Goal: Task Accomplishment & Management: Complete application form

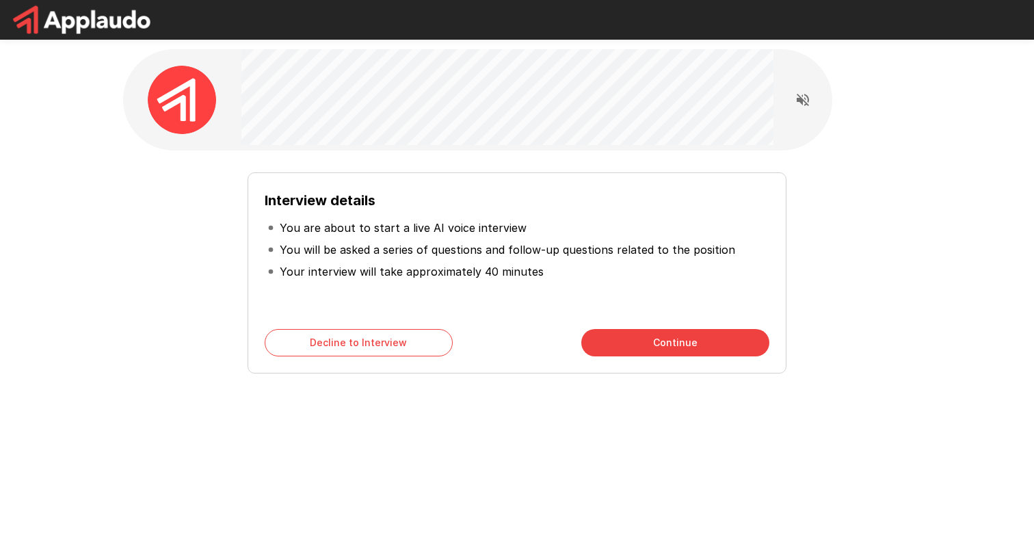
click at [640, 341] on button "Continue" at bounding box center [675, 342] width 188 height 27
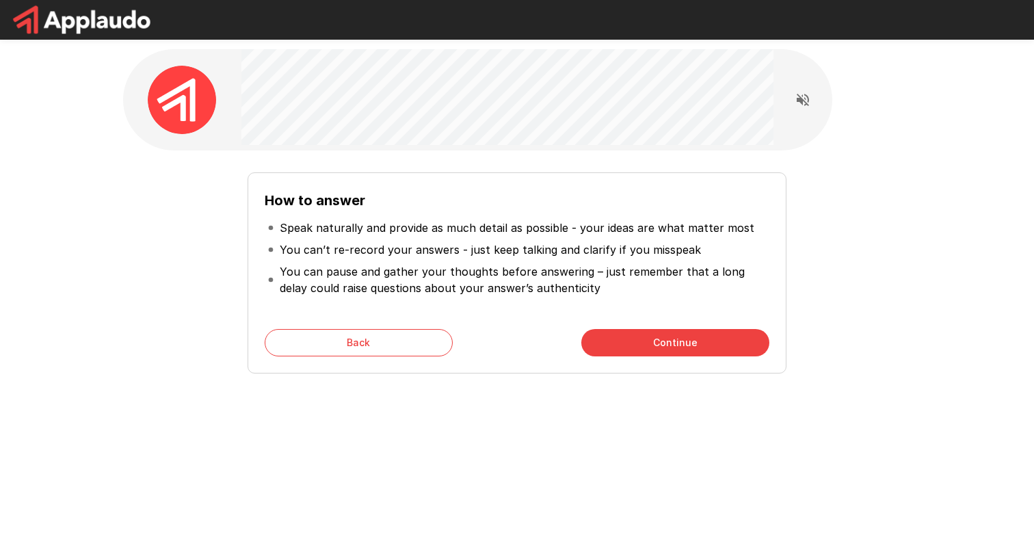
click at [637, 341] on button "Continue" at bounding box center [675, 342] width 188 height 27
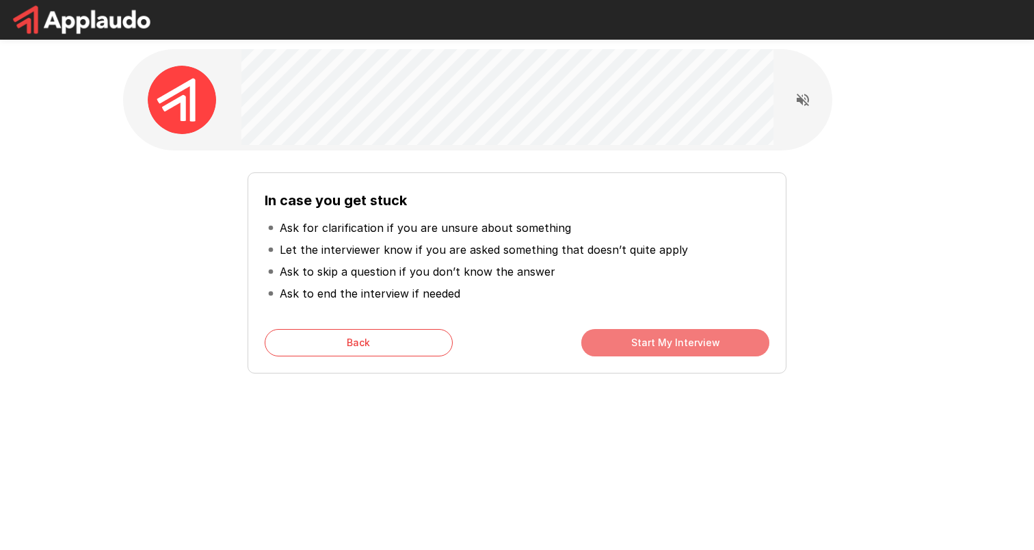
click at [637, 348] on button "Start My Interview" at bounding box center [675, 342] width 188 height 27
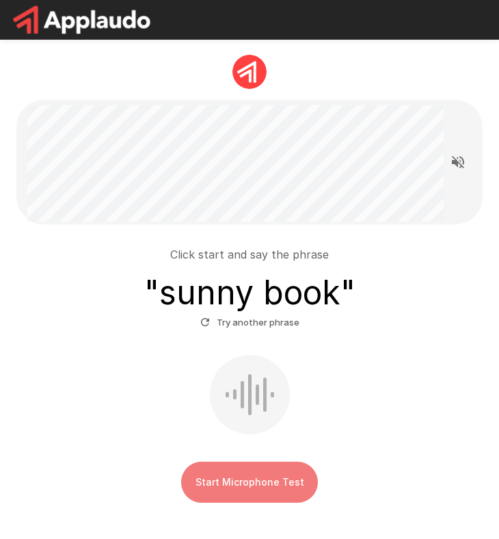
click at [261, 475] on button "Start Microphone Test" at bounding box center [249, 482] width 137 height 41
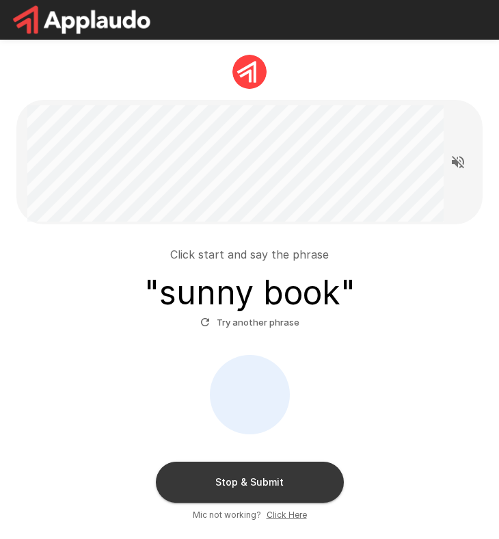
click at [297, 486] on button "Stop & Submit" at bounding box center [250, 482] width 188 height 41
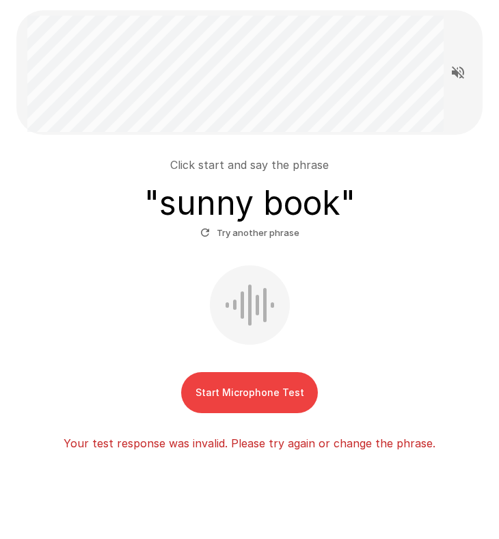
scroll to position [90, 0]
click at [241, 293] on div at bounding box center [242, 304] width 3 height 27
click at [243, 382] on button "Start Microphone Test" at bounding box center [249, 392] width 137 height 41
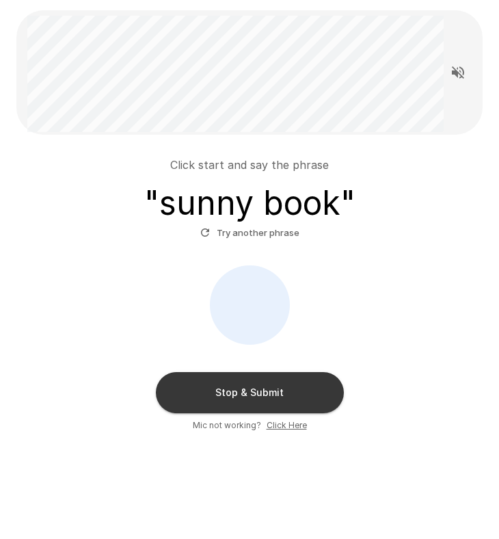
click at [295, 395] on button "Stop & Submit" at bounding box center [250, 392] width 188 height 41
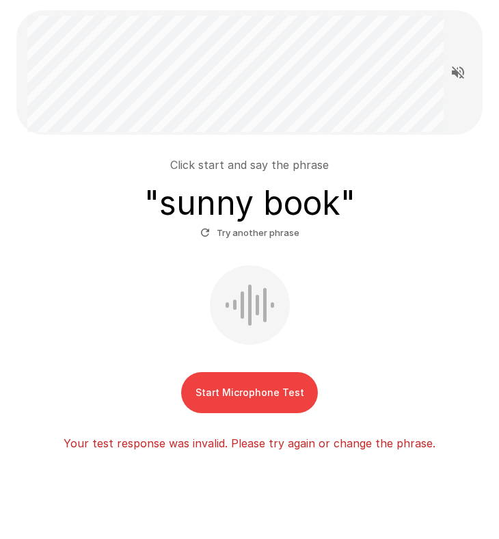
click at [246, 232] on button "Try another phrase" at bounding box center [250, 232] width 106 height 21
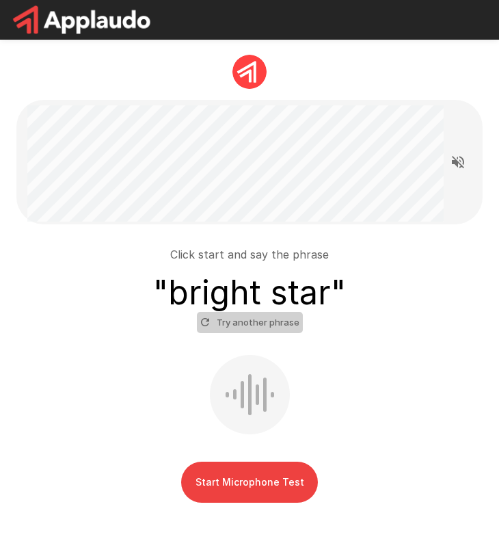
click at [255, 321] on button "Try another phrase" at bounding box center [250, 322] width 106 height 21
click at [262, 321] on button "Try another phrase" at bounding box center [250, 322] width 106 height 21
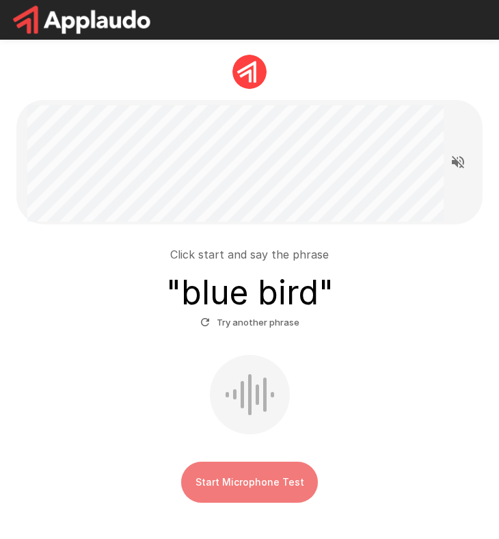
click at [254, 479] on button "Start Microphone Test" at bounding box center [249, 482] width 137 height 41
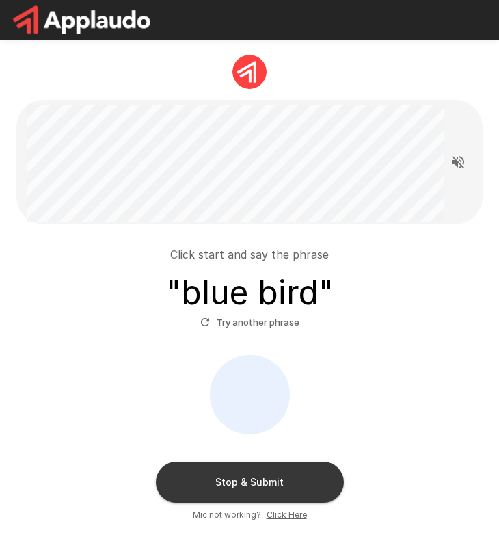
click at [256, 478] on button "Stop & Submit" at bounding box center [250, 482] width 188 height 41
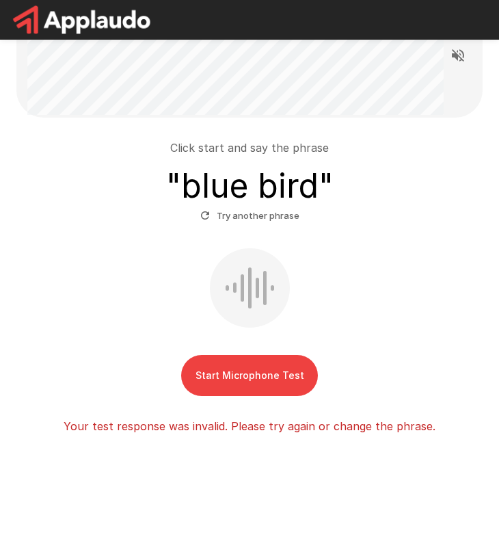
scroll to position [116, 0]
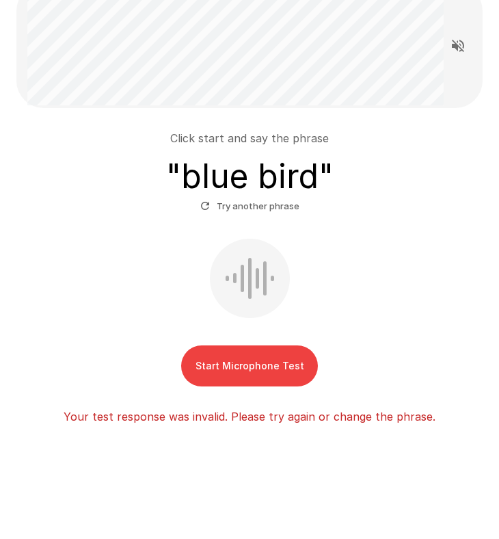
click at [270, 365] on button "Start Microphone Test" at bounding box center [249, 365] width 137 height 41
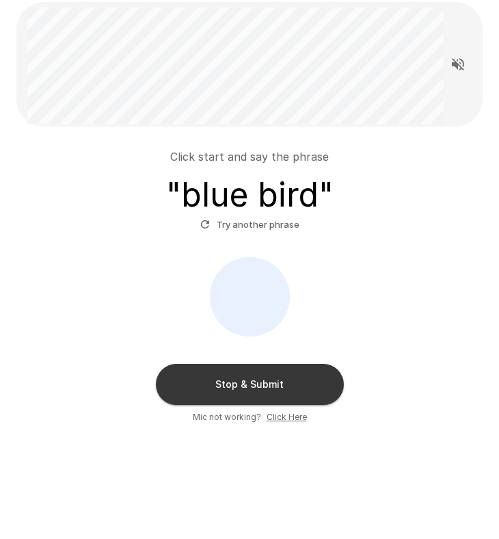
scroll to position [97, 0]
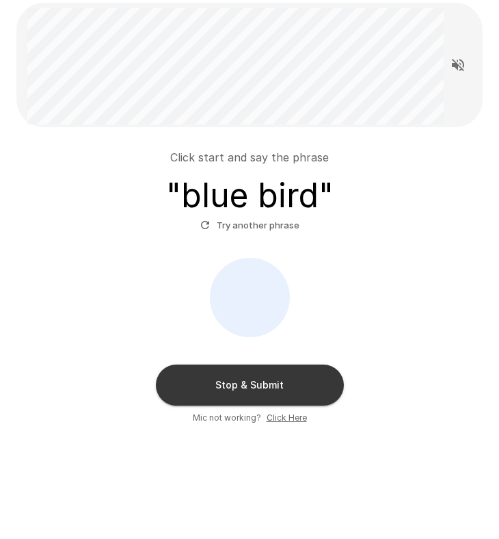
click at [267, 383] on button "Stop & Submit" at bounding box center [250, 385] width 188 height 41
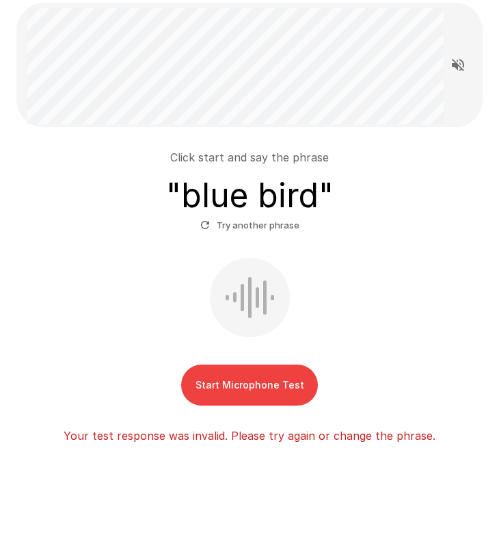
click at [259, 223] on button "Try another phrase" at bounding box center [250, 225] width 106 height 21
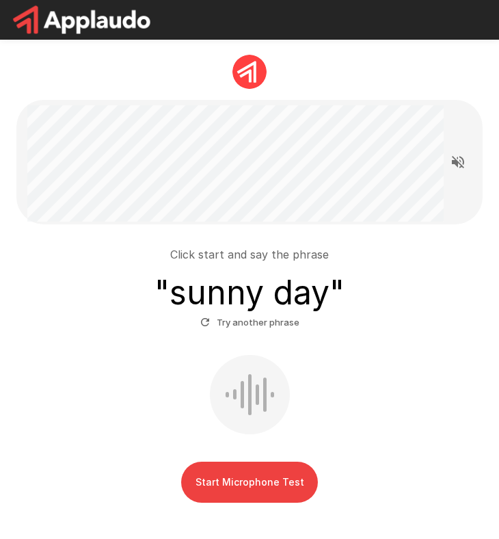
click at [263, 476] on button "Start Microphone Test" at bounding box center [249, 482] width 137 height 41
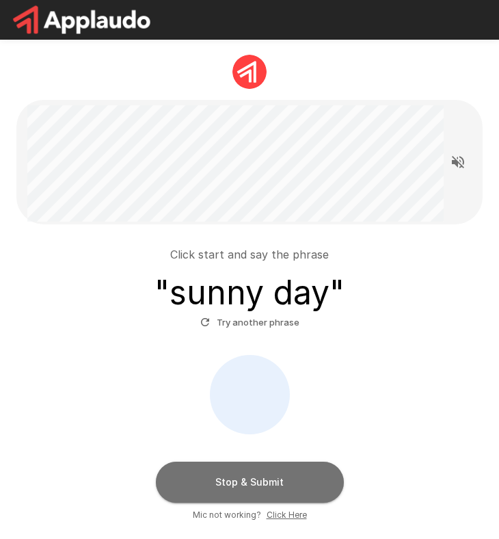
click at [265, 475] on button "Stop & Submit" at bounding box center [250, 482] width 188 height 41
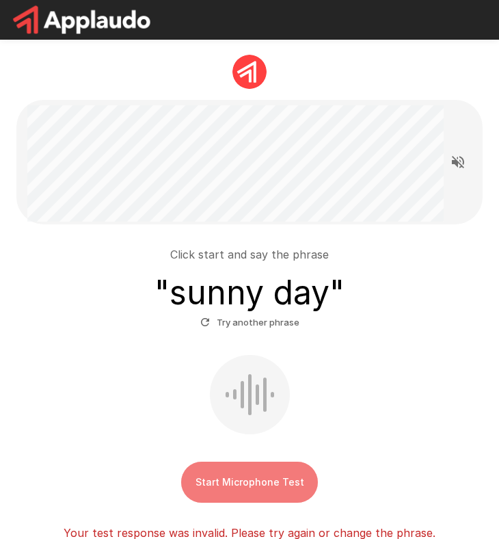
click at [256, 486] on button "Start Microphone Test" at bounding box center [249, 482] width 137 height 41
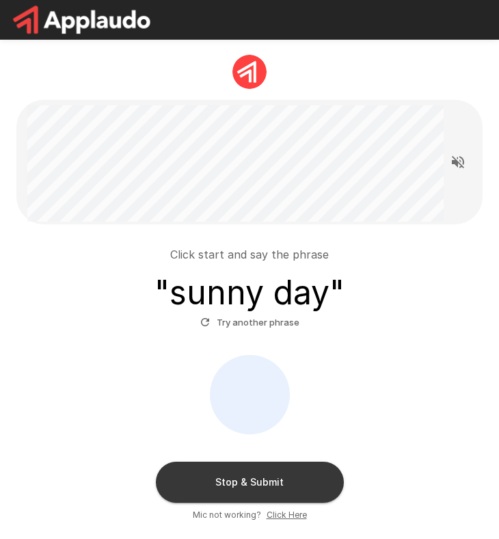
click at [256, 485] on button "Stop & Submit" at bounding box center [250, 482] width 188 height 41
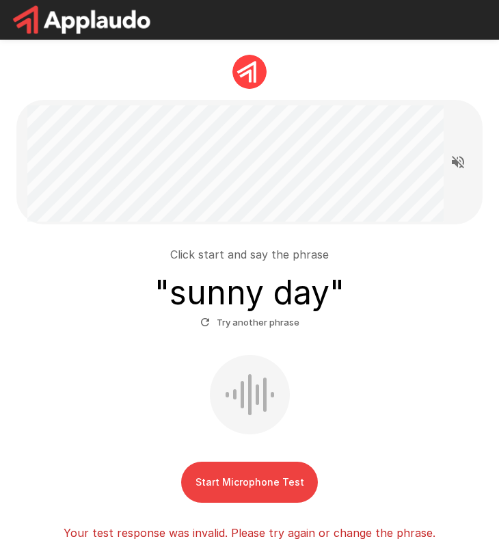
click at [257, 482] on button "Start Microphone Test" at bounding box center [249, 482] width 137 height 41
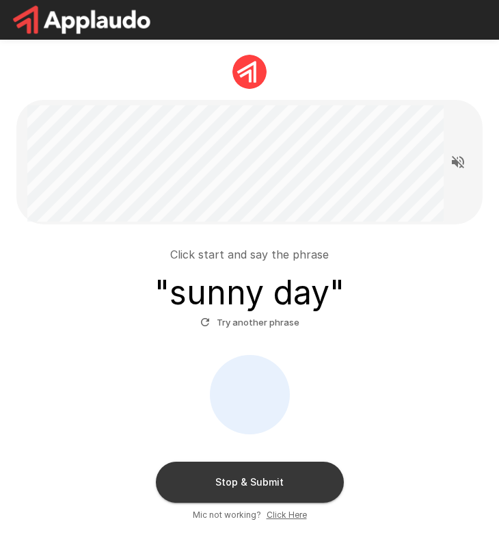
click at [276, 472] on button "Stop & Submit" at bounding box center [250, 482] width 188 height 41
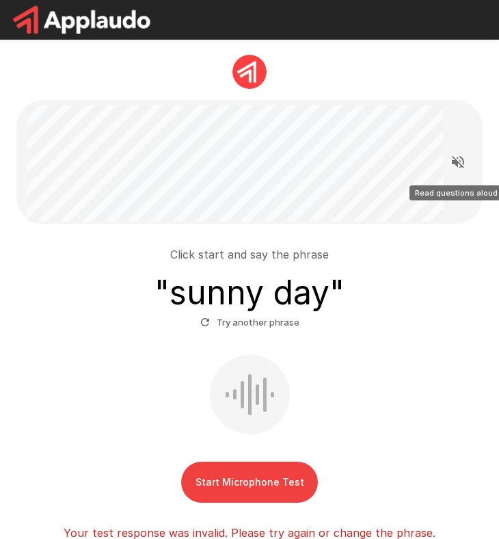
click at [458, 166] on icon "Read questions aloud" at bounding box center [458, 162] width 16 height 16
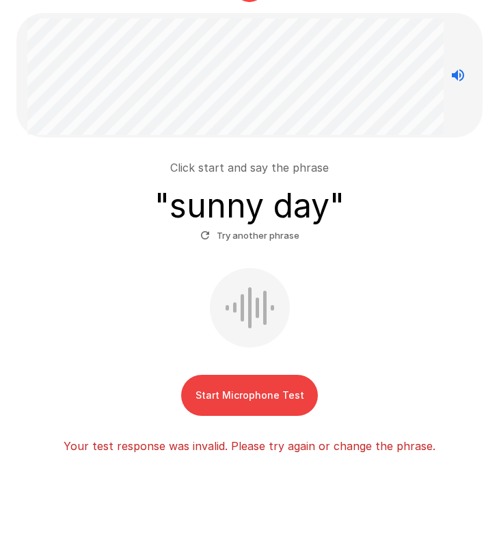
scroll to position [101, 0]
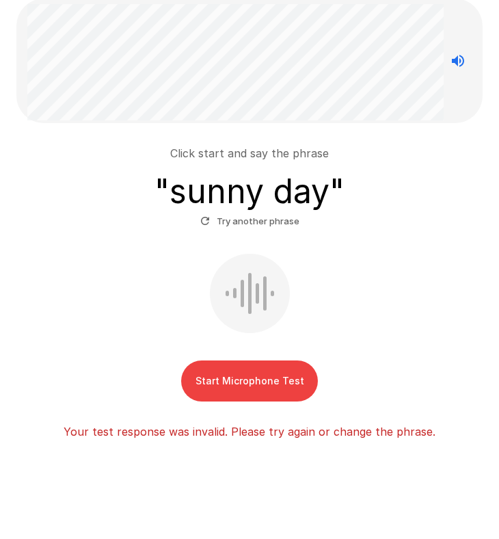
click at [269, 382] on button "Start Microphone Test" at bounding box center [249, 380] width 137 height 41
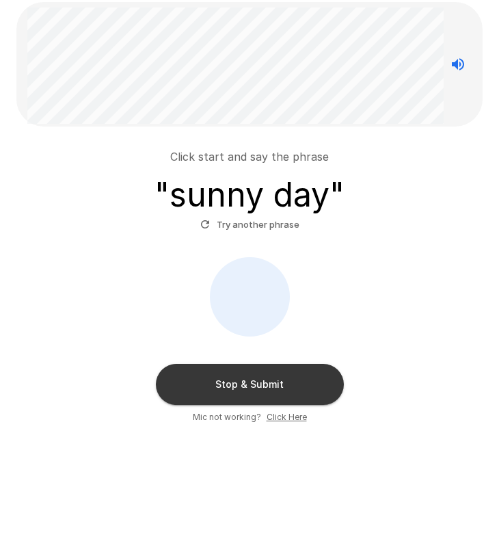
scroll to position [97, 0]
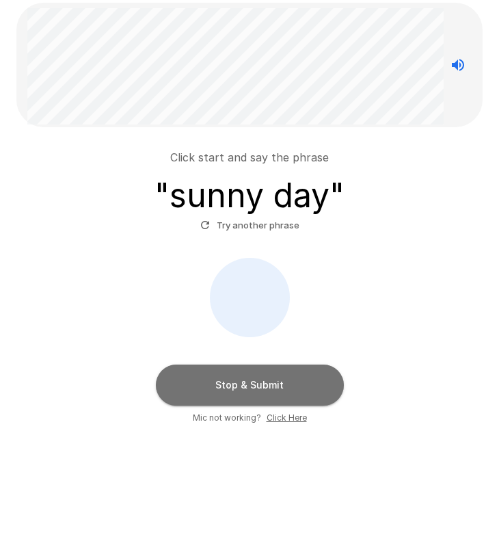
click at [269, 382] on button "Stop & Submit" at bounding box center [250, 385] width 188 height 41
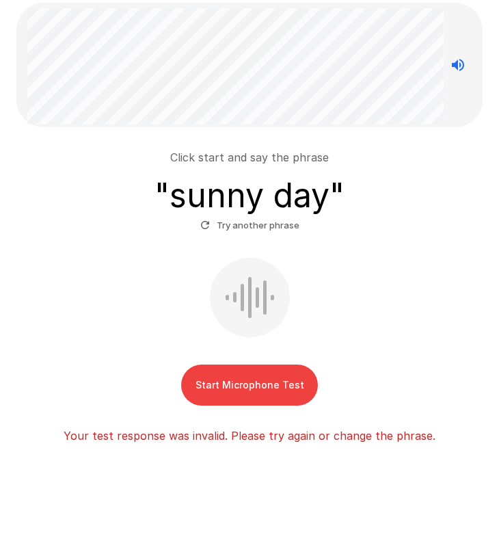
click at [269, 382] on button "Start Microphone Test" at bounding box center [249, 385] width 137 height 41
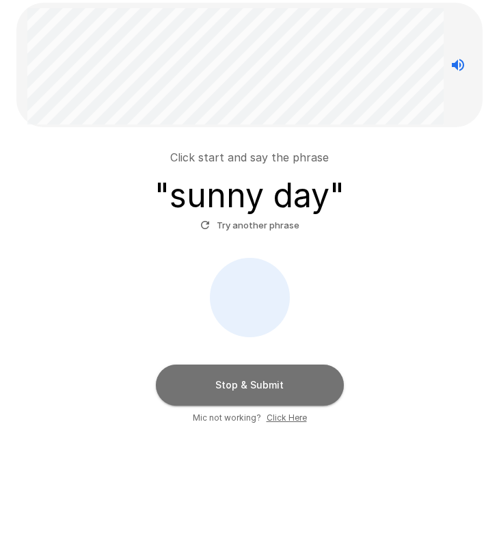
click at [269, 382] on button "Stop & Submit" at bounding box center [250, 385] width 188 height 41
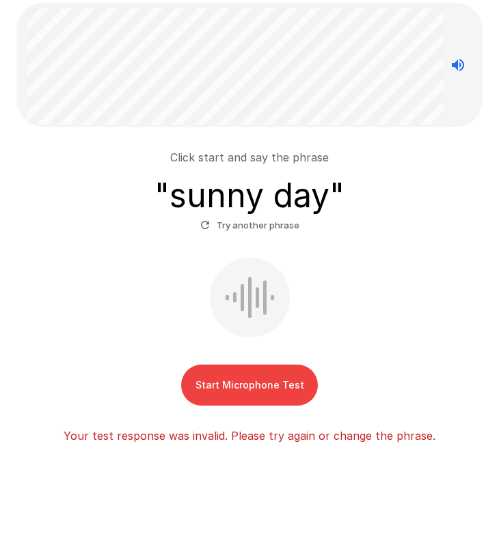
click at [234, 223] on button "Try another phrase" at bounding box center [250, 225] width 106 height 21
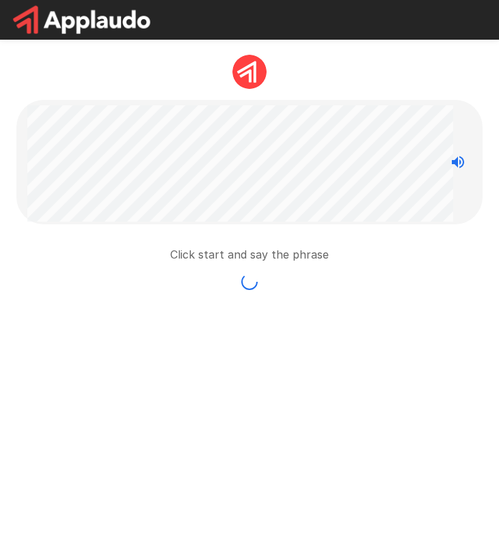
scroll to position [0, 0]
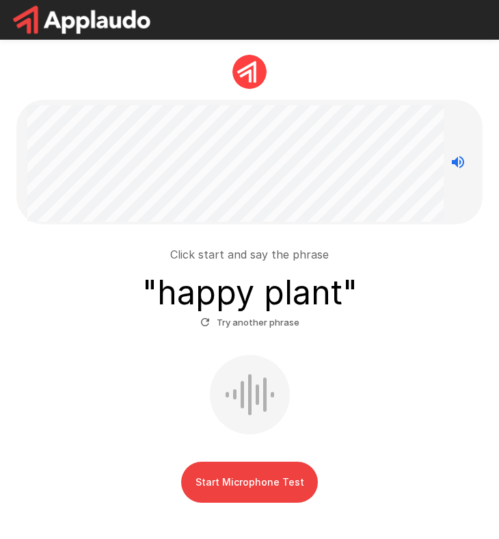
click at [242, 473] on button "Start Microphone Test" at bounding box center [249, 482] width 137 height 41
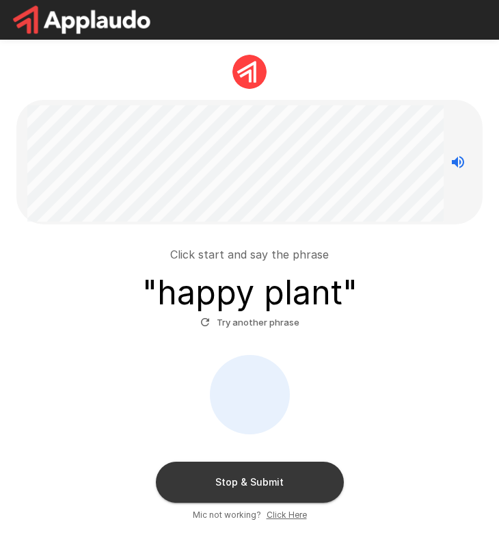
click at [243, 481] on button "Stop & Submit" at bounding box center [250, 482] width 188 height 41
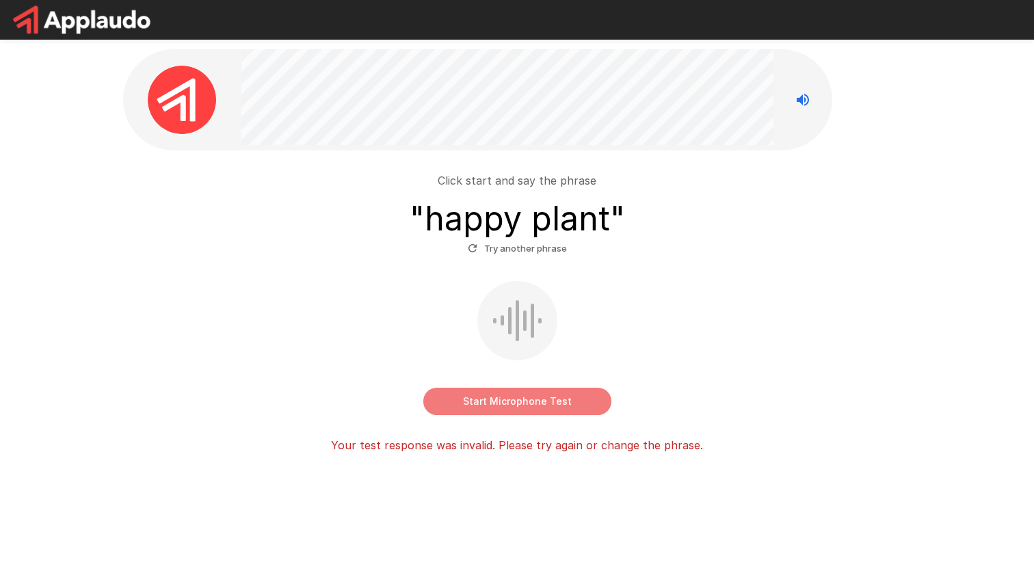
click at [513, 399] on button "Start Microphone Test" at bounding box center [517, 401] width 188 height 27
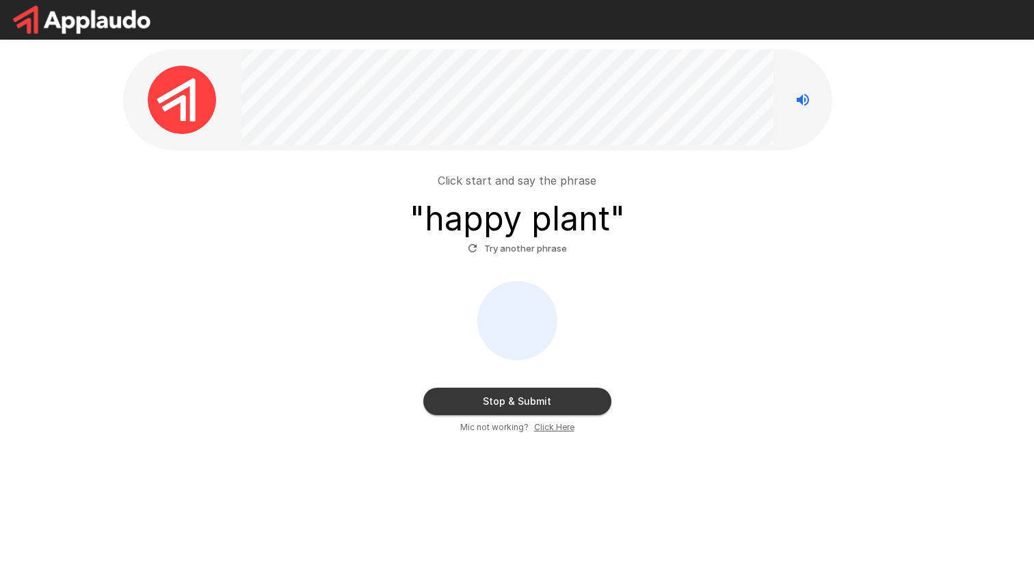
click at [514, 406] on button "Stop & Submit" at bounding box center [517, 401] width 188 height 27
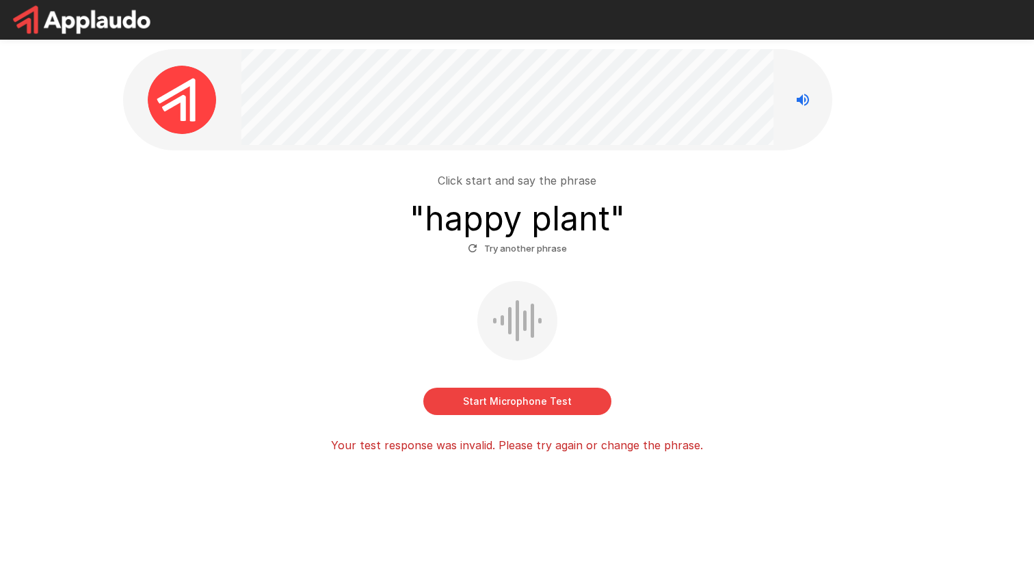
click at [510, 386] on div "Start Microphone Test" at bounding box center [517, 348] width 777 height 134
click at [507, 408] on button "Start Microphone Test" at bounding box center [517, 401] width 188 height 27
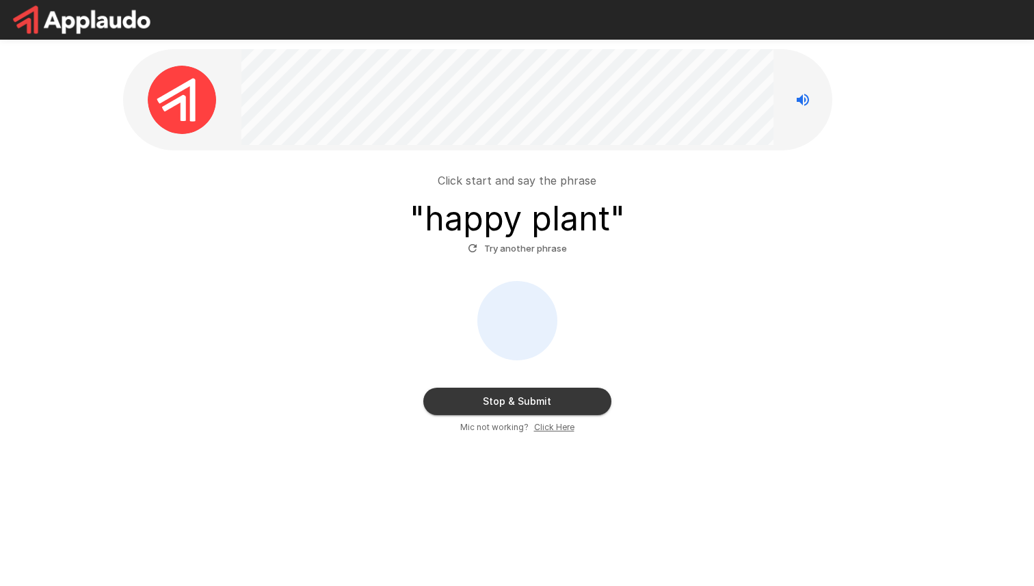
click at [570, 405] on button "Stop & Submit" at bounding box center [517, 401] width 188 height 27
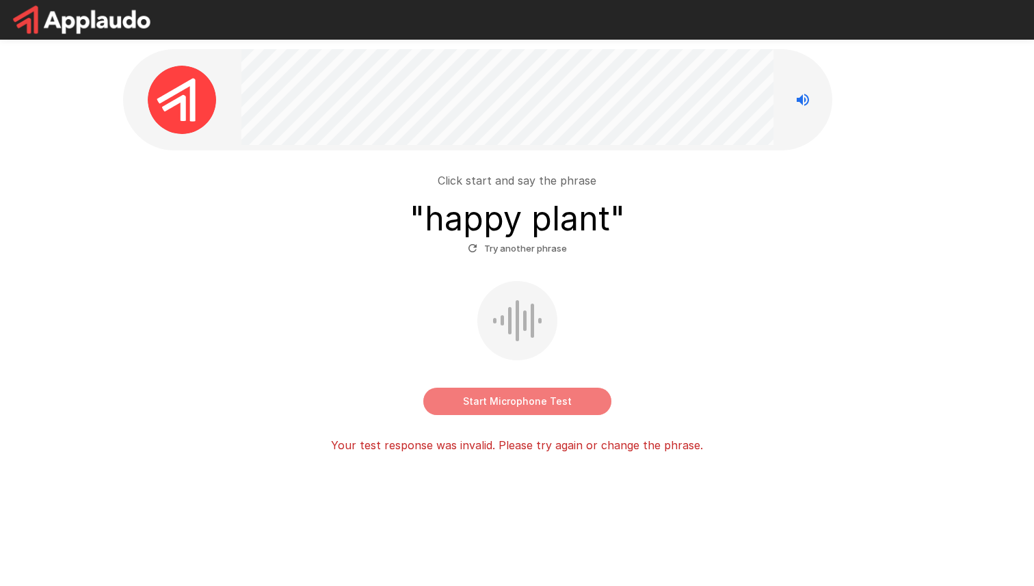
click at [508, 405] on button "Start Microphone Test" at bounding box center [517, 401] width 188 height 27
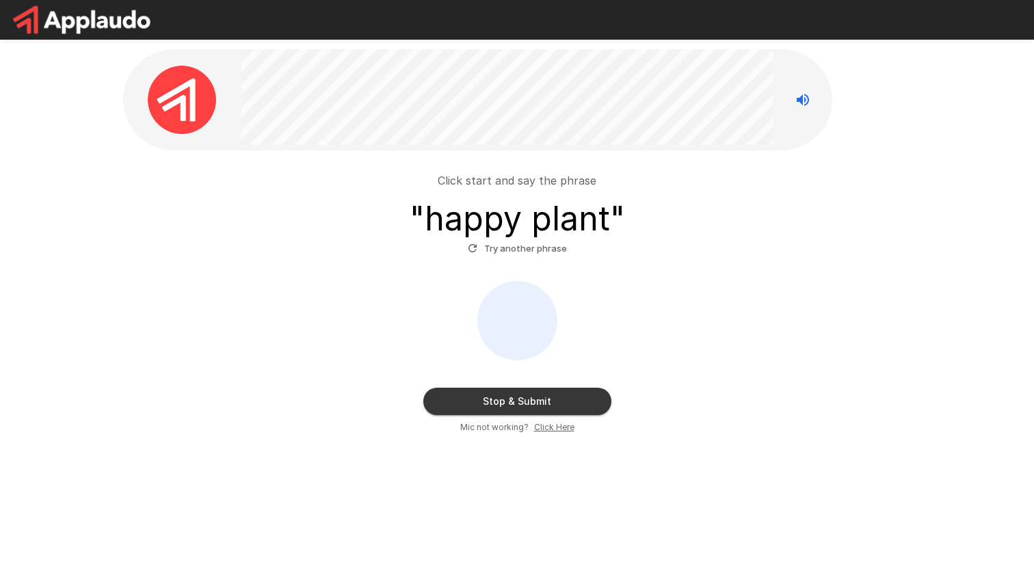
click at [514, 400] on button "Stop & Submit" at bounding box center [517, 401] width 188 height 27
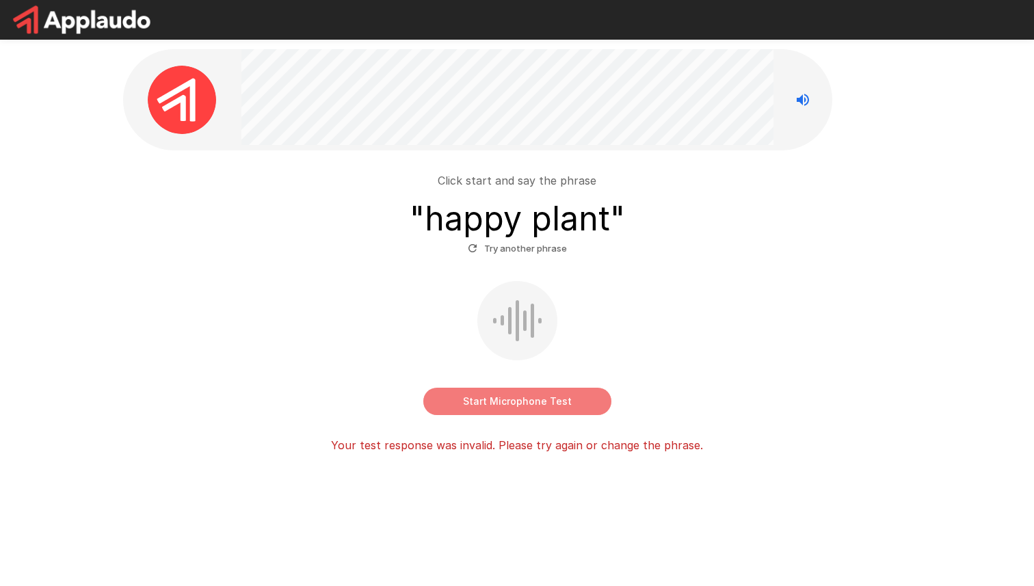
click at [535, 408] on button "Start Microphone Test" at bounding box center [517, 401] width 188 height 27
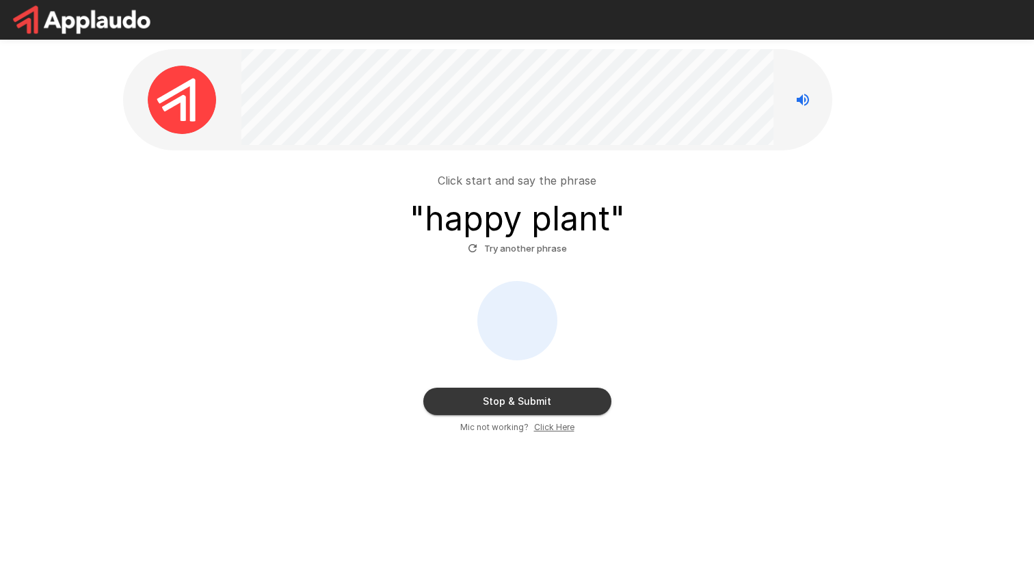
click at [531, 432] on div "Mic not working? Click Here" at bounding box center [517, 428] width 114 height 14
click at [538, 407] on button "Stop & Submit" at bounding box center [517, 401] width 188 height 27
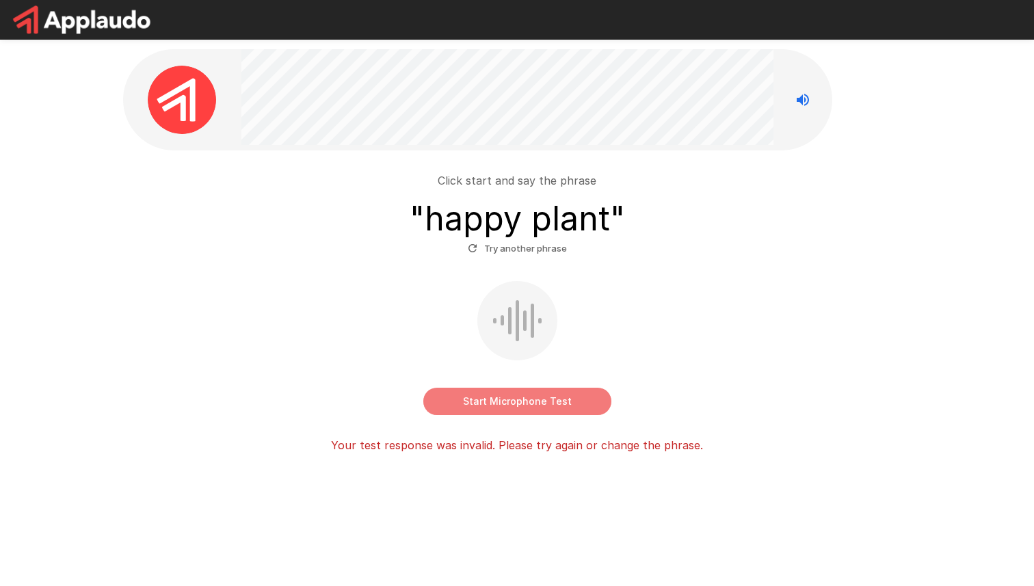
click at [557, 398] on button "Start Microphone Test" at bounding box center [517, 401] width 188 height 27
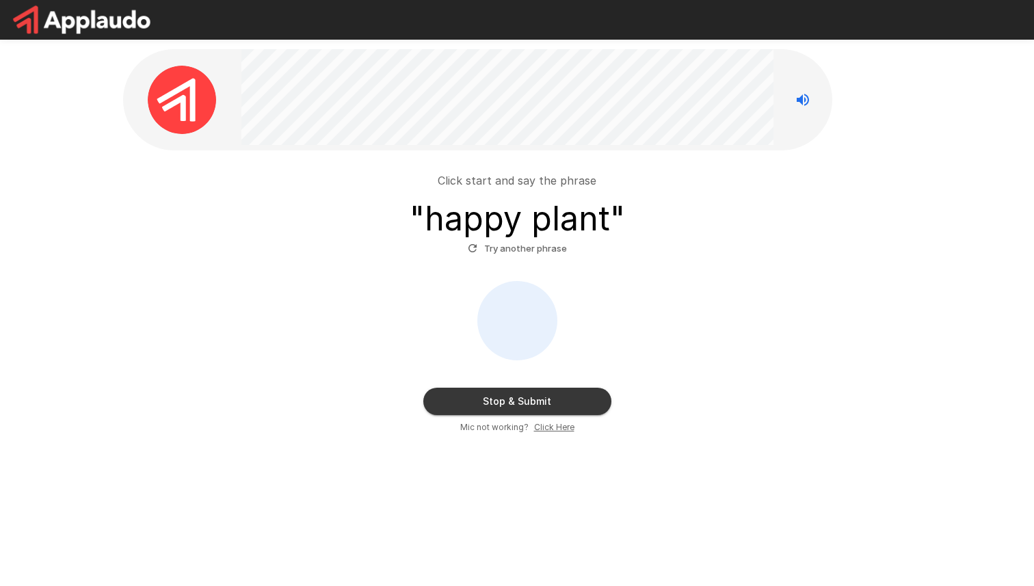
click at [542, 429] on u "Click Here" at bounding box center [554, 427] width 40 height 10
click at [548, 400] on button "Stop & Submit" at bounding box center [517, 401] width 188 height 27
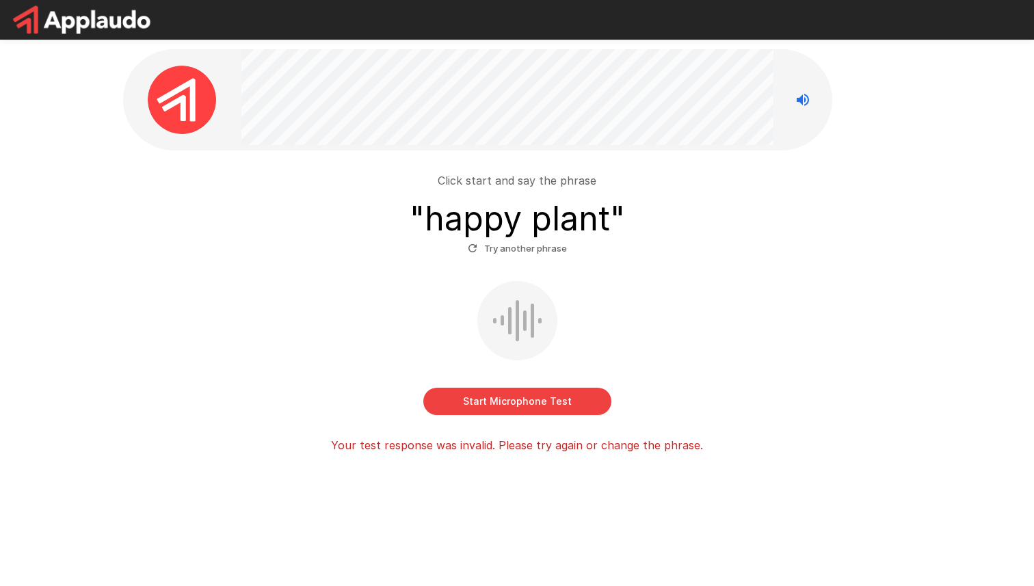
click at [548, 400] on button "Start Microphone Test" at bounding box center [517, 401] width 188 height 27
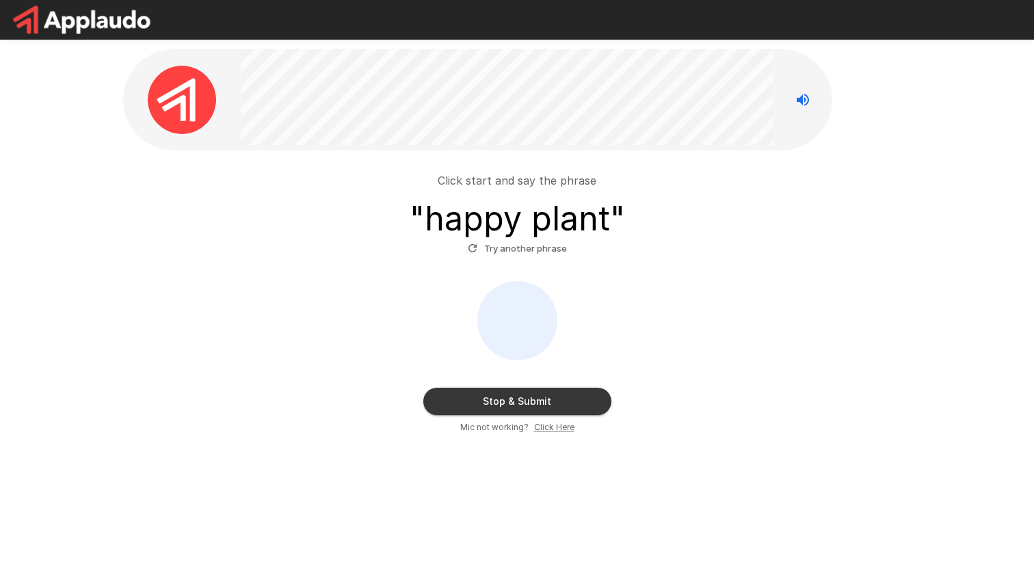
click at [548, 400] on button "Stop & Submit" at bounding box center [517, 401] width 188 height 27
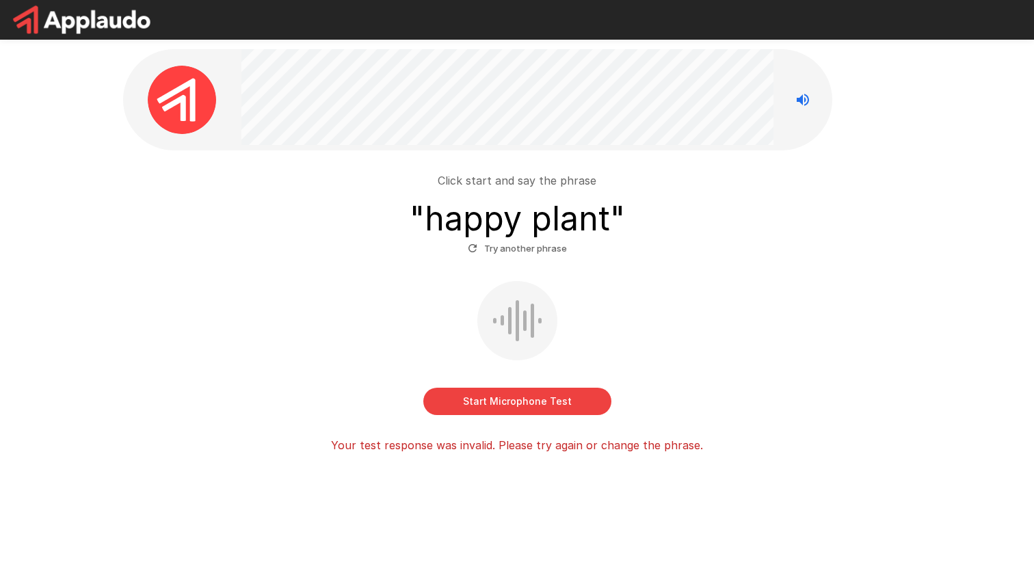
click at [532, 315] on div at bounding box center [532, 321] width 3 height 34
click at [520, 183] on p "Click start and say the phrase" at bounding box center [517, 180] width 159 height 16
click at [516, 248] on button "Try another phrase" at bounding box center [517, 248] width 106 height 21
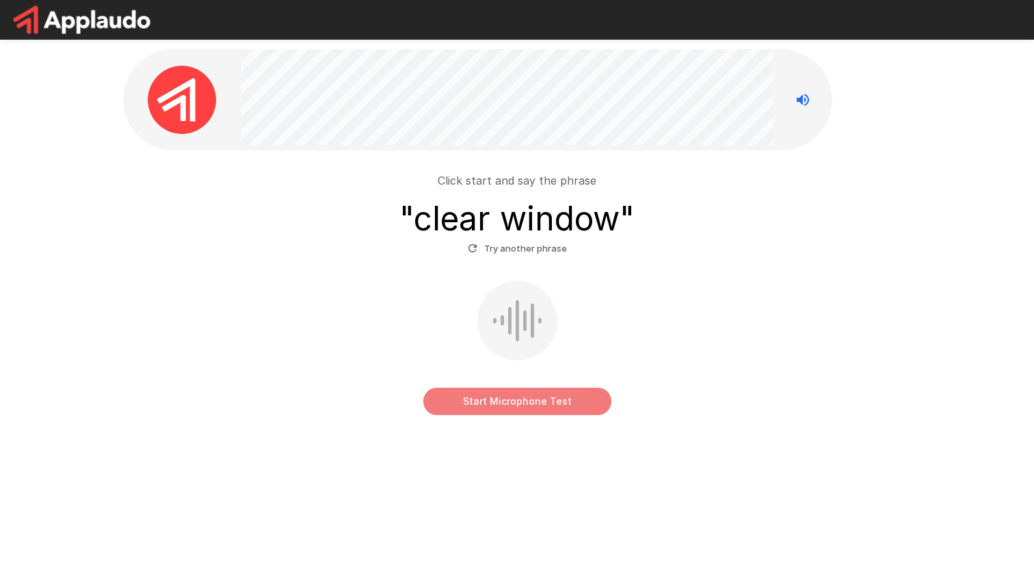
click at [554, 410] on button "Start Microphone Test" at bounding box center [517, 401] width 188 height 27
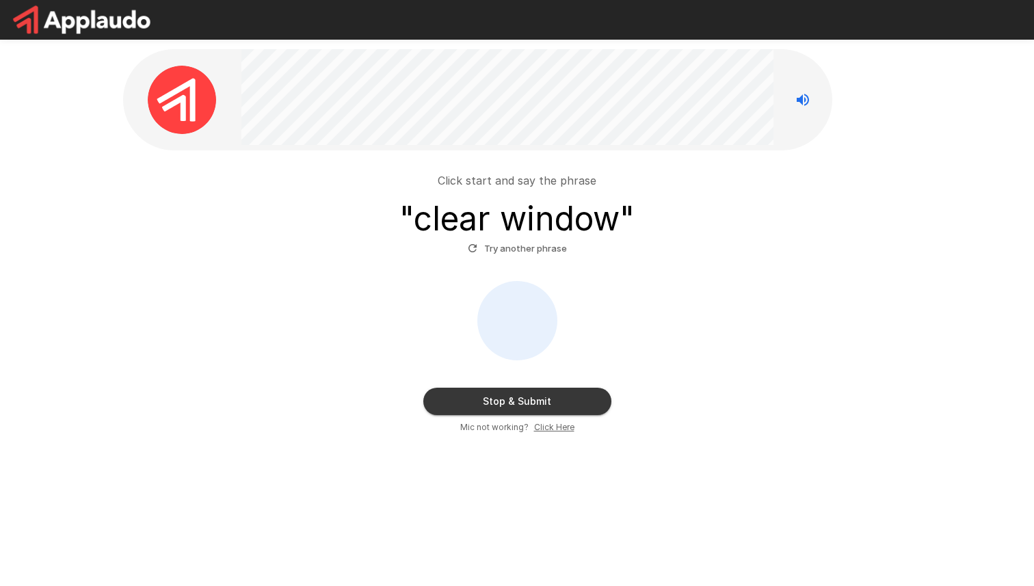
click at [585, 410] on button "Stop & Submit" at bounding box center [517, 401] width 188 height 27
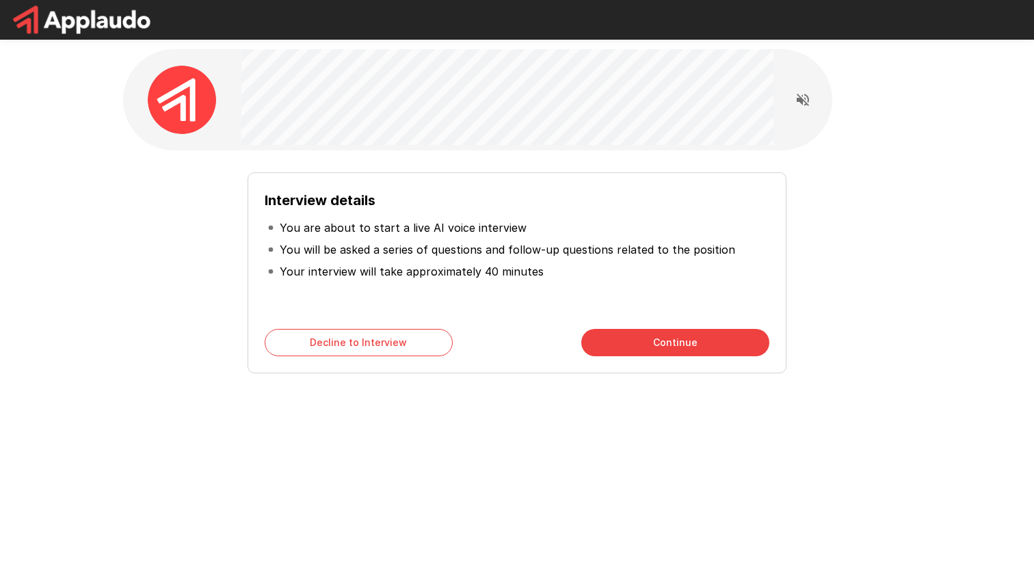
click at [669, 344] on button "Continue" at bounding box center [675, 342] width 188 height 27
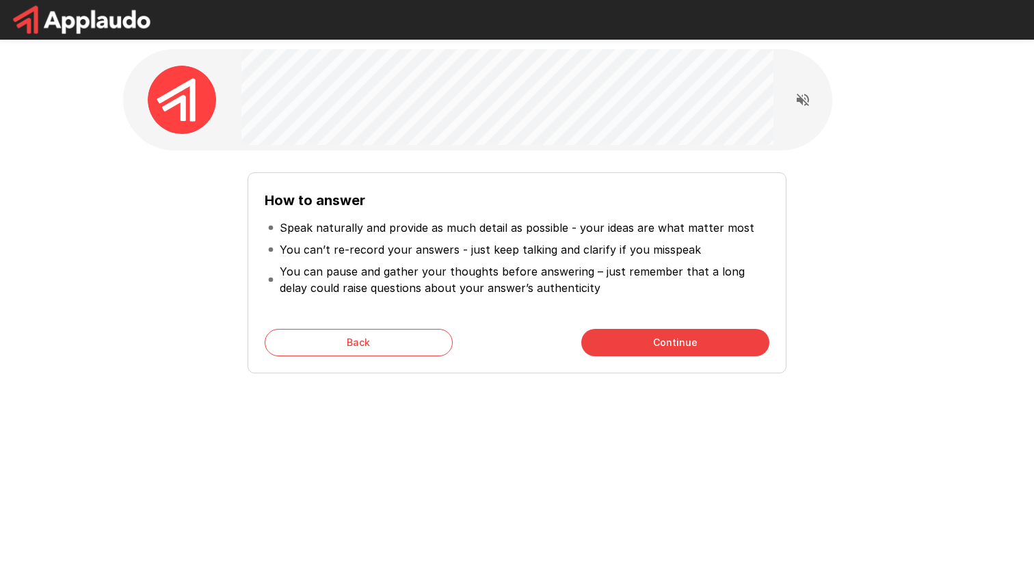
click at [669, 344] on button "Continue" at bounding box center [675, 342] width 188 height 27
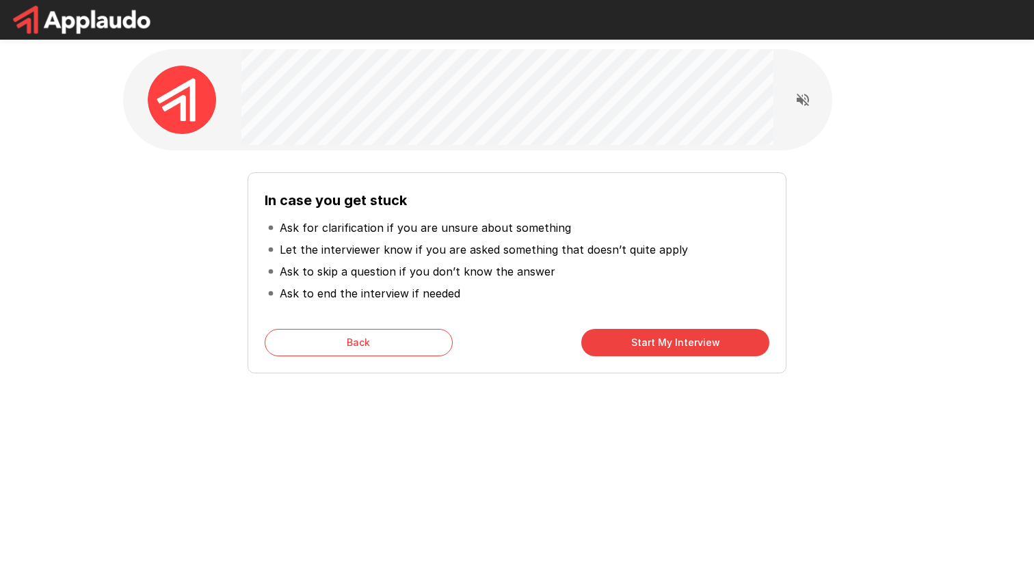
click at [669, 344] on button "Start My Interview" at bounding box center [675, 342] width 188 height 27
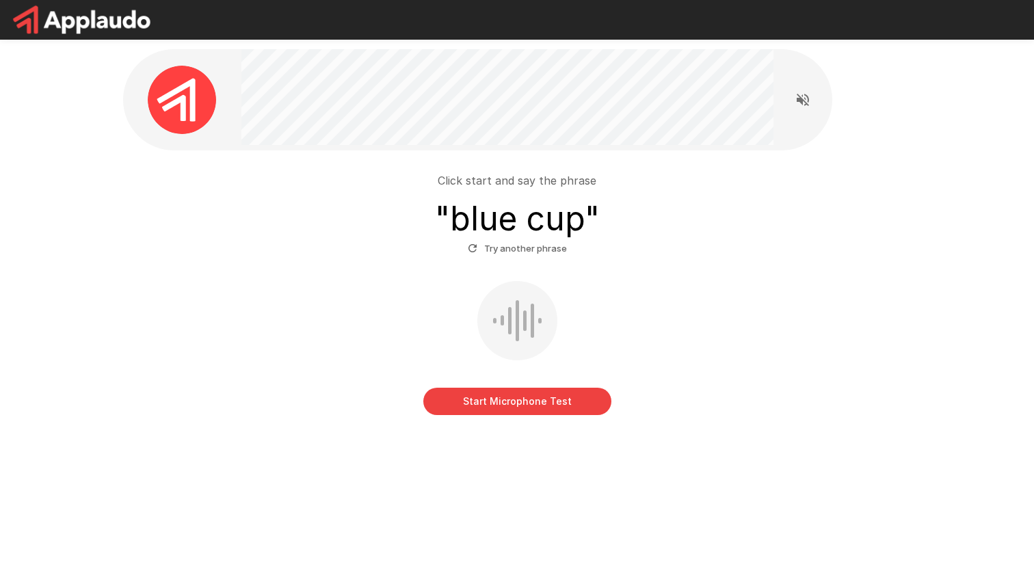
click at [550, 405] on button "Start Microphone Test" at bounding box center [517, 401] width 188 height 27
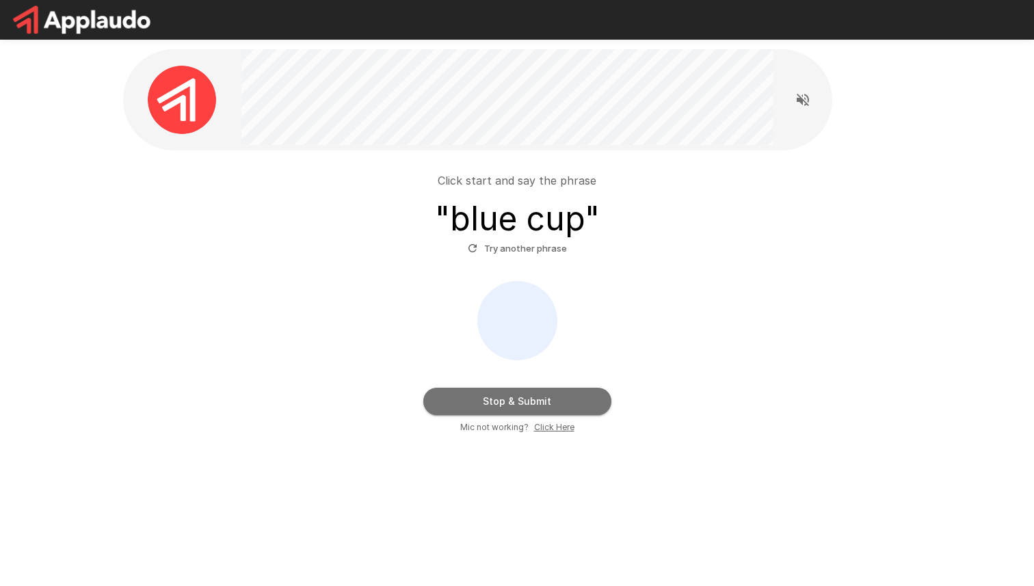
click at [566, 404] on button "Stop & Submit" at bounding box center [517, 401] width 188 height 27
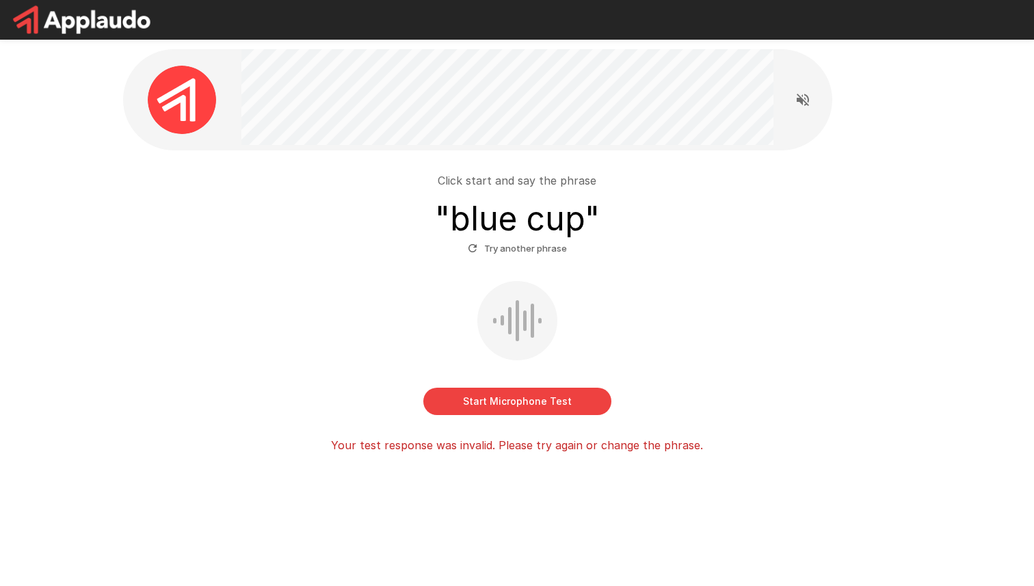
click at [543, 407] on button "Start Microphone Test" at bounding box center [517, 401] width 188 height 27
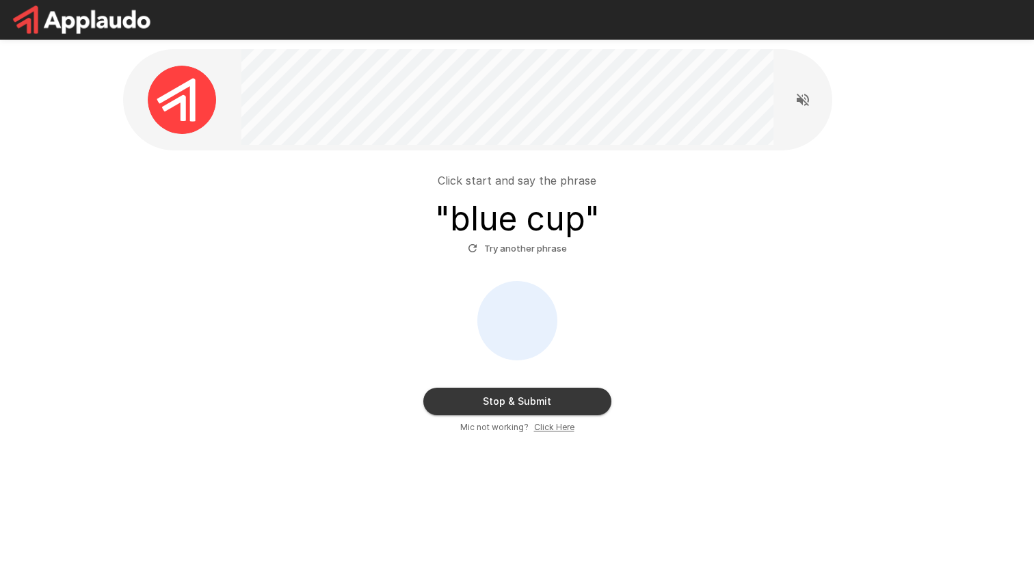
click at [543, 407] on button "Stop & Submit" at bounding box center [517, 401] width 188 height 27
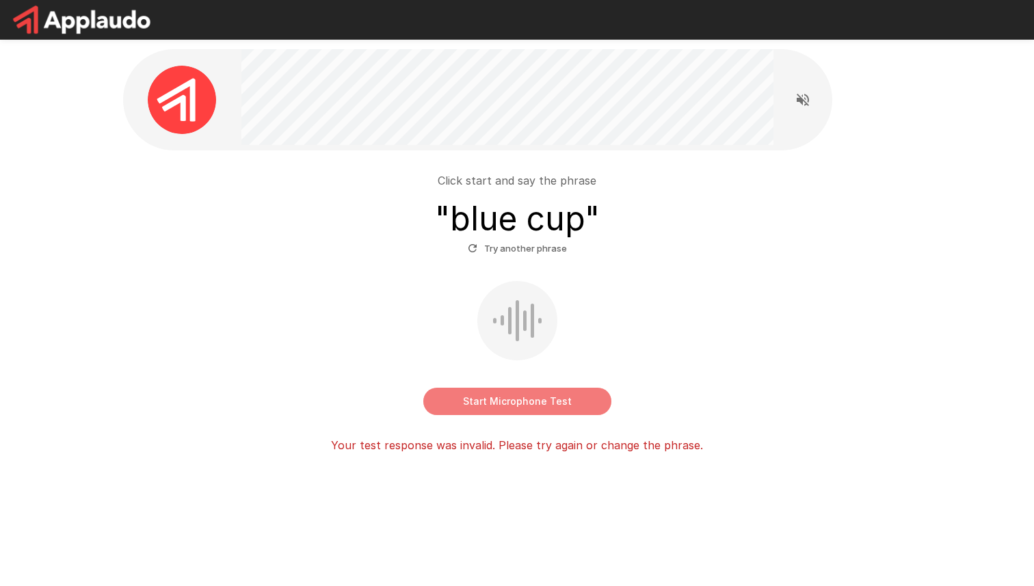
click at [519, 395] on button "Start Microphone Test" at bounding box center [517, 401] width 188 height 27
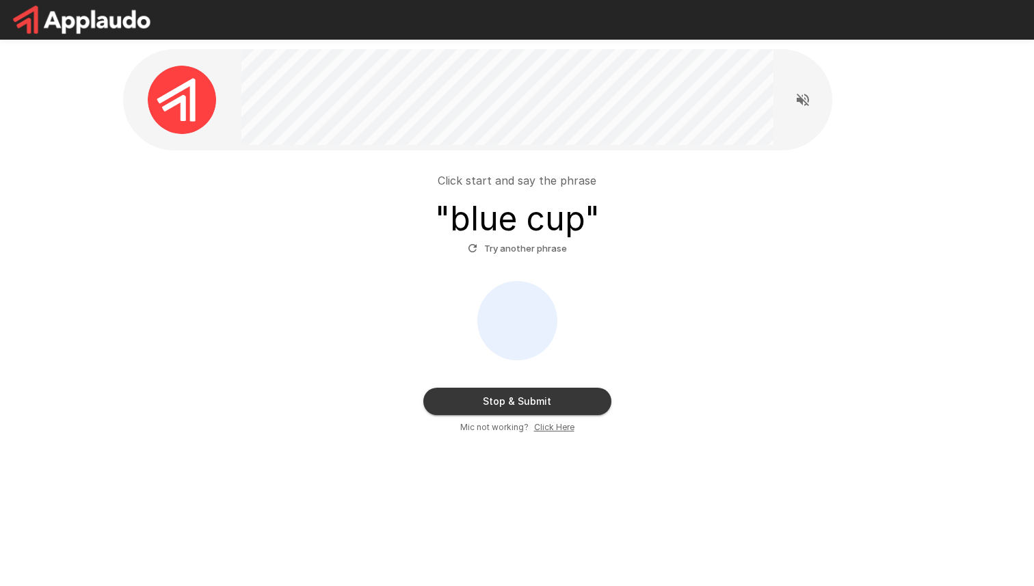
click at [523, 406] on button "Stop & Submit" at bounding box center [517, 401] width 188 height 27
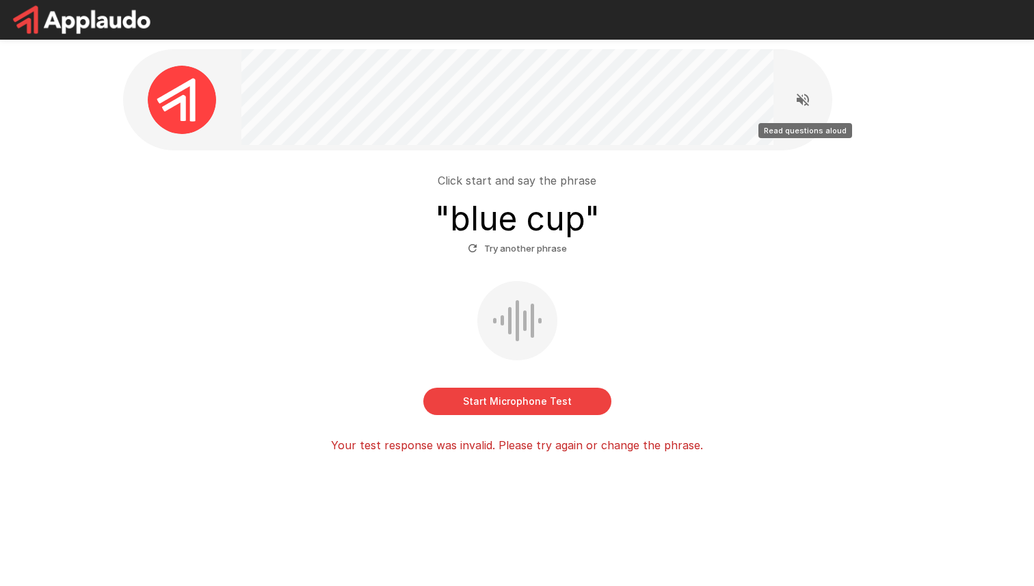
click at [802, 101] on icon "Read questions aloud" at bounding box center [803, 100] width 12 height 12
click at [577, 402] on button "Start Microphone Test" at bounding box center [517, 401] width 188 height 27
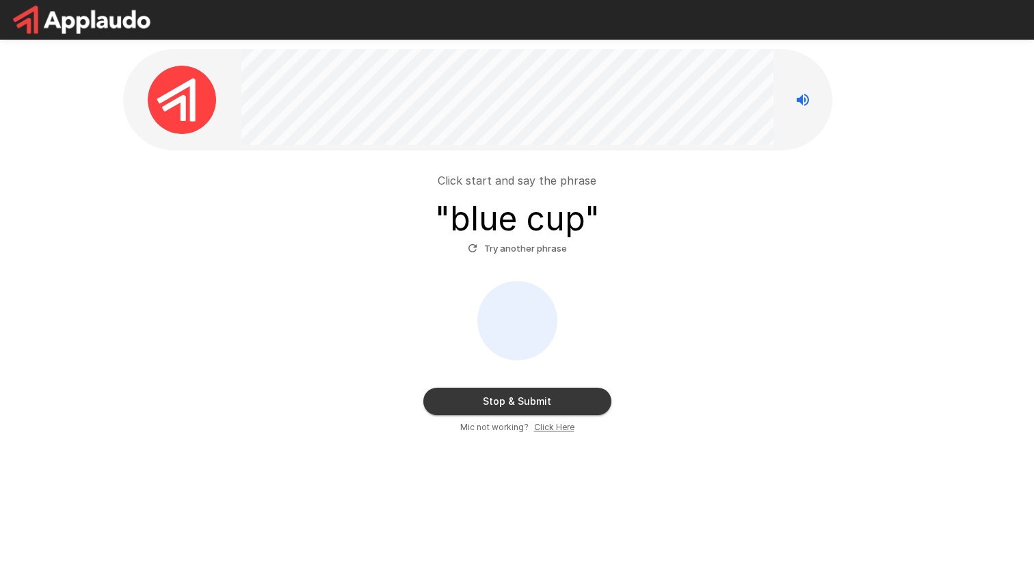
click at [569, 407] on button "Stop & Submit" at bounding box center [517, 401] width 188 height 27
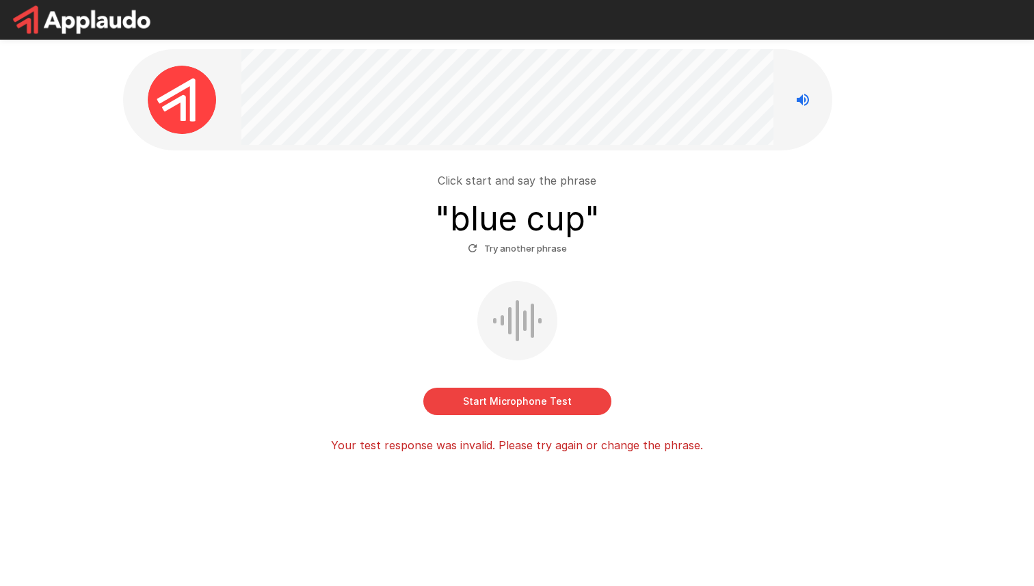
click at [94, 585] on div "Click start and say the phrase " blue cup " Try another phrase Start Microphone…" at bounding box center [517, 293] width 1034 height 586
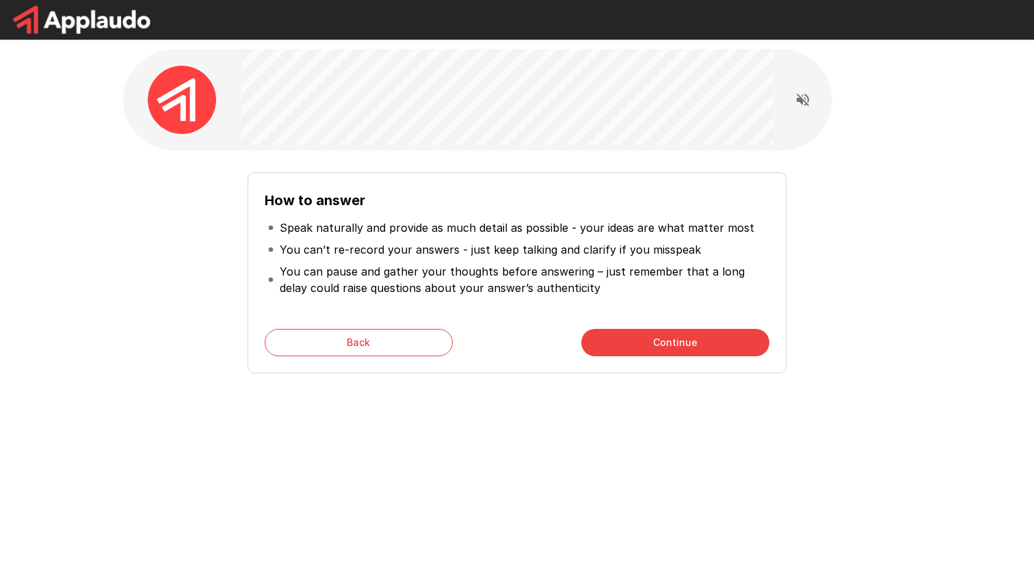
click at [680, 339] on button "Continue" at bounding box center [675, 342] width 188 height 27
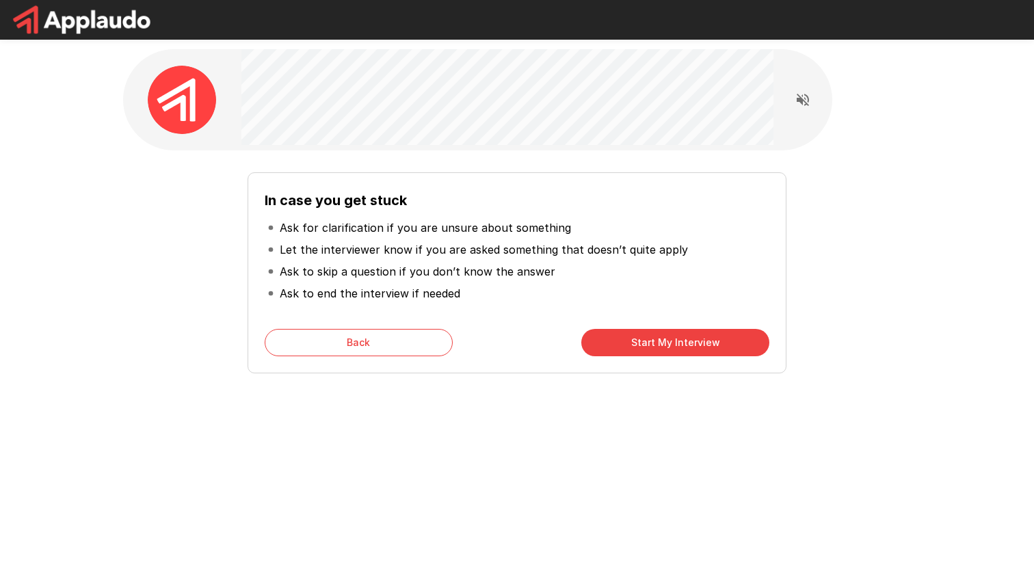
click at [680, 339] on button "Start My Interview" at bounding box center [675, 342] width 188 height 27
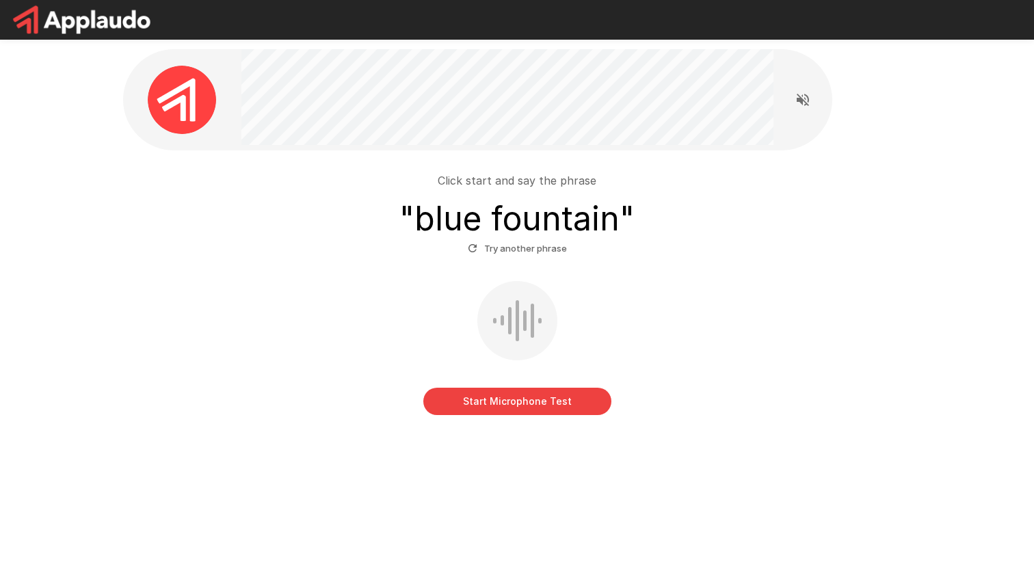
click at [530, 246] on button "Try another phrase" at bounding box center [517, 248] width 106 height 21
click at [564, 395] on button "Start Microphone Test" at bounding box center [517, 401] width 188 height 27
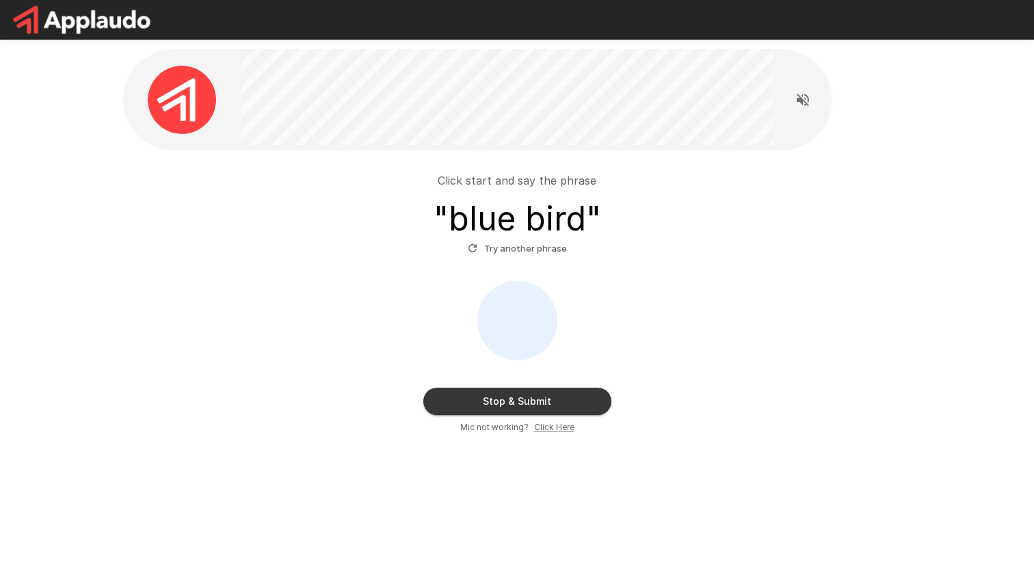
click at [556, 415] on div "Stop & Submit Mic not working? Click Here" at bounding box center [517, 357] width 777 height 153
click at [557, 406] on button "Stop & Submit" at bounding box center [517, 401] width 188 height 27
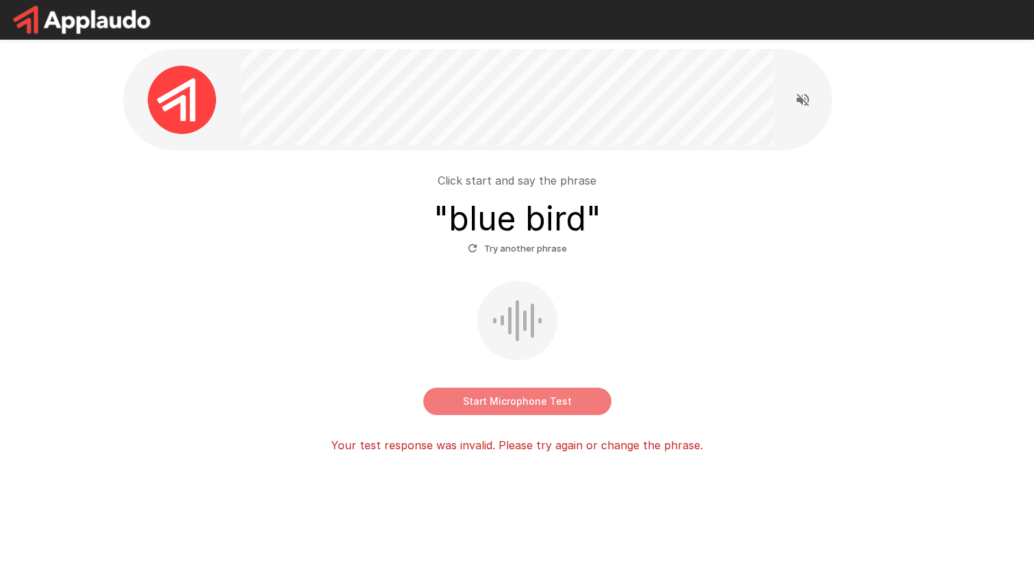
click at [548, 402] on button "Start Microphone Test" at bounding box center [517, 401] width 188 height 27
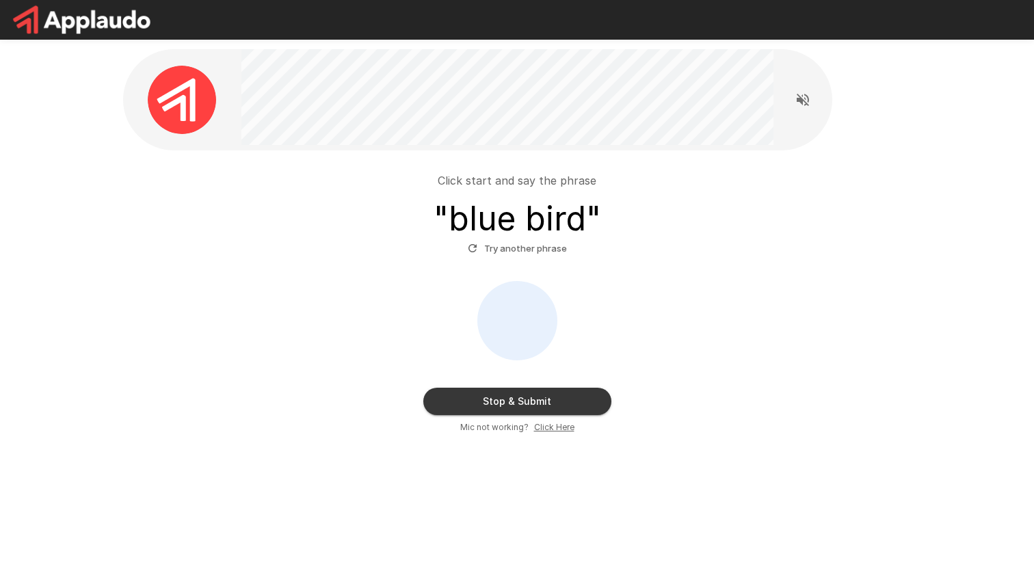
click at [566, 403] on button "Stop & Submit" at bounding box center [517, 401] width 188 height 27
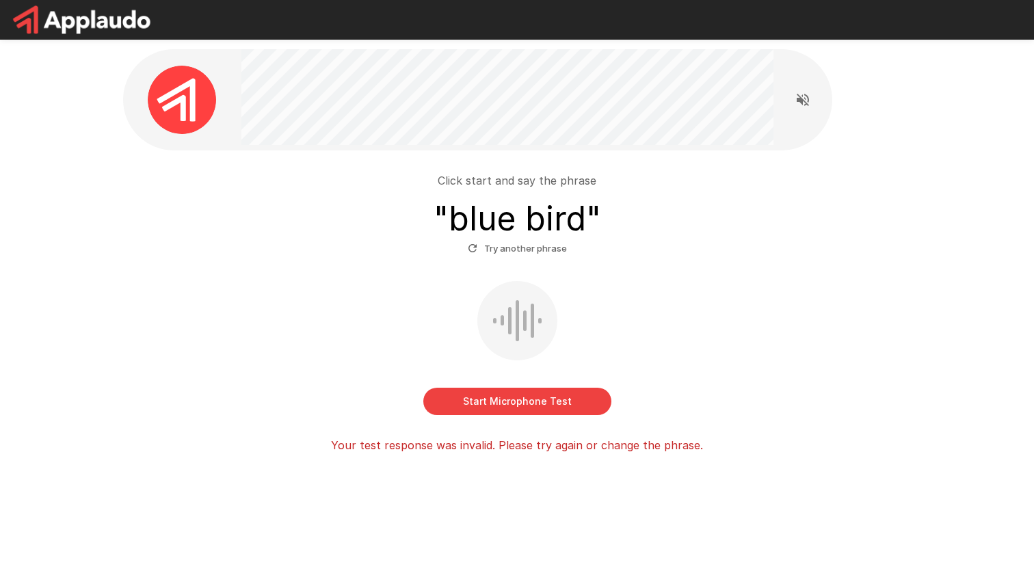
click at [564, 404] on button "Start Microphone Test" at bounding box center [517, 401] width 188 height 27
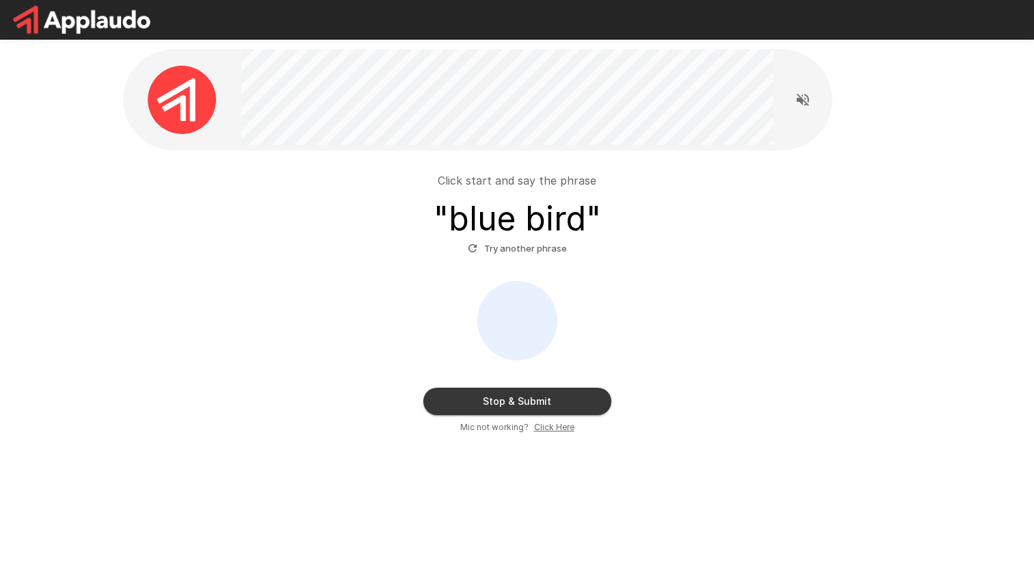
click at [564, 405] on button "Stop & Submit" at bounding box center [517, 401] width 188 height 27
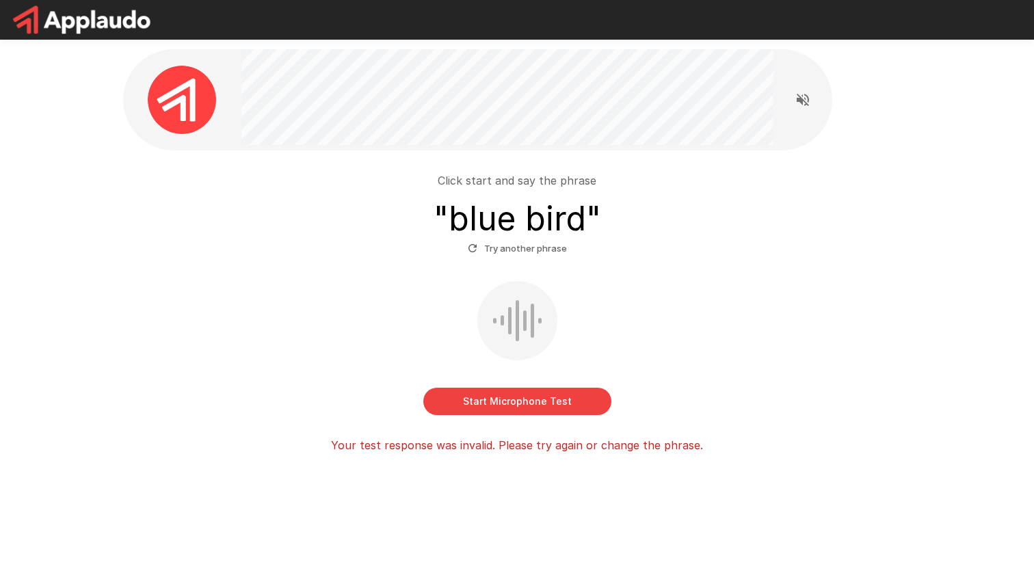
click at [546, 249] on button "Try another phrase" at bounding box center [517, 248] width 106 height 21
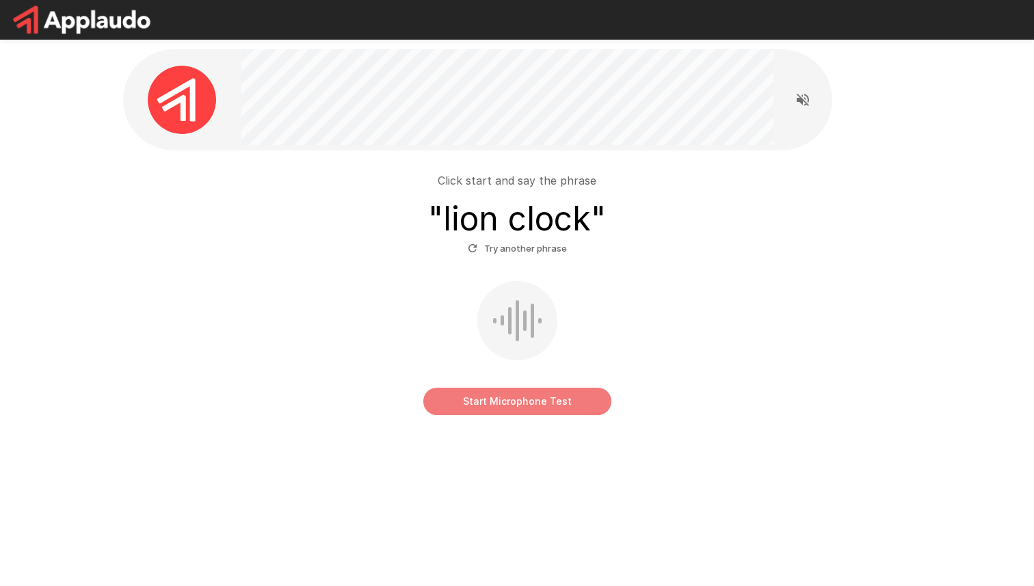
click at [546, 406] on button "Start Microphone Test" at bounding box center [517, 401] width 188 height 27
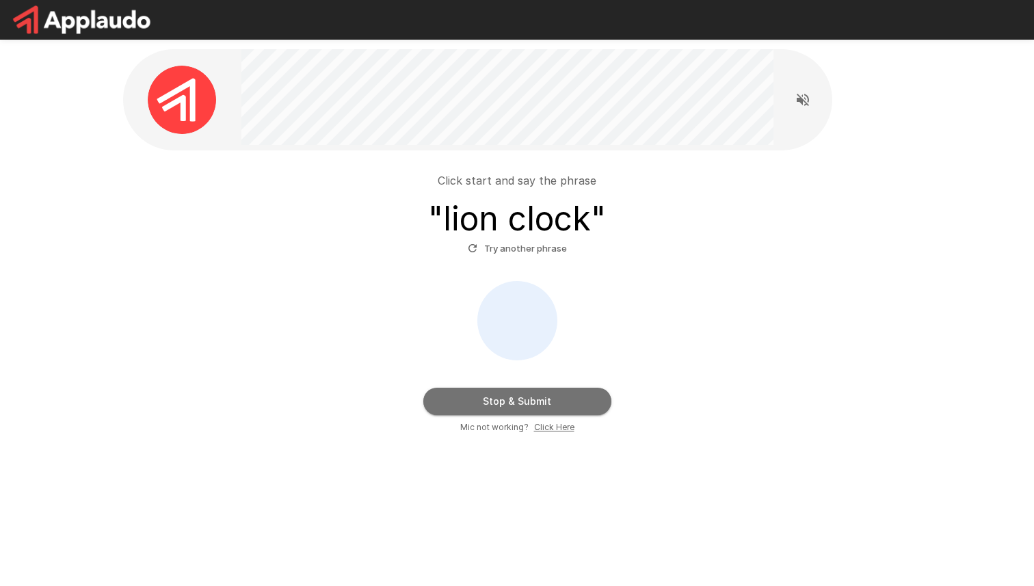
click at [572, 408] on button "Stop & Submit" at bounding box center [517, 401] width 188 height 27
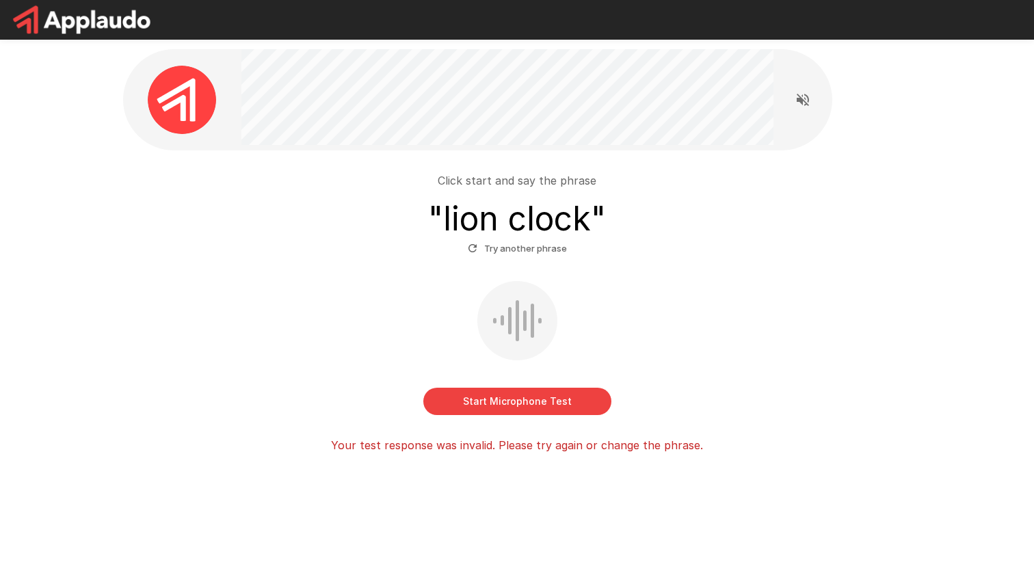
click at [547, 300] on div at bounding box center [517, 320] width 80 height 79
click at [545, 401] on button "Start Microphone Test" at bounding box center [517, 401] width 188 height 27
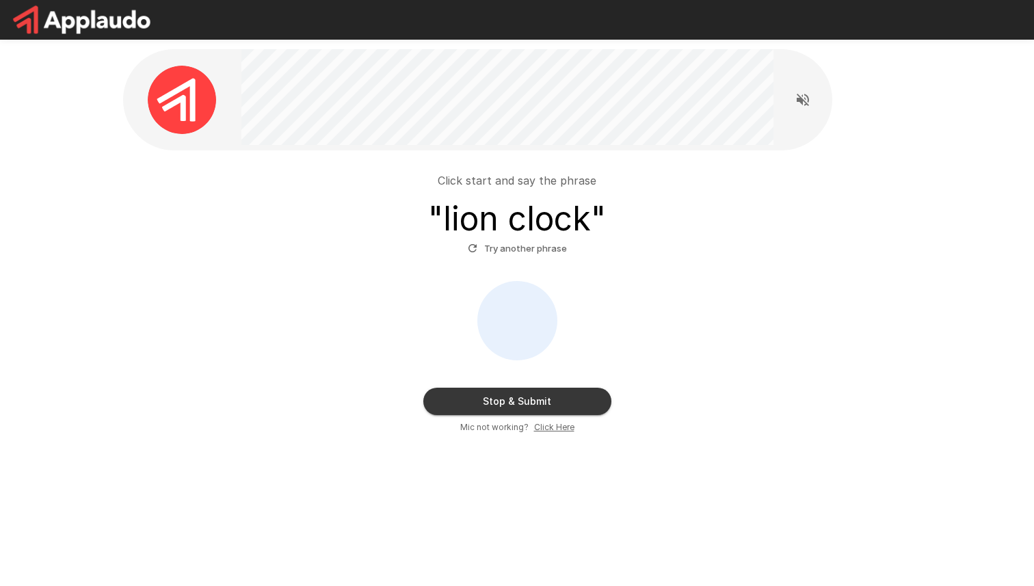
click at [550, 397] on button "Stop & Submit" at bounding box center [517, 401] width 188 height 27
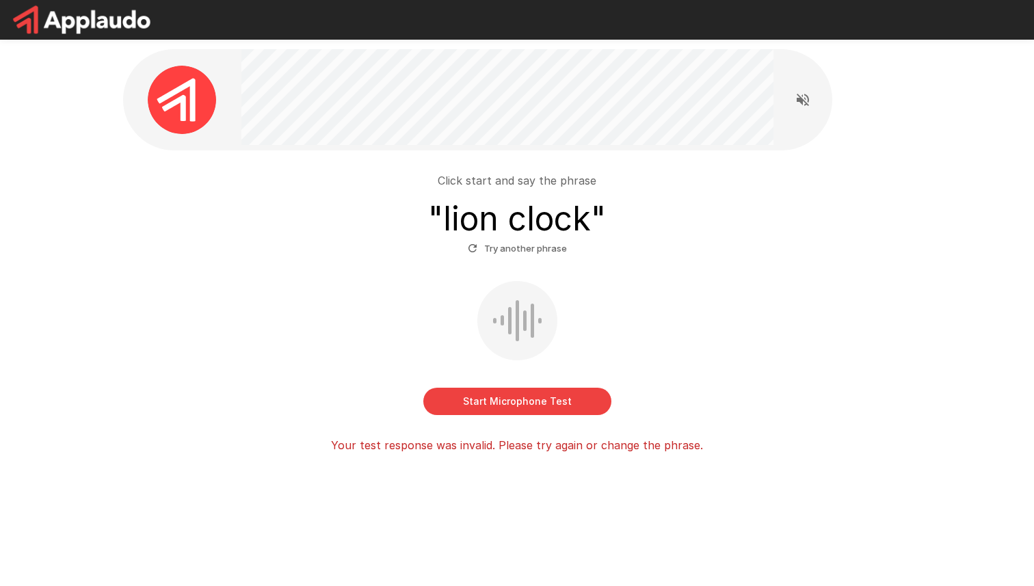
click at [577, 403] on button "Start Microphone Test" at bounding box center [517, 401] width 188 height 27
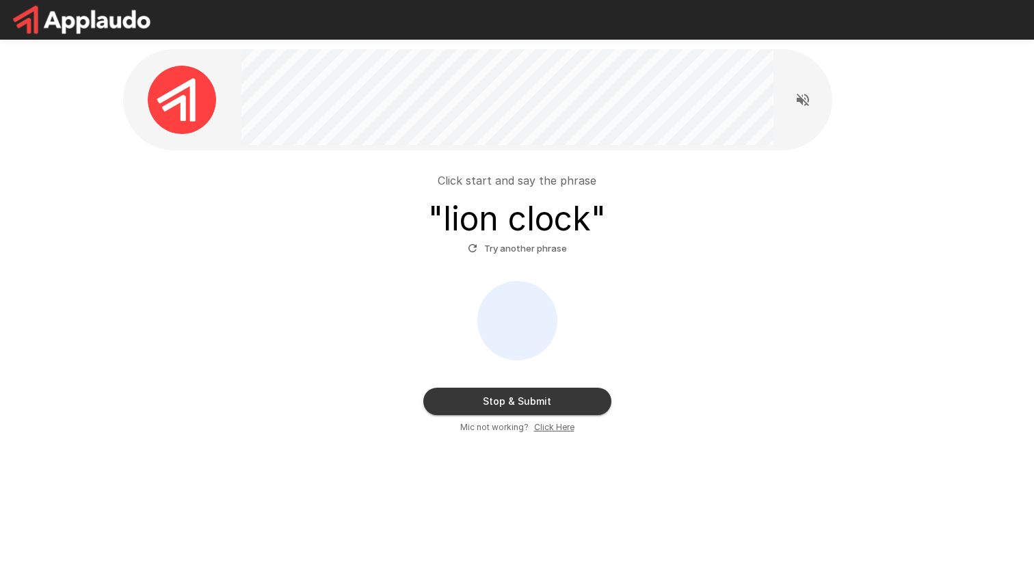
click at [560, 425] on u "Click Here" at bounding box center [554, 427] width 40 height 10
click at [559, 431] on u "Click Here" at bounding box center [554, 427] width 40 height 10
click at [531, 399] on button "Stop & Submit" at bounding box center [517, 401] width 188 height 27
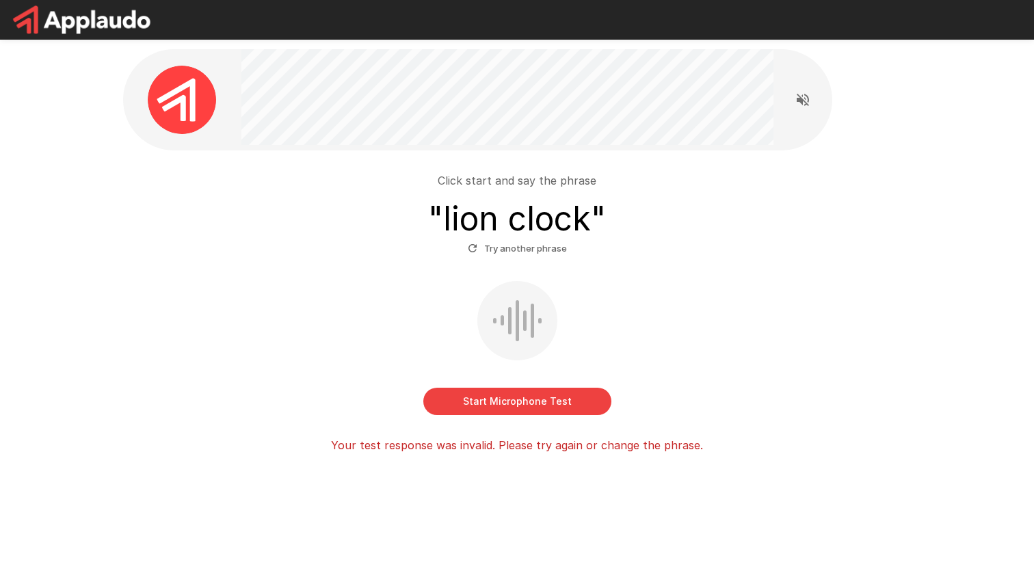
click at [531, 401] on button "Start Microphone Test" at bounding box center [517, 401] width 188 height 27
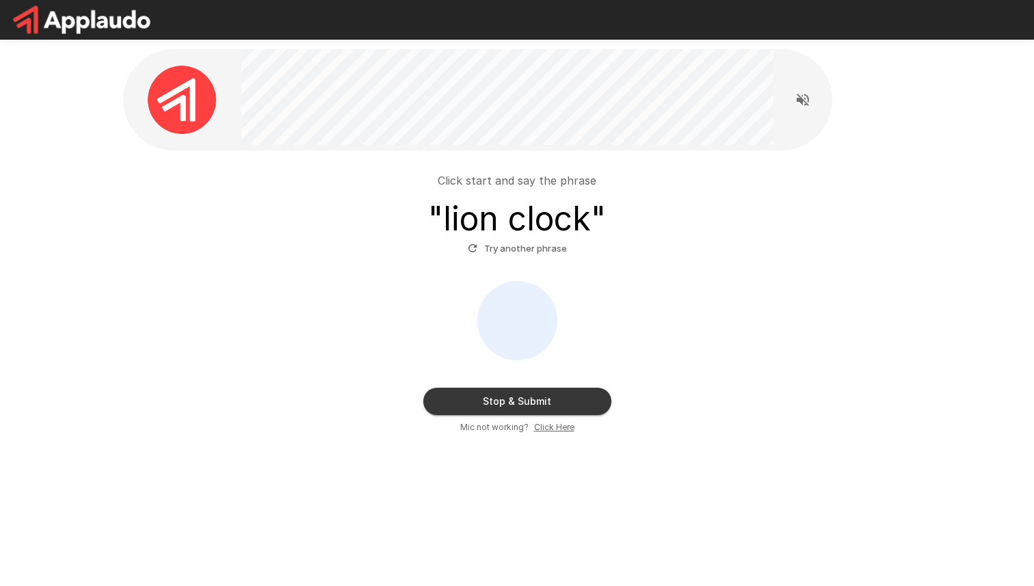
click at [531, 401] on button "Stop & Submit" at bounding box center [517, 401] width 188 height 27
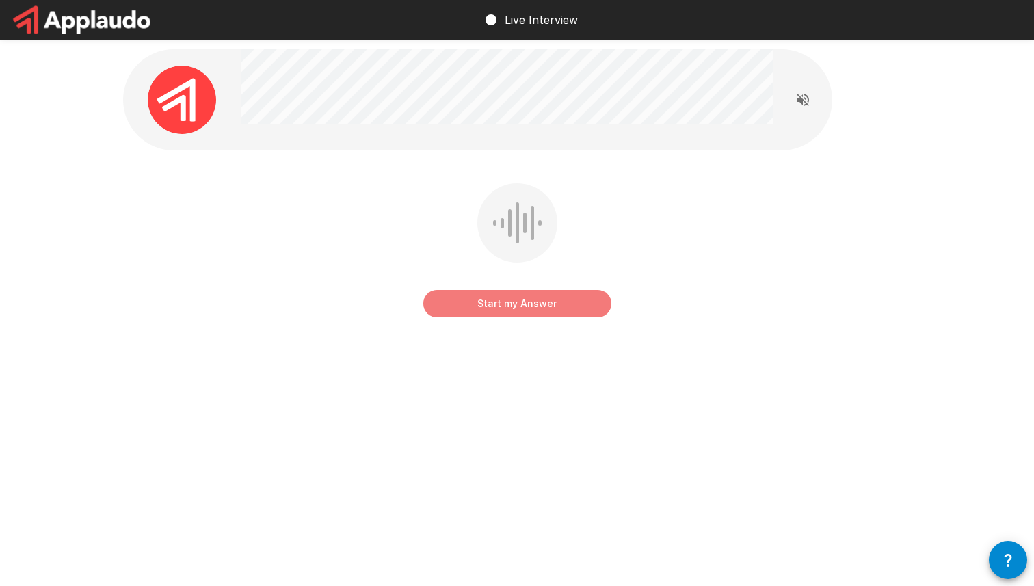
click at [560, 304] on button "Start my Answer" at bounding box center [517, 303] width 188 height 27
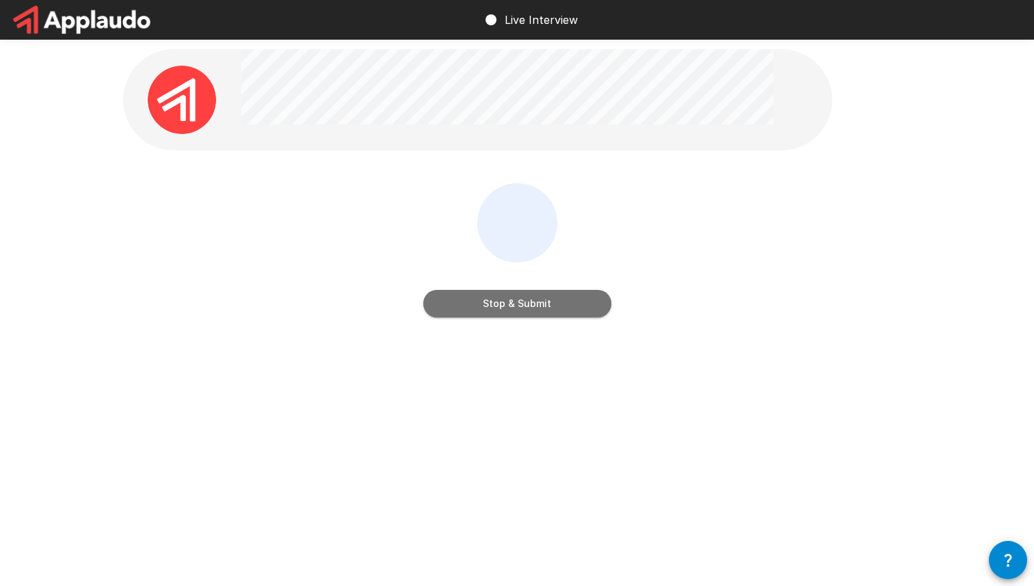
click at [570, 305] on button "Stop & Submit" at bounding box center [517, 303] width 188 height 27
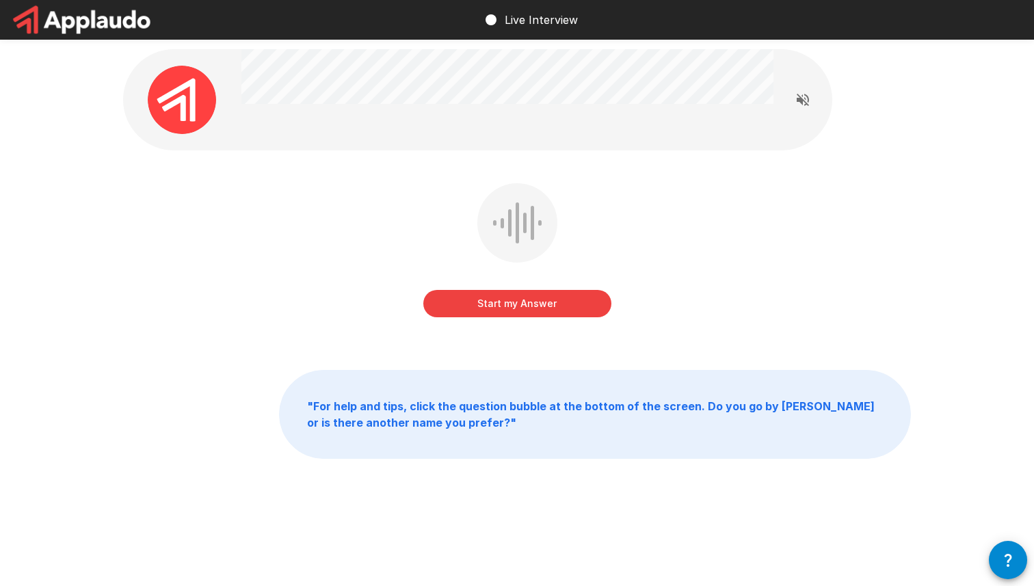
click at [555, 300] on button "Start my Answer" at bounding box center [517, 303] width 188 height 27
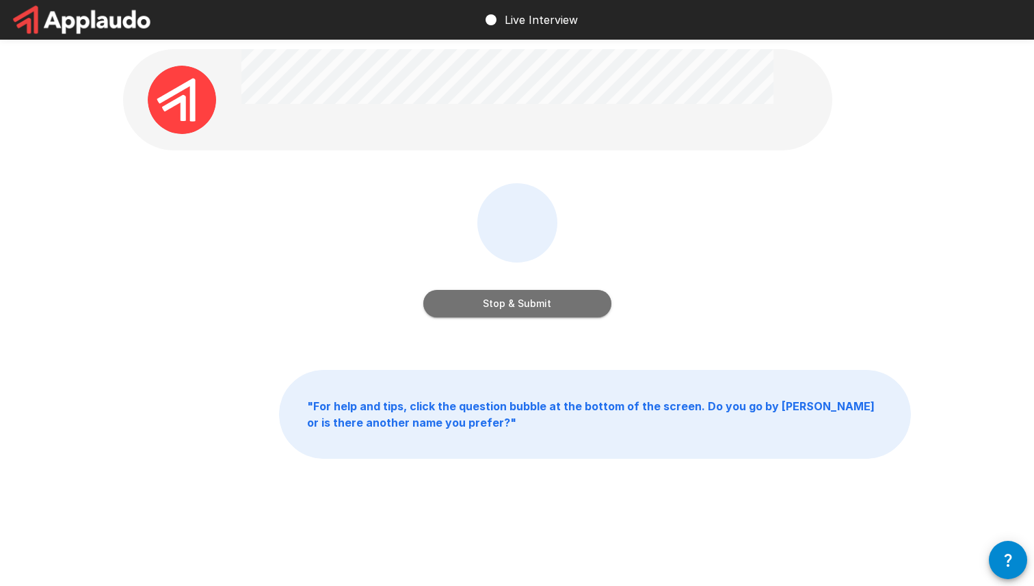
click at [551, 308] on button "Stop & Submit" at bounding box center [517, 303] width 188 height 27
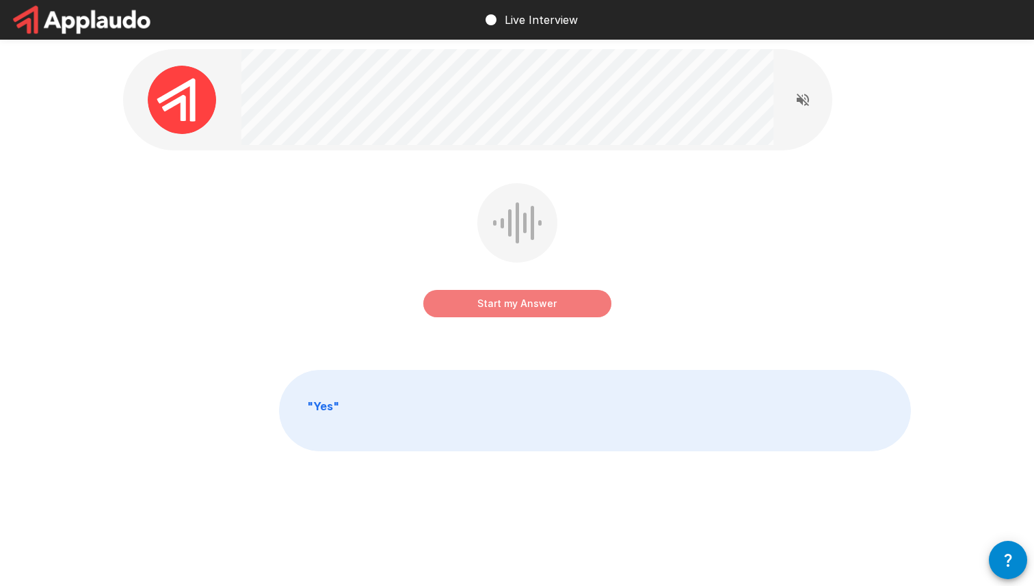
click at [542, 308] on button "Start my Answer" at bounding box center [517, 303] width 188 height 27
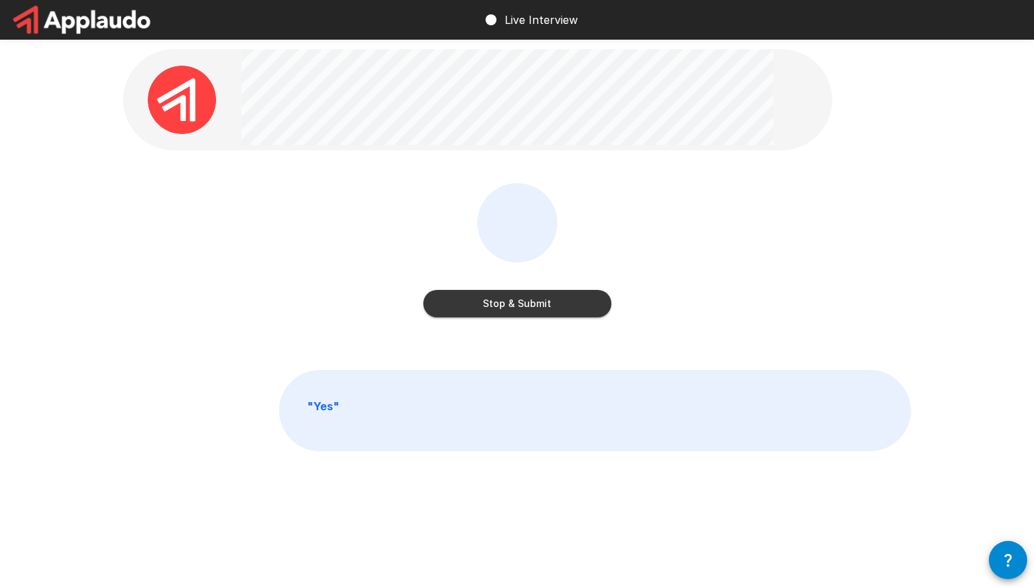
click at [542, 308] on button "Stop & Submit" at bounding box center [517, 303] width 188 height 27
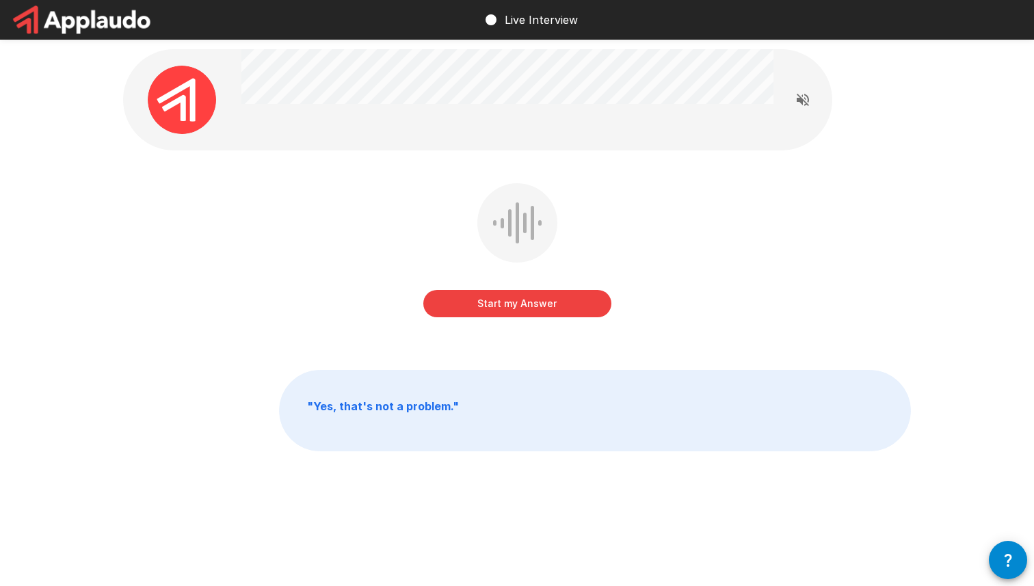
click at [551, 302] on button "Start my Answer" at bounding box center [517, 303] width 188 height 27
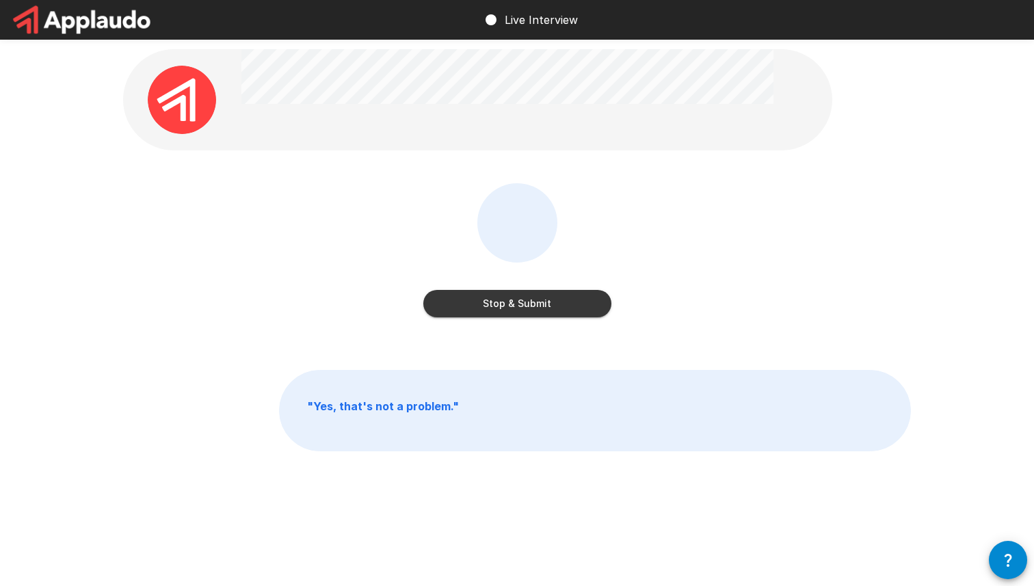
click at [561, 304] on button "Stop & Submit" at bounding box center [517, 303] width 188 height 27
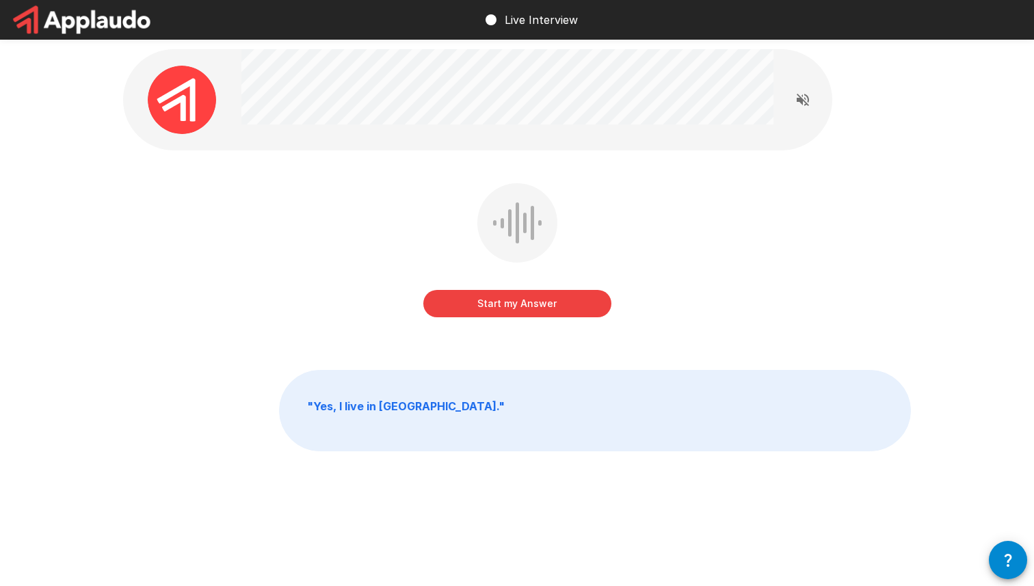
click at [525, 304] on button "Start my Answer" at bounding box center [517, 303] width 188 height 27
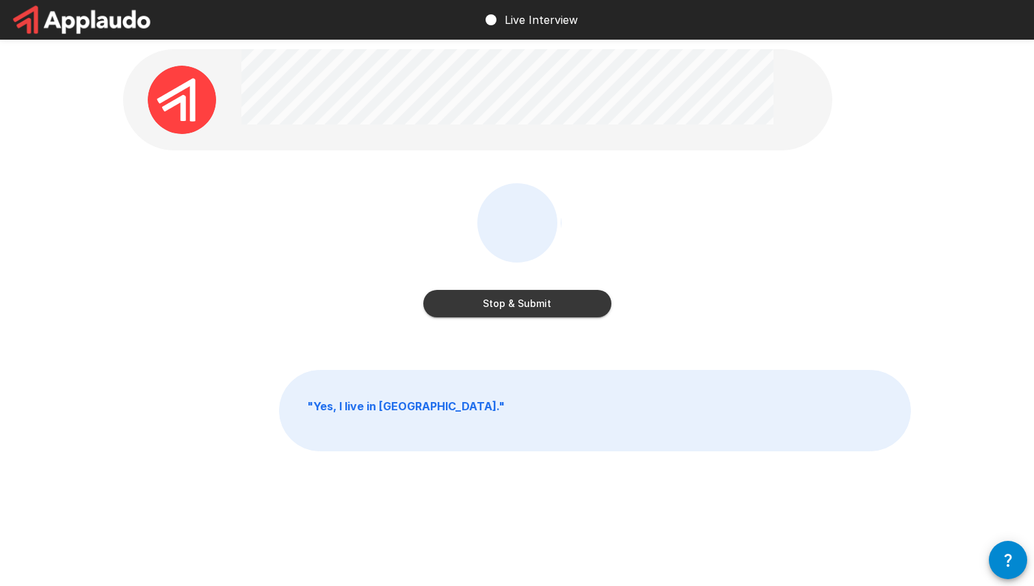
click at [553, 304] on button "Stop & Submit" at bounding box center [517, 303] width 188 height 27
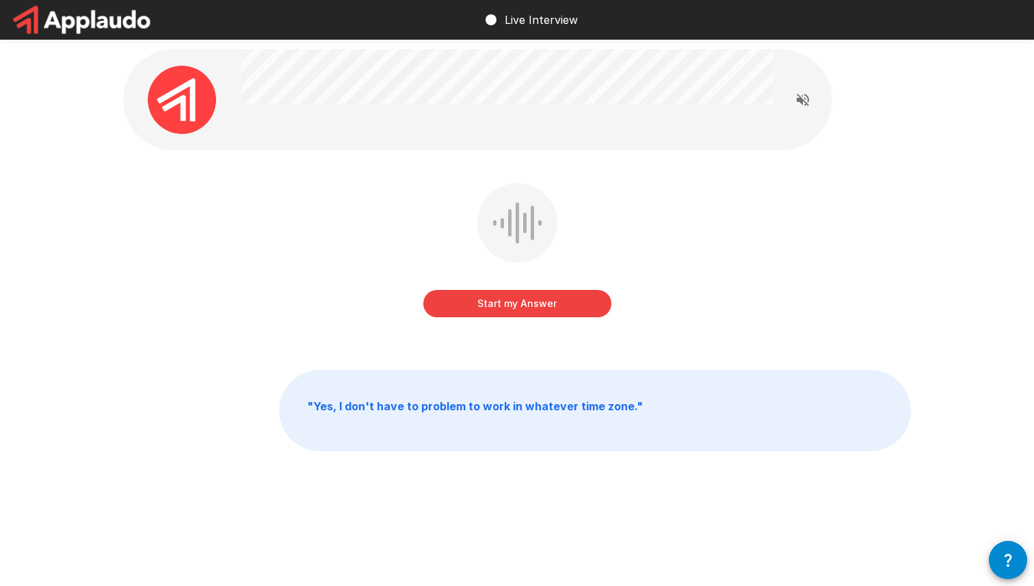
click at [542, 300] on button "Start my Answer" at bounding box center [517, 303] width 188 height 27
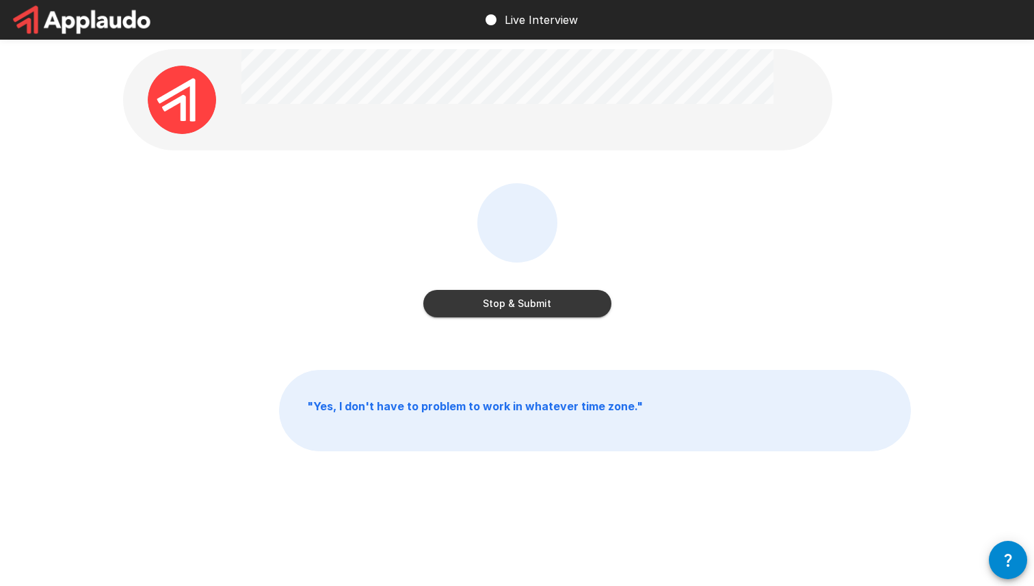
click at [546, 306] on button "Stop & Submit" at bounding box center [517, 303] width 188 height 27
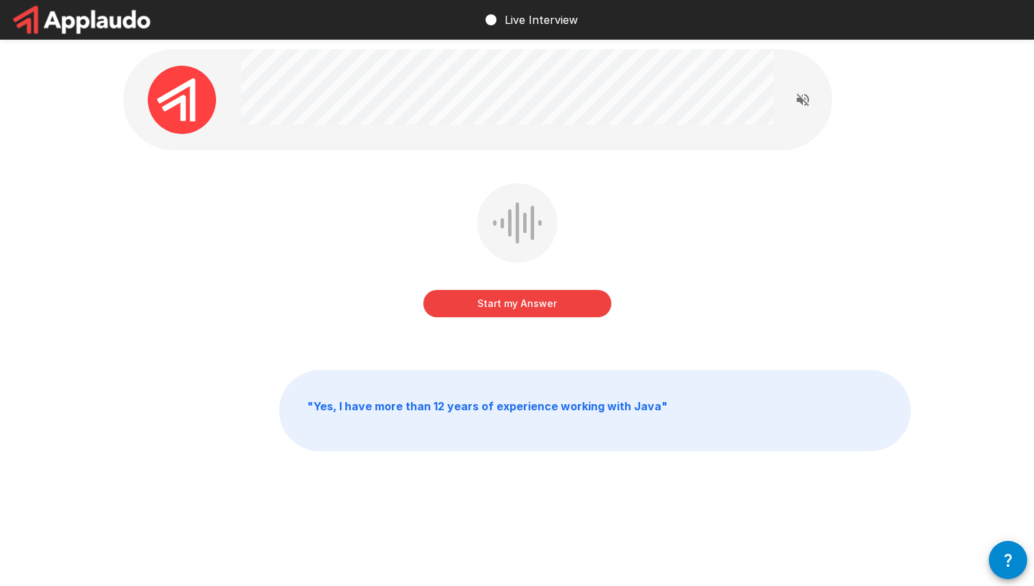
click at [528, 299] on button "Start my Answer" at bounding box center [517, 303] width 188 height 27
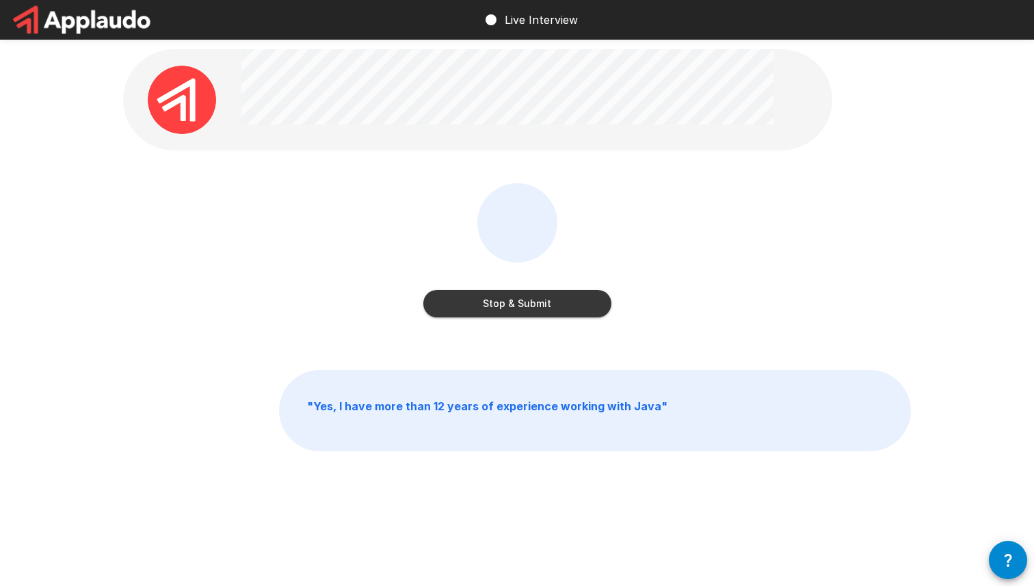
click at [528, 302] on button "Stop & Submit" at bounding box center [517, 303] width 188 height 27
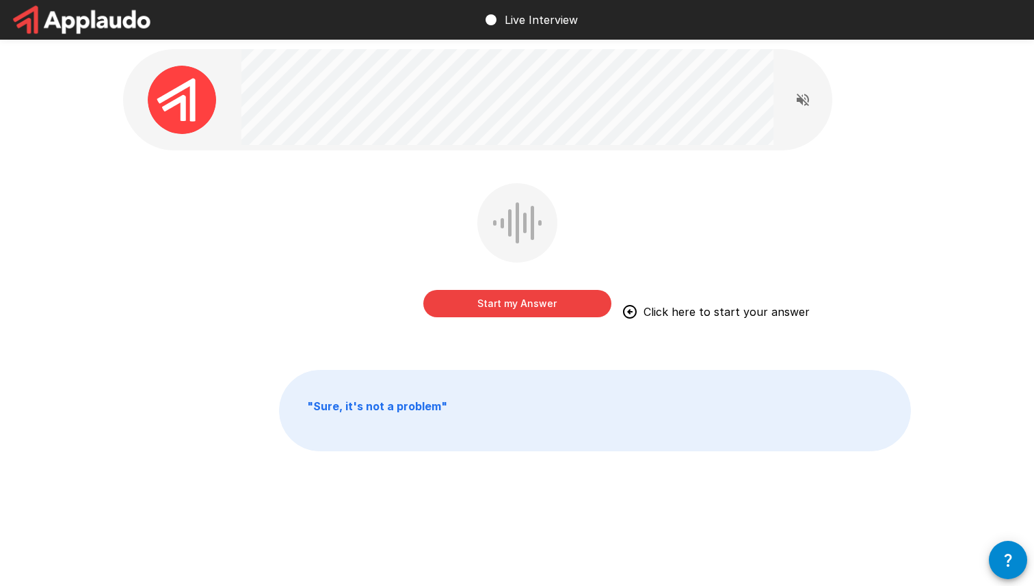
click at [535, 306] on button "Start my Answer" at bounding box center [517, 303] width 188 height 27
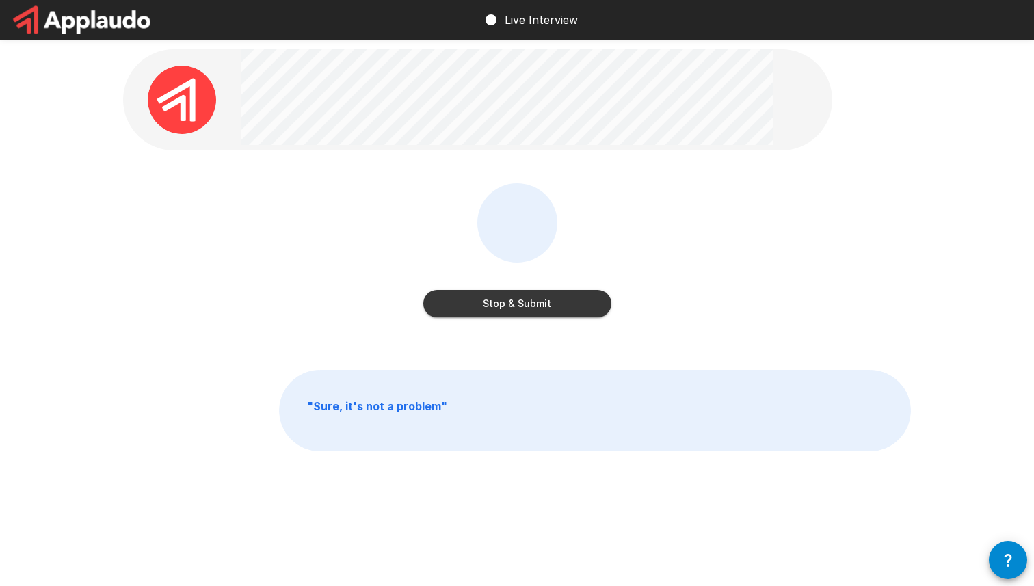
click at [537, 305] on button "Stop & Submit" at bounding box center [517, 303] width 188 height 27
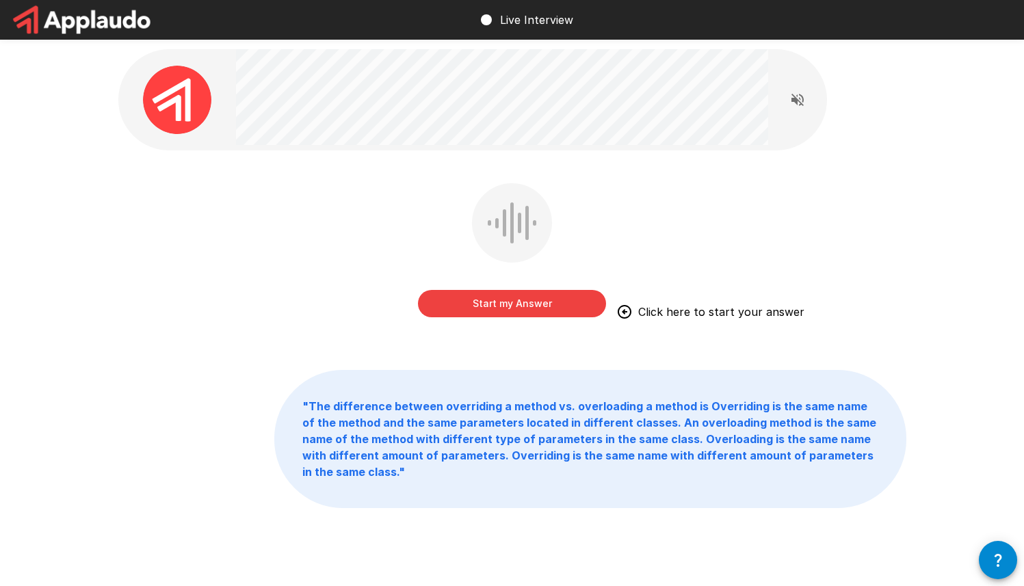
click at [527, 309] on button "Start my Answer" at bounding box center [512, 303] width 188 height 27
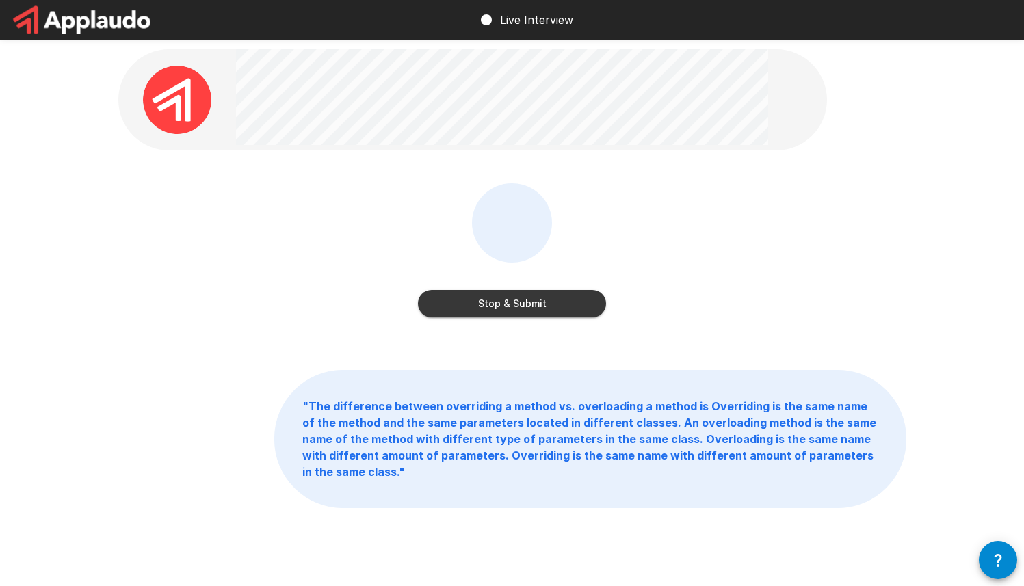
click at [586, 307] on button "Stop & Submit" at bounding box center [512, 303] width 188 height 27
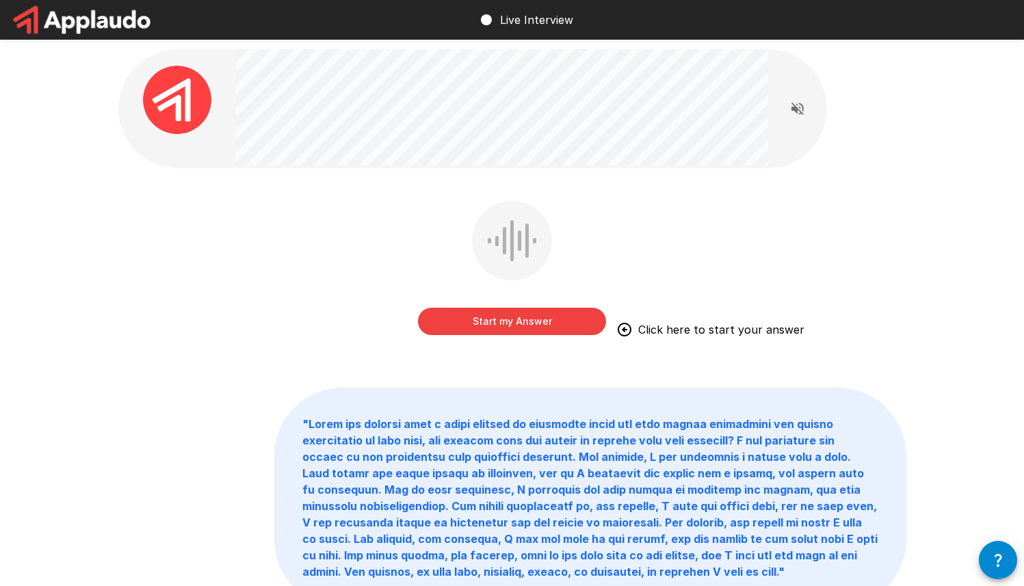
click at [566, 310] on button "Start my Answer" at bounding box center [512, 321] width 188 height 27
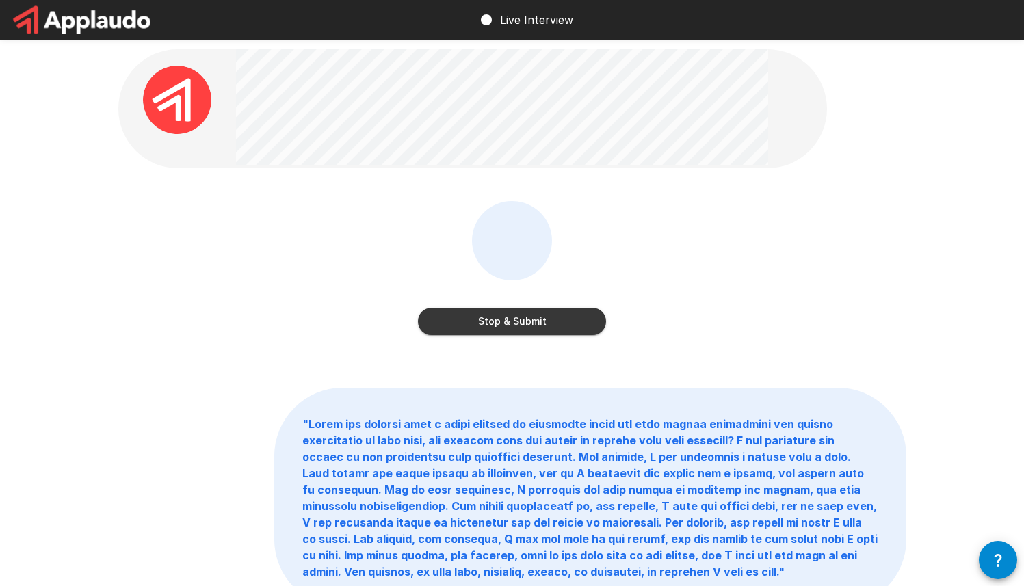
click at [572, 318] on button "Stop & Submit" at bounding box center [512, 321] width 188 height 27
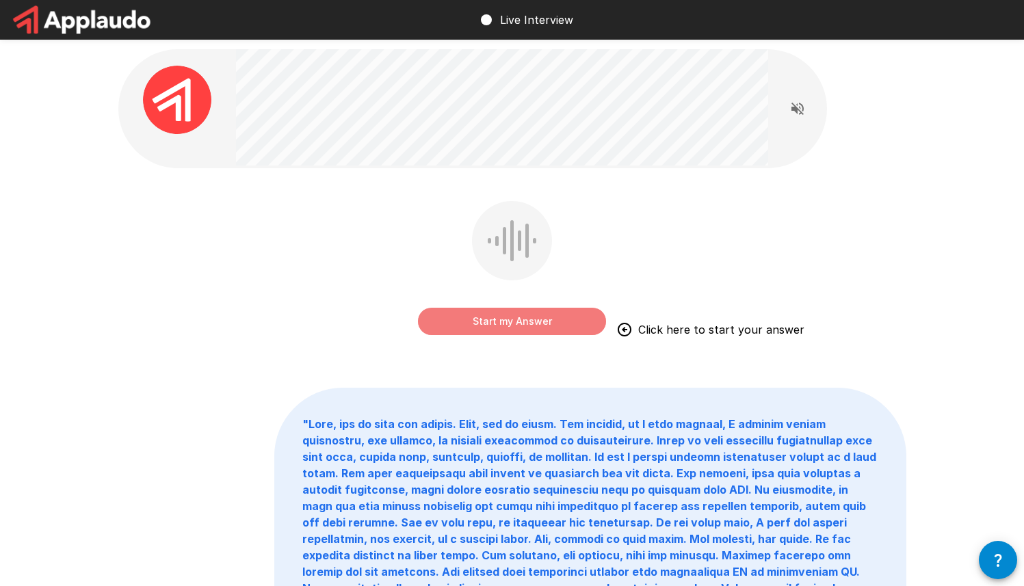
click at [527, 322] on button "Start my Answer" at bounding box center [512, 321] width 188 height 27
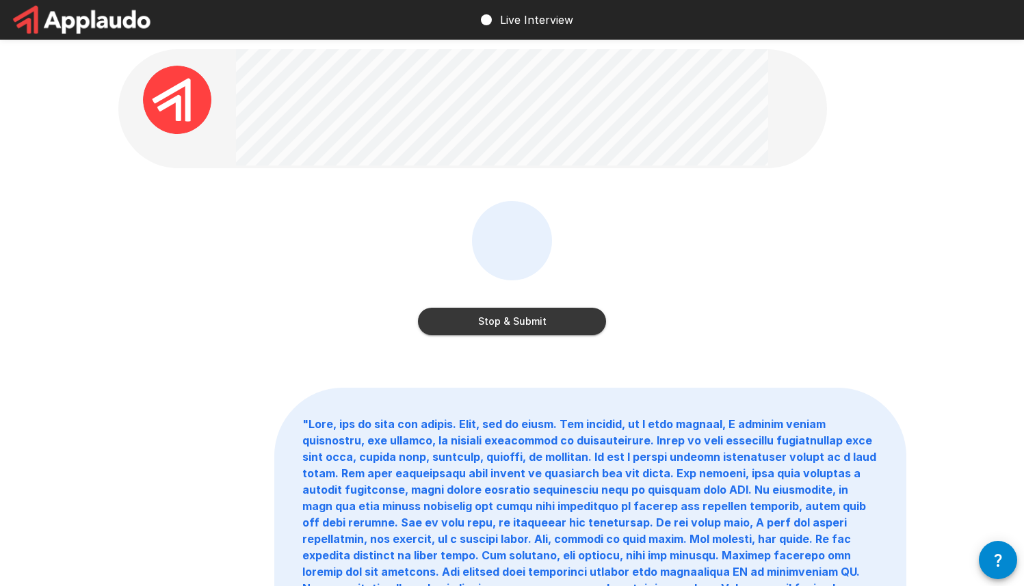
click at [527, 322] on button "Stop & Submit" at bounding box center [512, 321] width 188 height 27
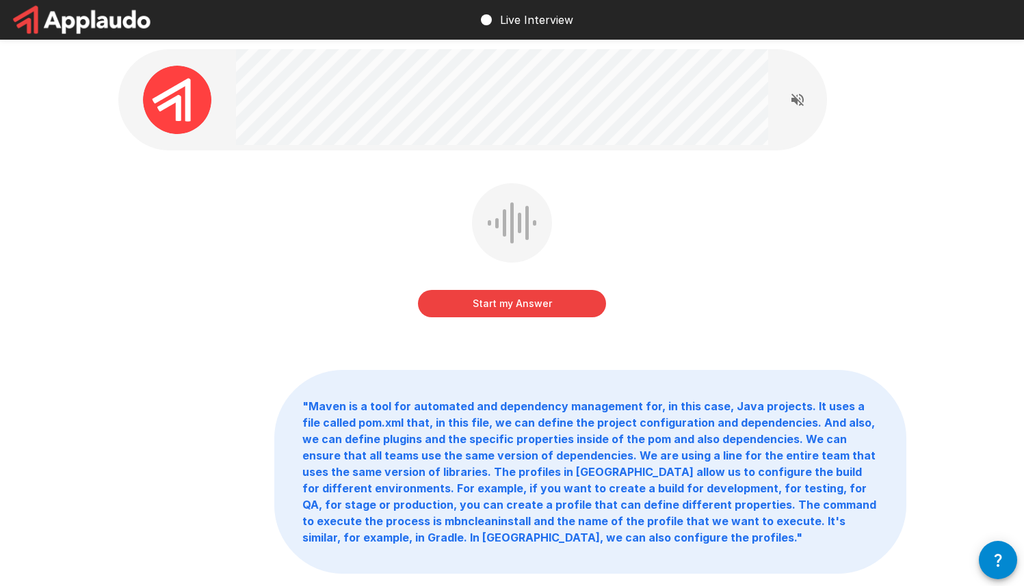
click at [533, 300] on button "Start my Answer" at bounding box center [512, 303] width 188 height 27
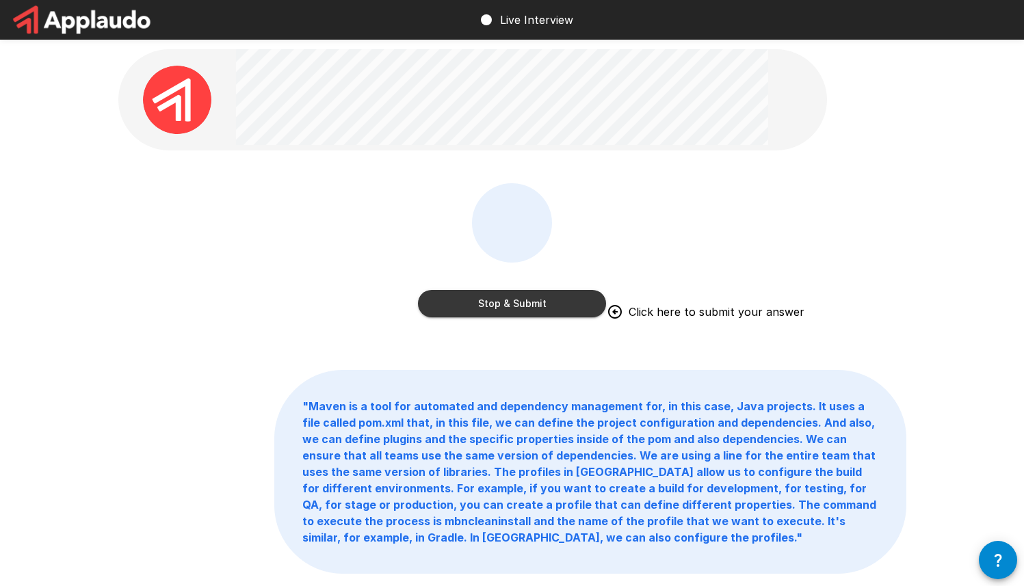
click at [533, 300] on button "Stop & Submit" at bounding box center [512, 303] width 188 height 27
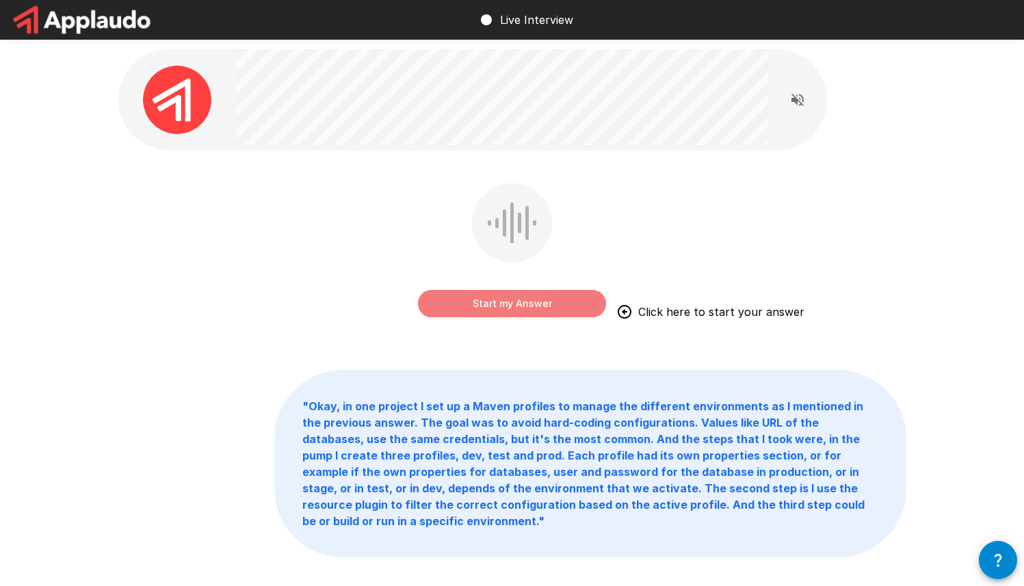
click at [518, 300] on button "Start my Answer" at bounding box center [512, 303] width 188 height 27
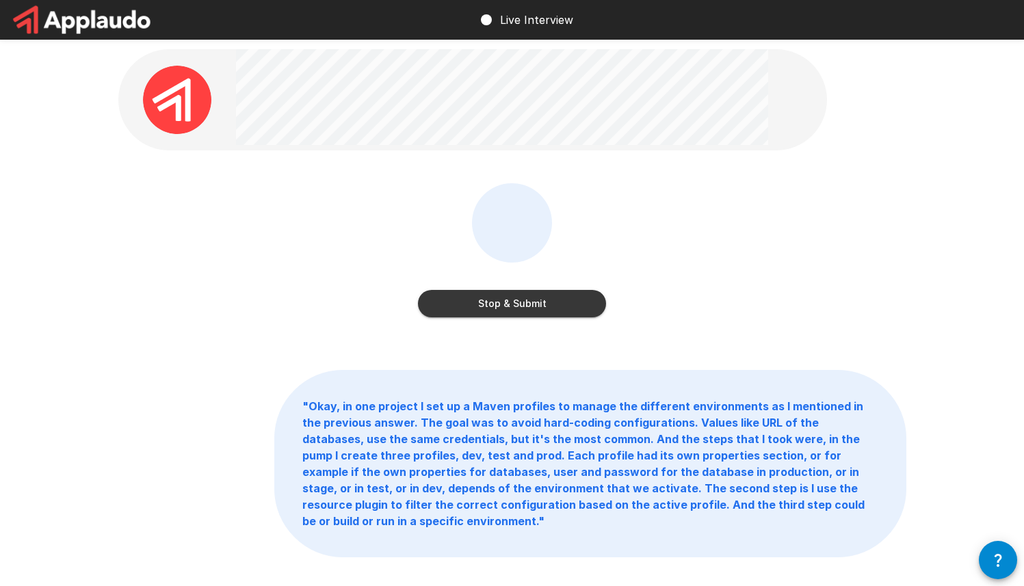
click at [542, 309] on button "Stop & Submit" at bounding box center [512, 303] width 188 height 27
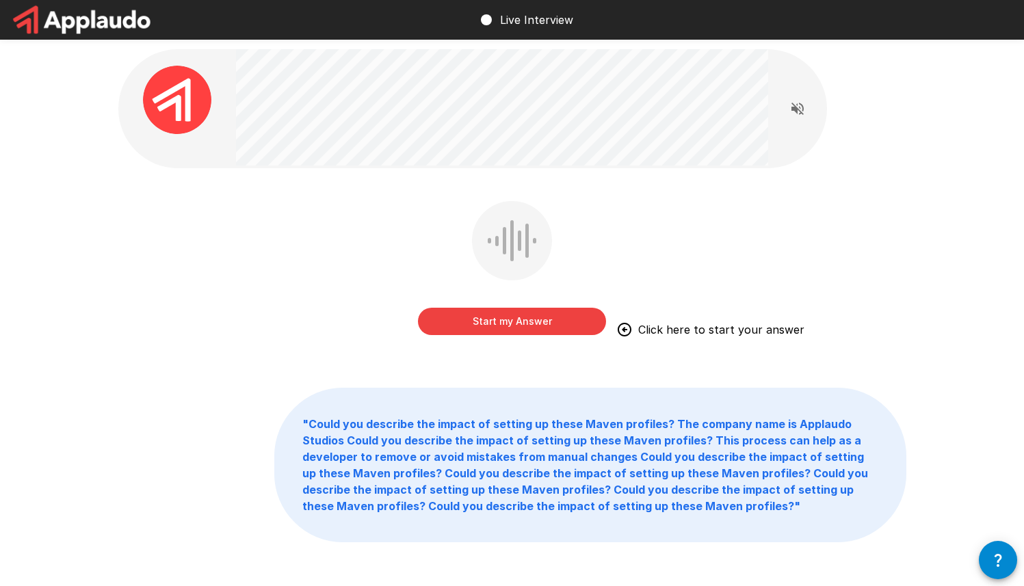
click at [541, 318] on button "Start my Answer" at bounding box center [512, 321] width 188 height 27
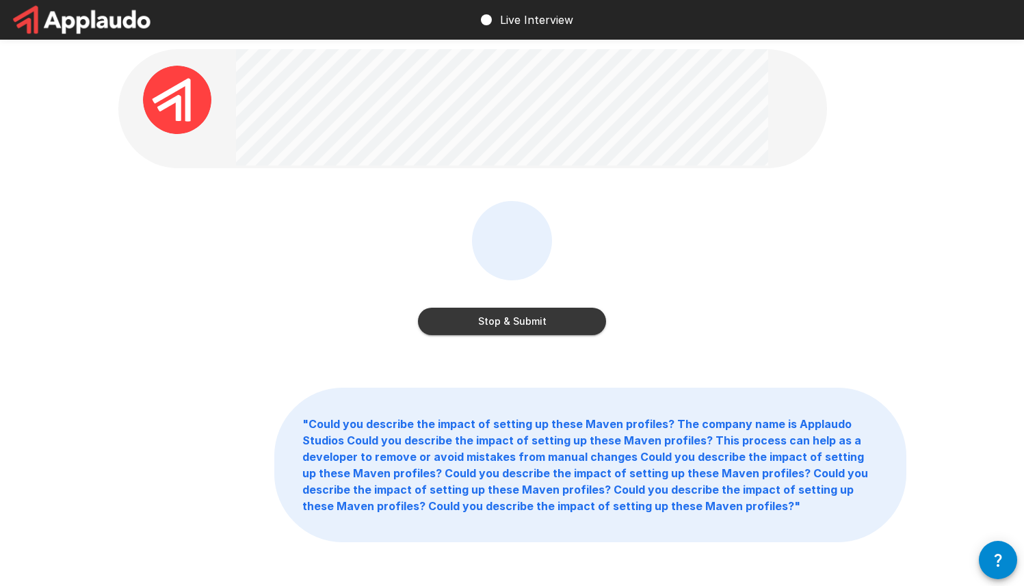
click at [567, 318] on button "Stop & Submit" at bounding box center [512, 321] width 188 height 27
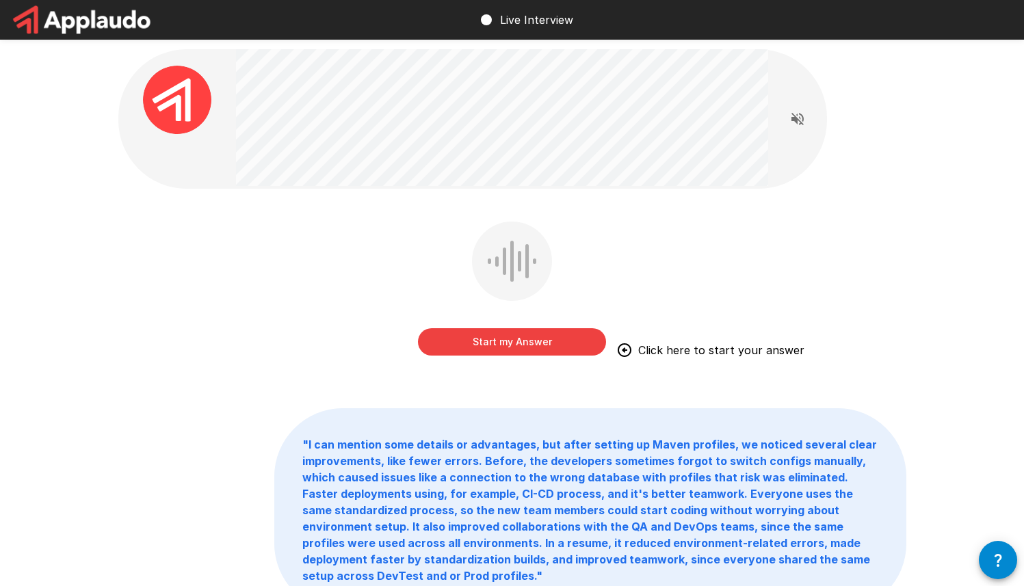
click at [533, 339] on button "Start my Answer" at bounding box center [512, 341] width 188 height 27
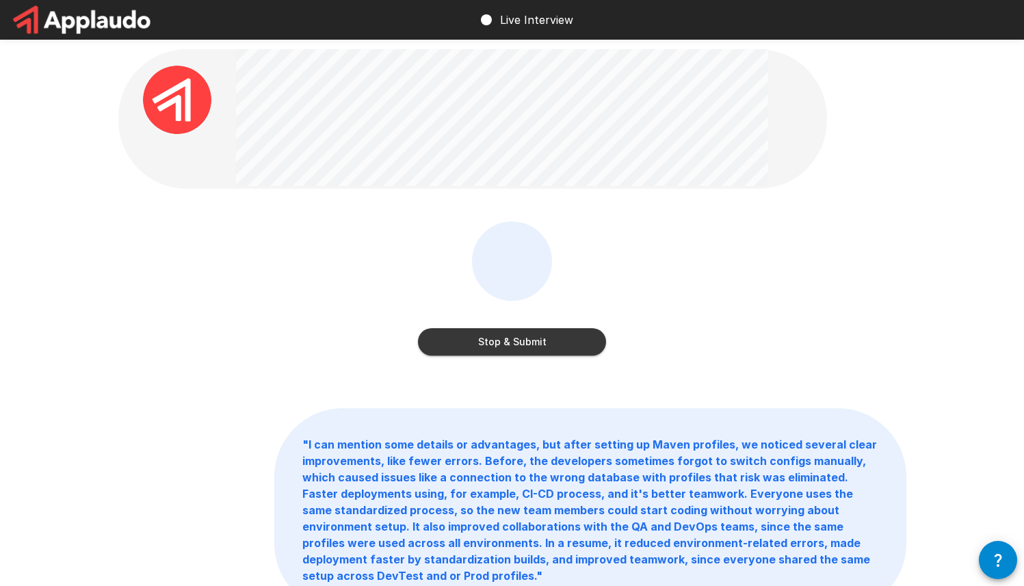
click at [566, 348] on button "Stop & Submit" at bounding box center [512, 341] width 188 height 27
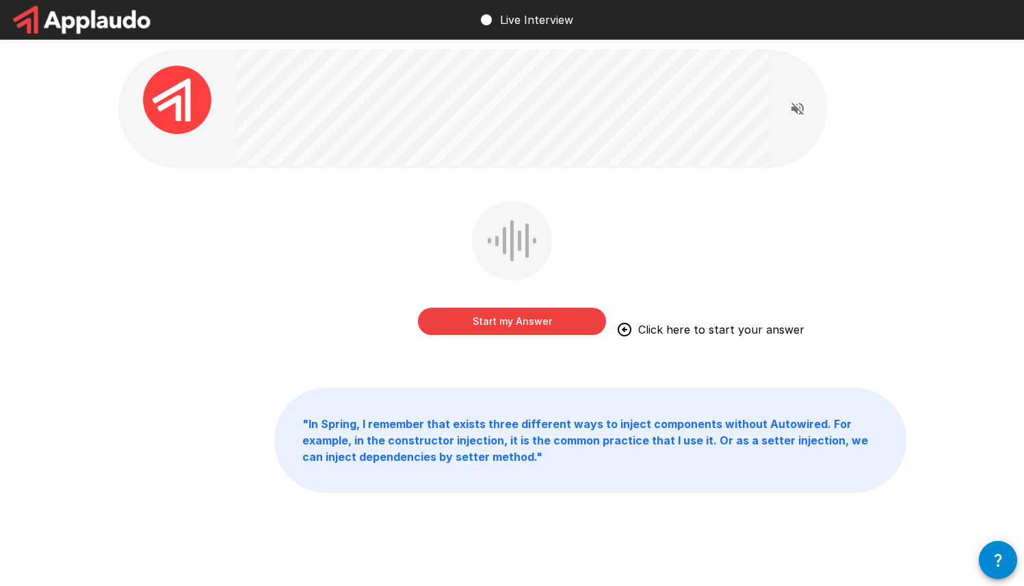
click at [590, 317] on button "Start my Answer" at bounding box center [512, 321] width 188 height 27
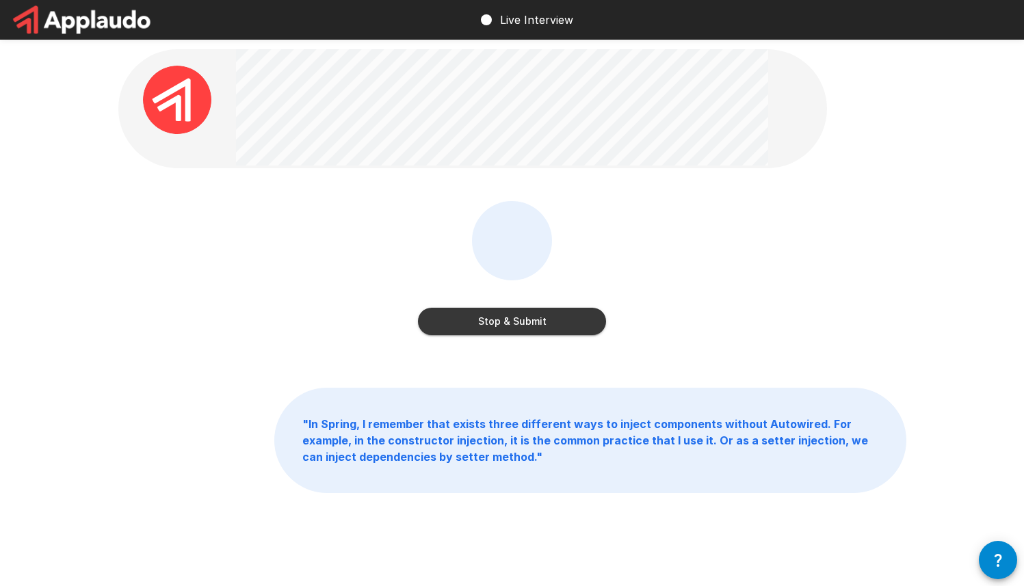
click at [544, 323] on button "Stop & Submit" at bounding box center [512, 321] width 188 height 27
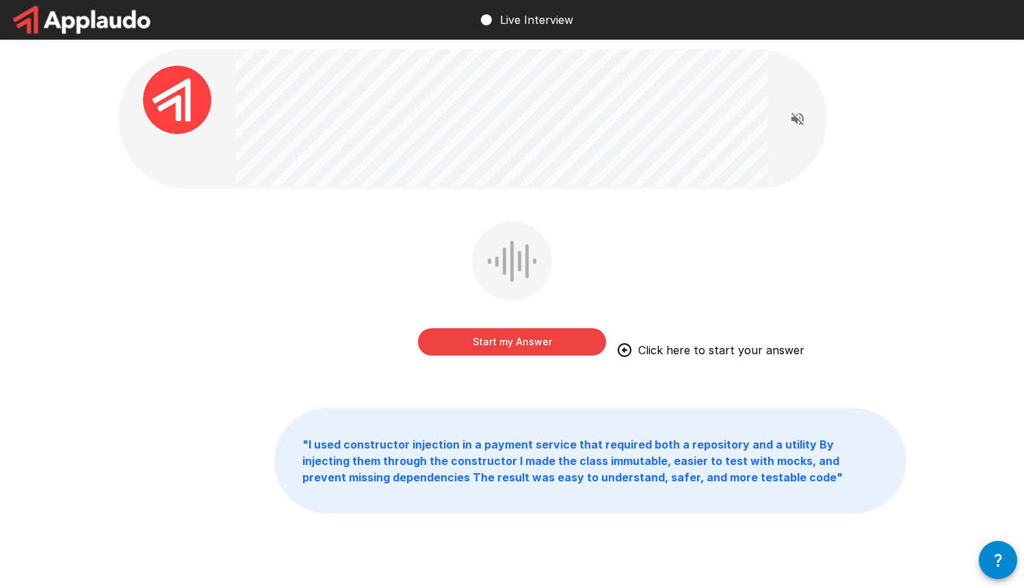
click at [570, 337] on button "Start my Answer" at bounding box center [512, 341] width 188 height 27
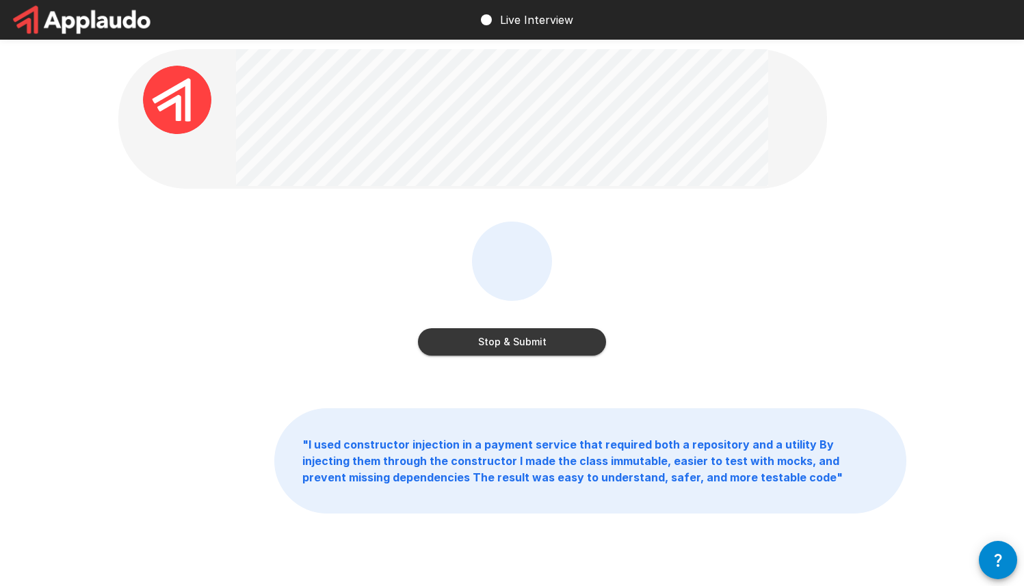
click at [535, 345] on button "Stop & Submit" at bounding box center [512, 341] width 188 height 27
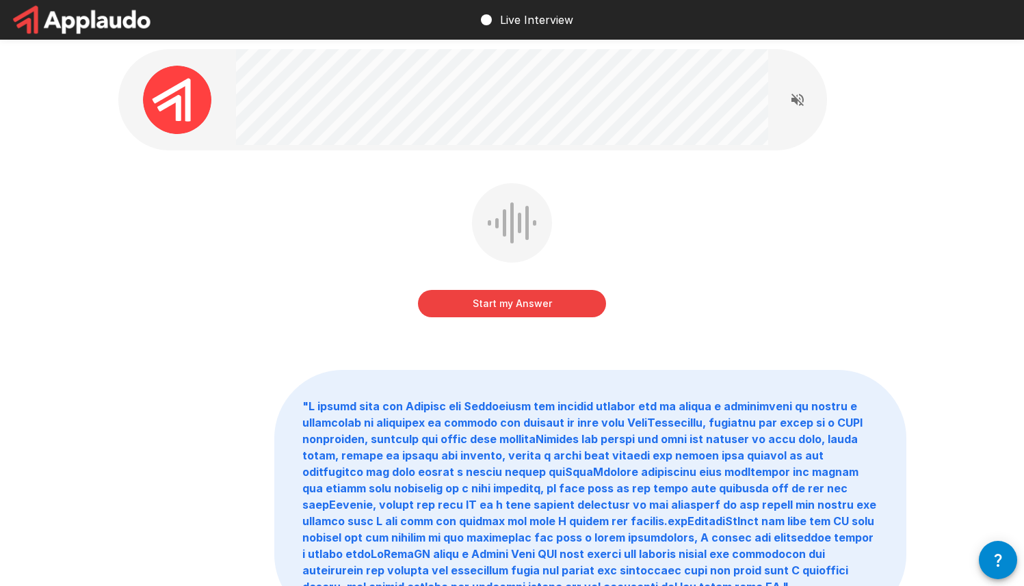
click at [557, 302] on button "Start my Answer" at bounding box center [512, 303] width 188 height 27
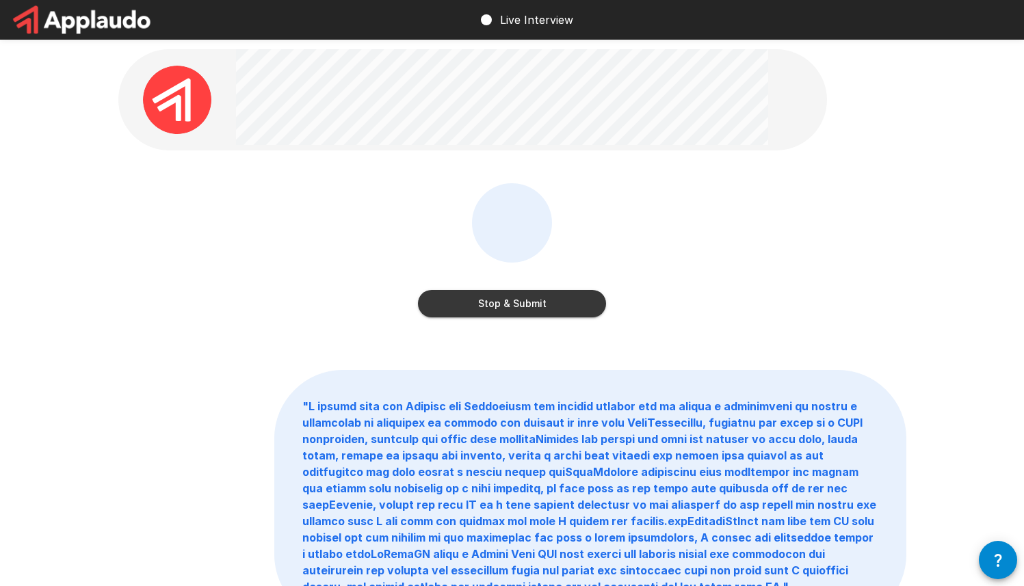
click at [583, 304] on button "Stop & Submit" at bounding box center [512, 303] width 188 height 27
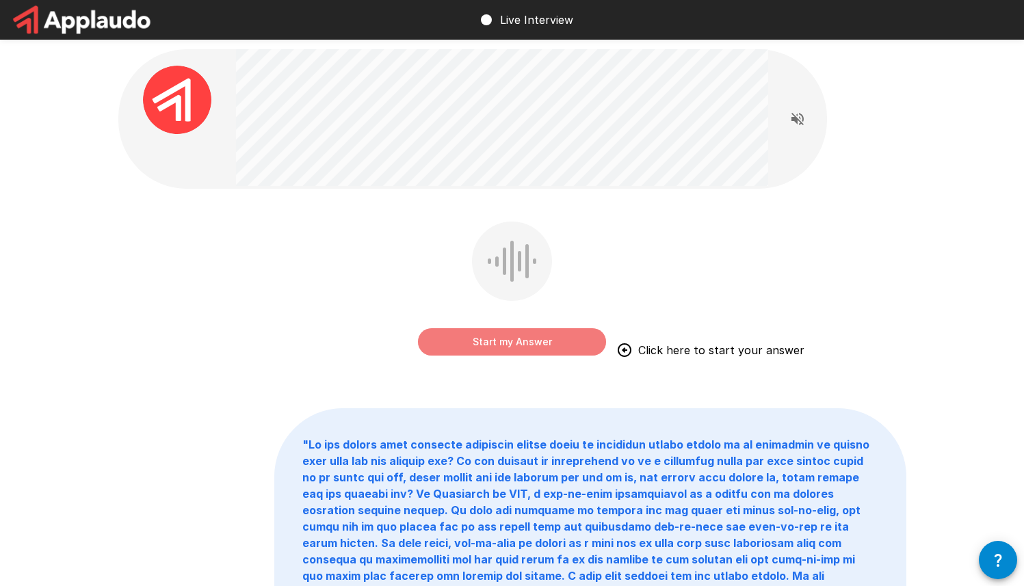
click at [544, 353] on button "Start my Answer" at bounding box center [512, 341] width 188 height 27
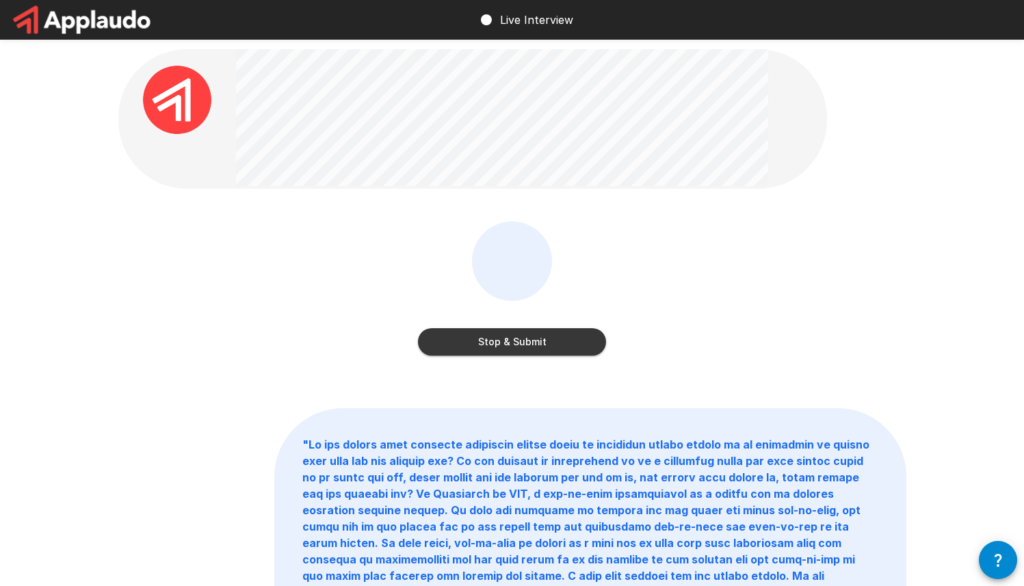
click at [548, 347] on button "Stop & Submit" at bounding box center [512, 341] width 188 height 27
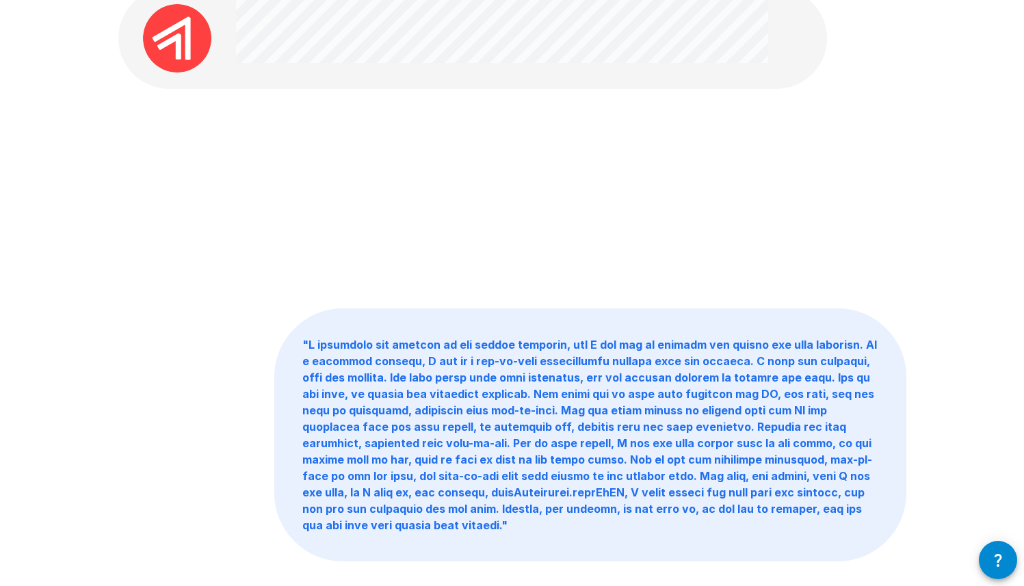
scroll to position [130, 0]
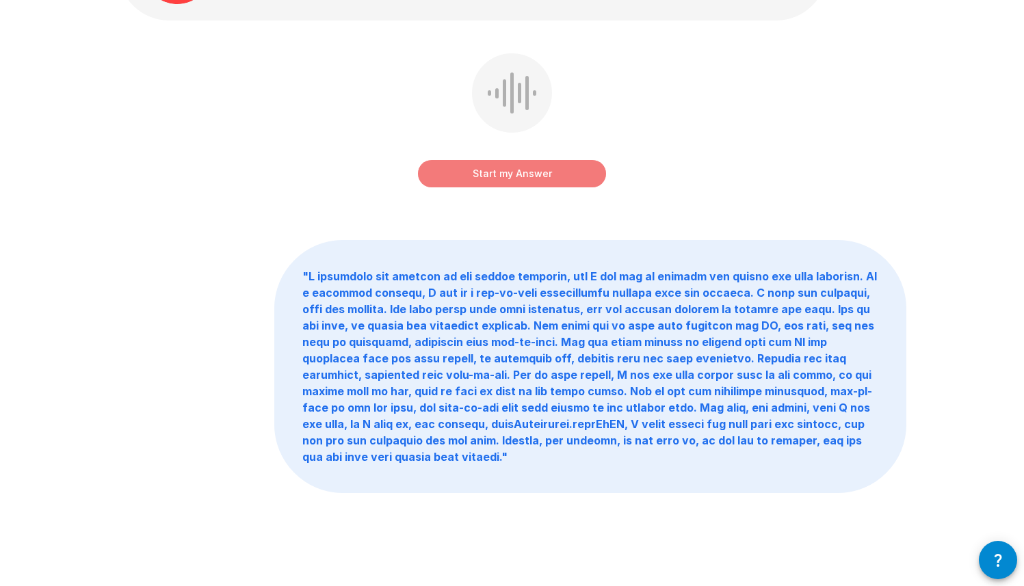
click at [550, 179] on button "Start my Answer" at bounding box center [512, 173] width 188 height 27
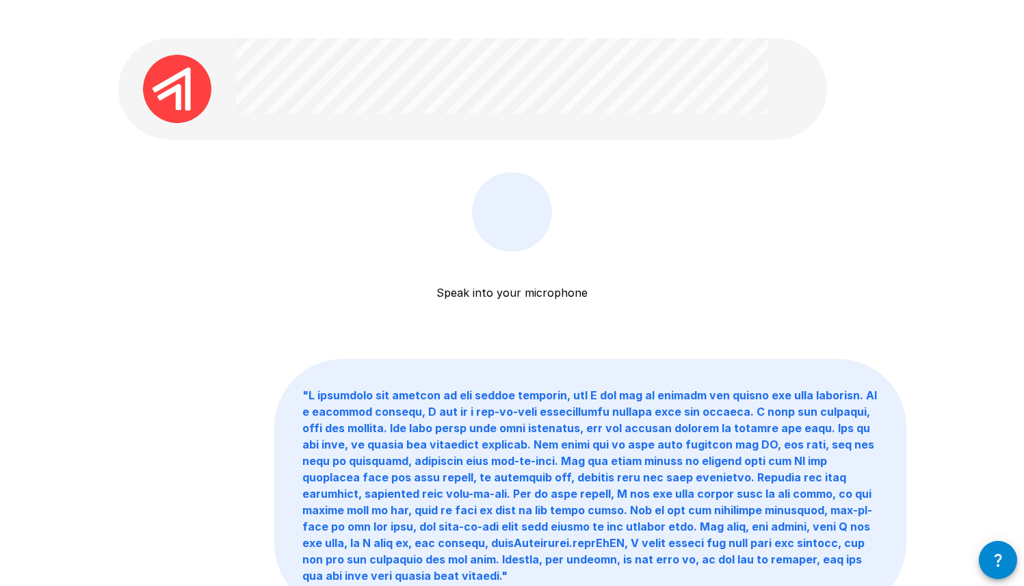
scroll to position [0, 0]
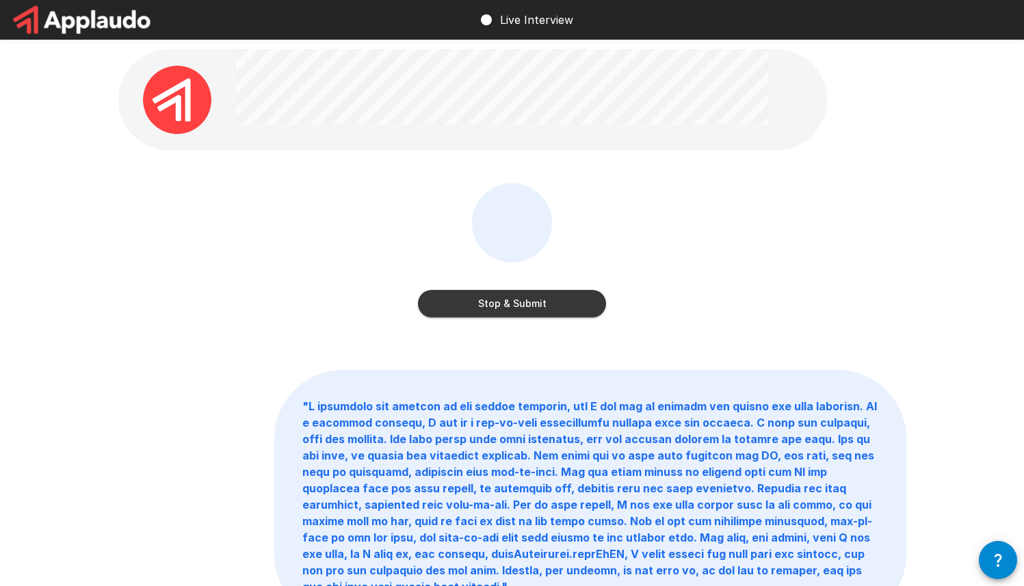
click at [560, 304] on button "Stop & Submit" at bounding box center [512, 303] width 188 height 27
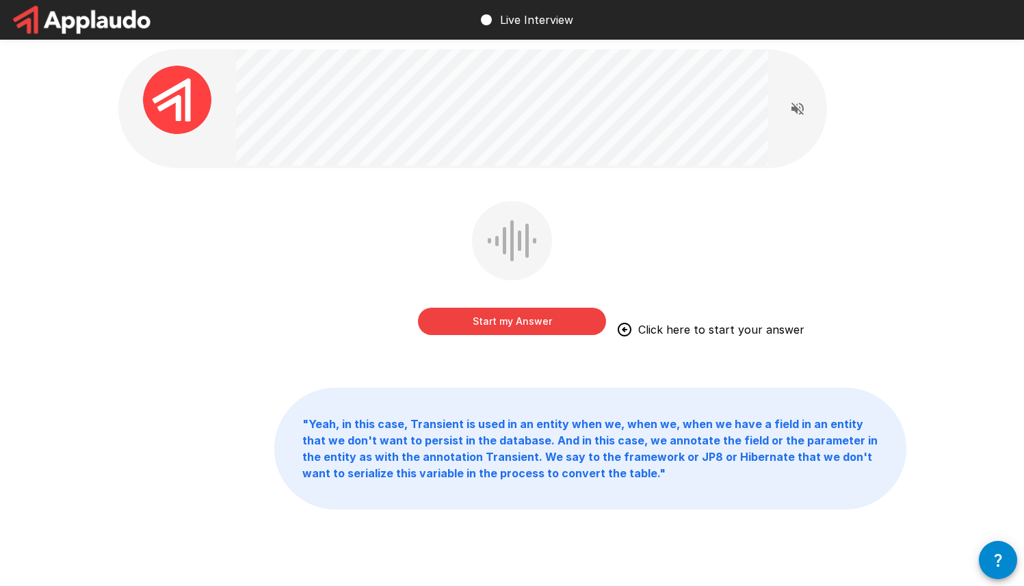
click at [570, 313] on button "Start my Answer" at bounding box center [512, 321] width 188 height 27
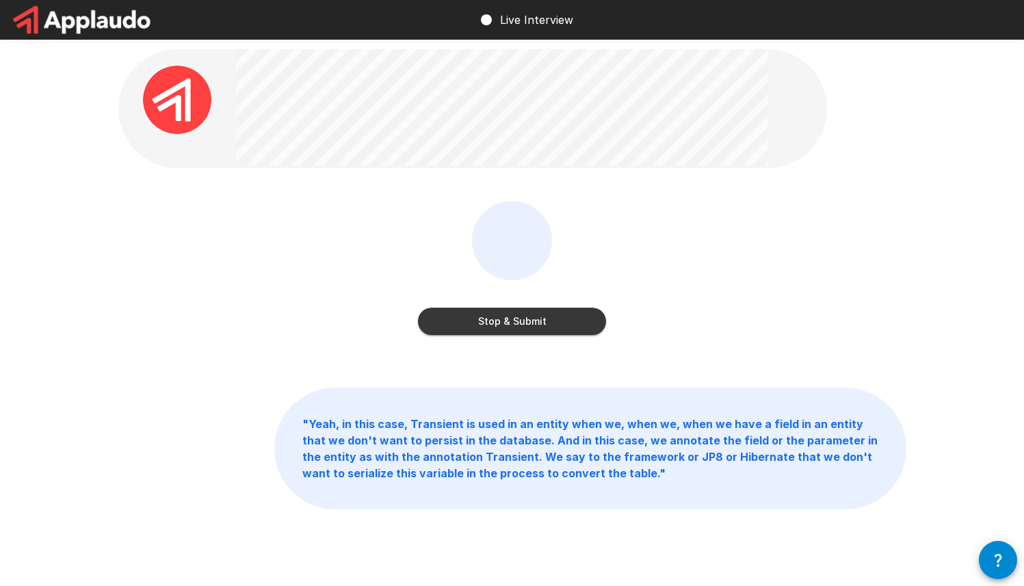
click at [550, 299] on div "Stop & Submit" at bounding box center [512, 307] width 188 height 55
click at [545, 316] on button "Stop & Submit" at bounding box center [512, 321] width 188 height 27
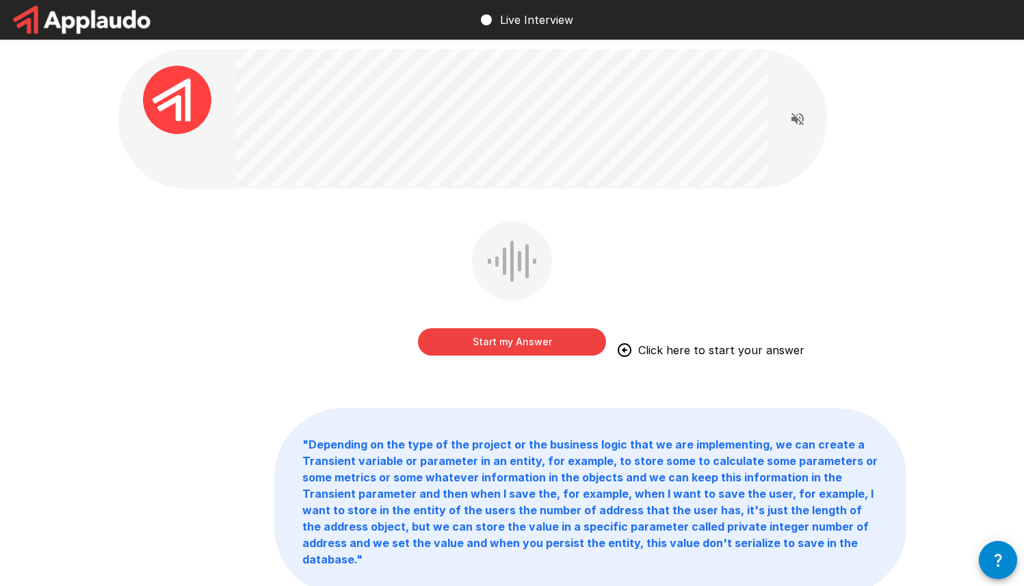
click at [576, 336] on button "Start my Answer" at bounding box center [512, 341] width 188 height 27
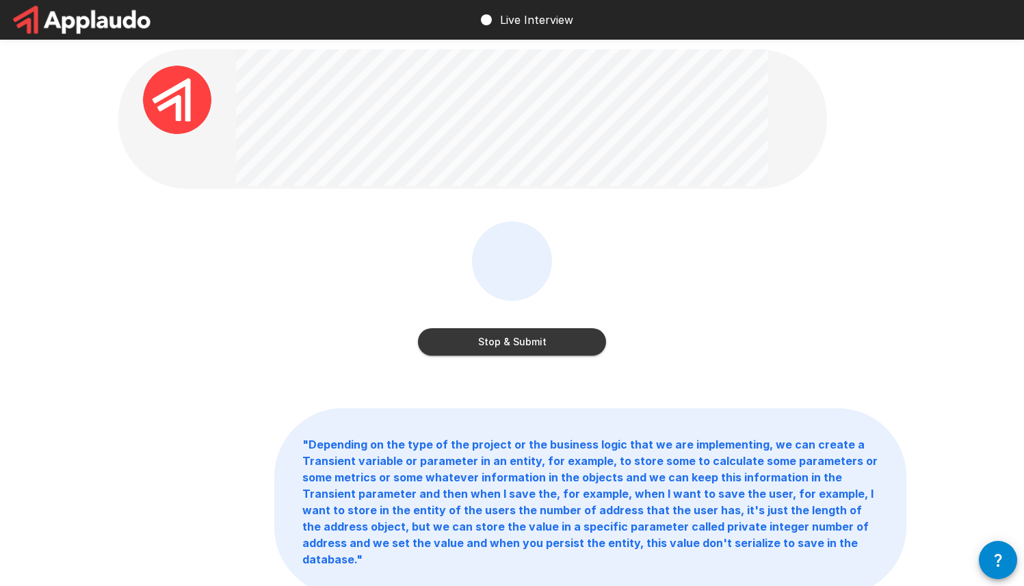
click at [544, 343] on button "Stop & Submit" at bounding box center [512, 341] width 188 height 27
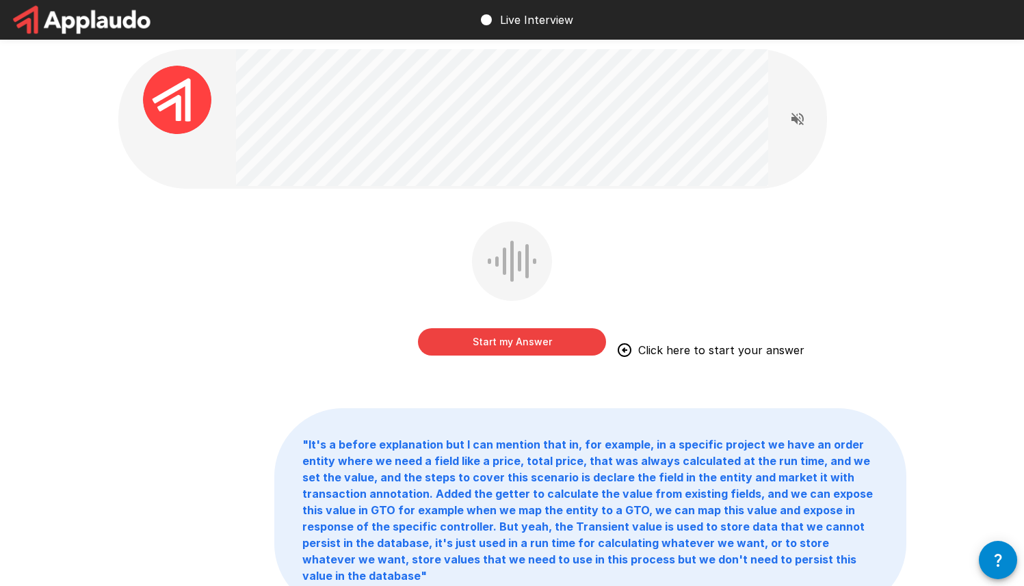
click at [559, 346] on button "Start my Answer" at bounding box center [512, 341] width 188 height 27
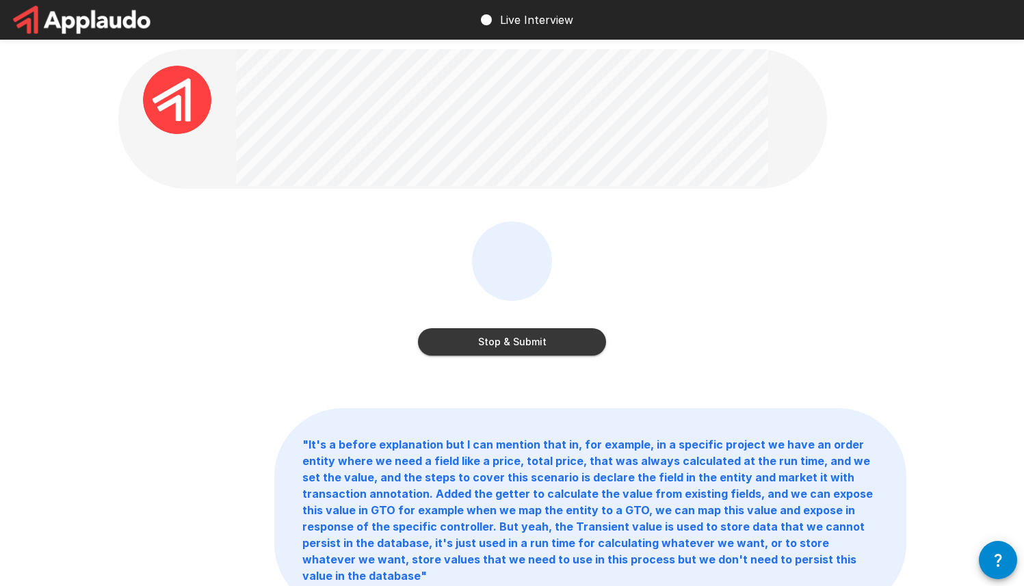
click at [577, 351] on button "Stop & Submit" at bounding box center [512, 341] width 188 height 27
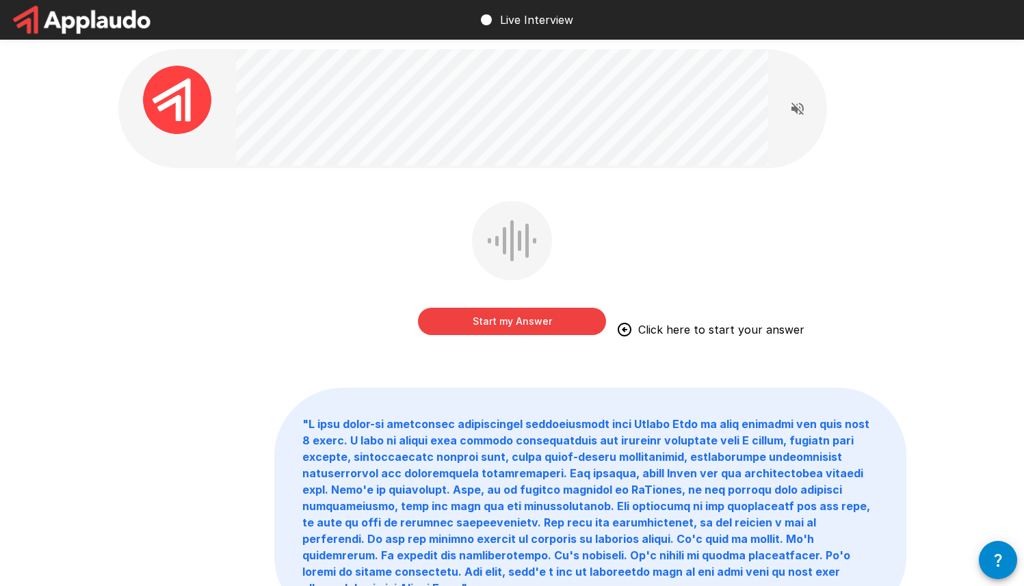
click at [564, 328] on button "Start my Answer" at bounding box center [512, 321] width 188 height 27
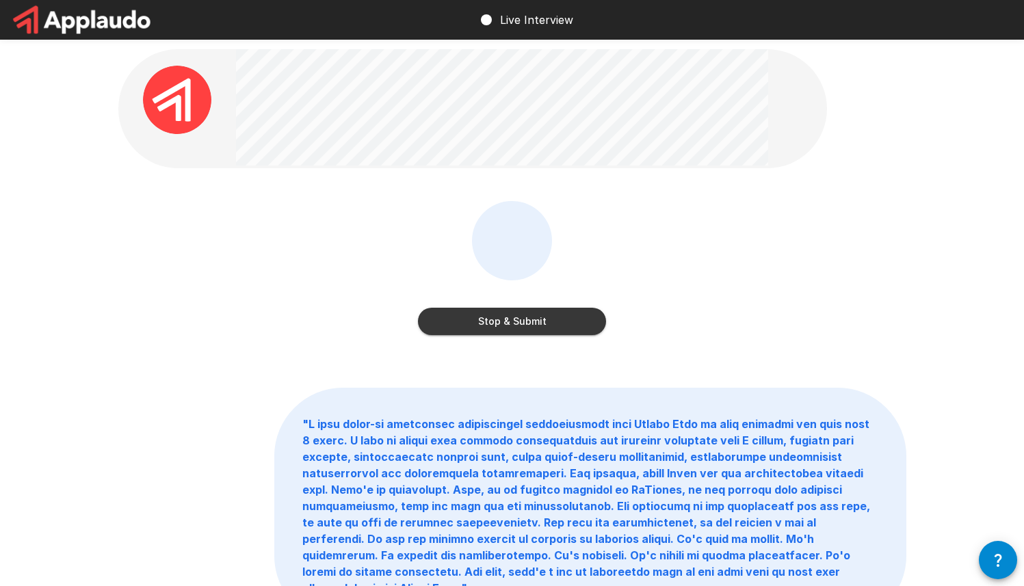
click at [530, 319] on button "Stop & Submit" at bounding box center [512, 321] width 188 height 27
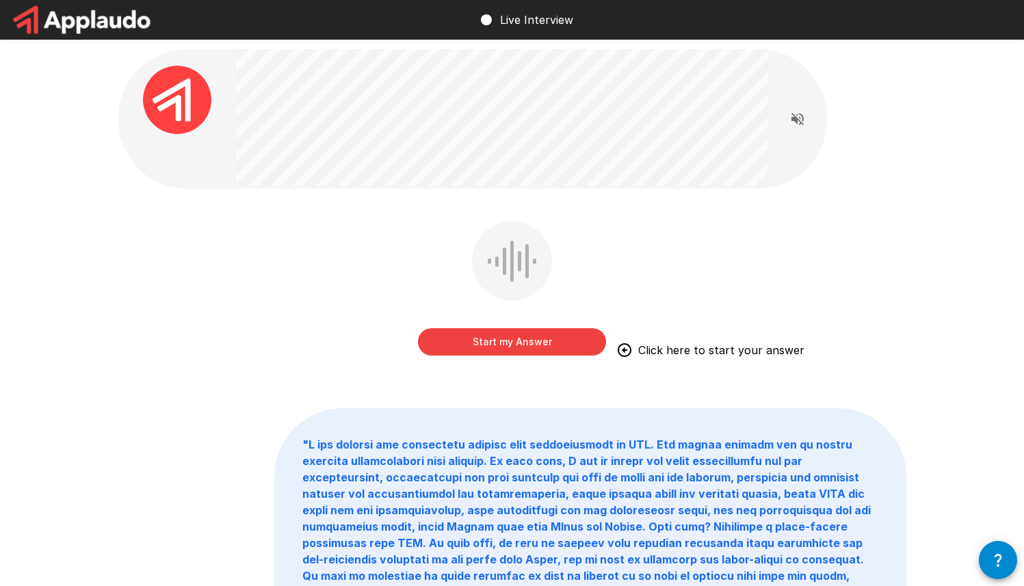
click at [557, 331] on button "Start my Answer" at bounding box center [512, 341] width 188 height 27
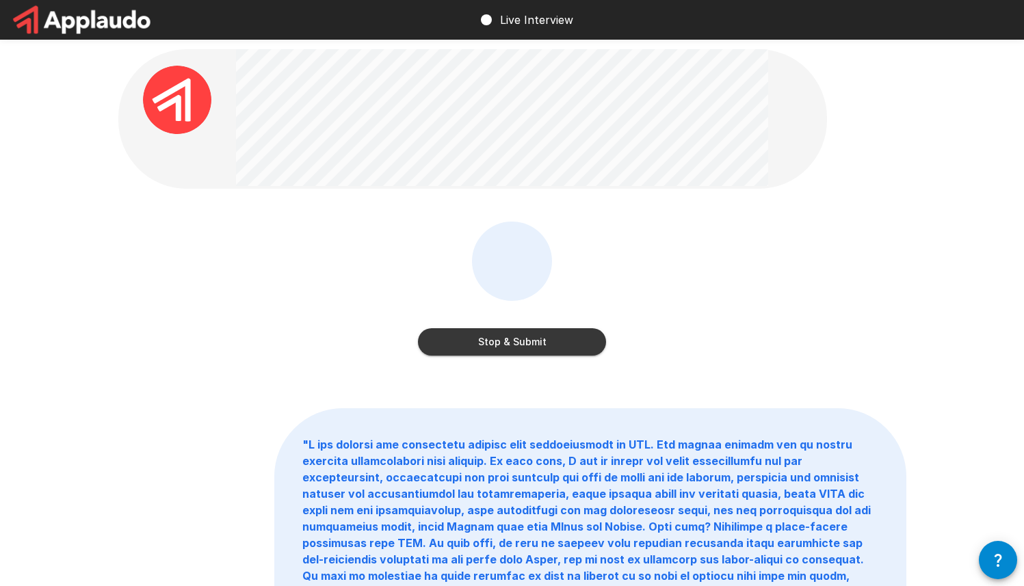
click at [518, 347] on button "Stop & Submit" at bounding box center [512, 341] width 188 height 27
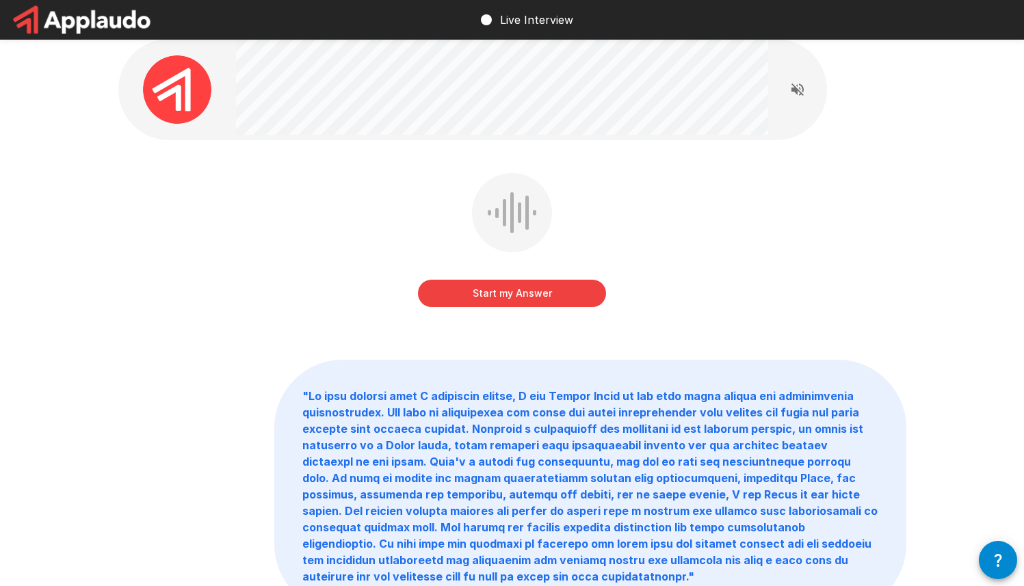
scroll to position [8, 0]
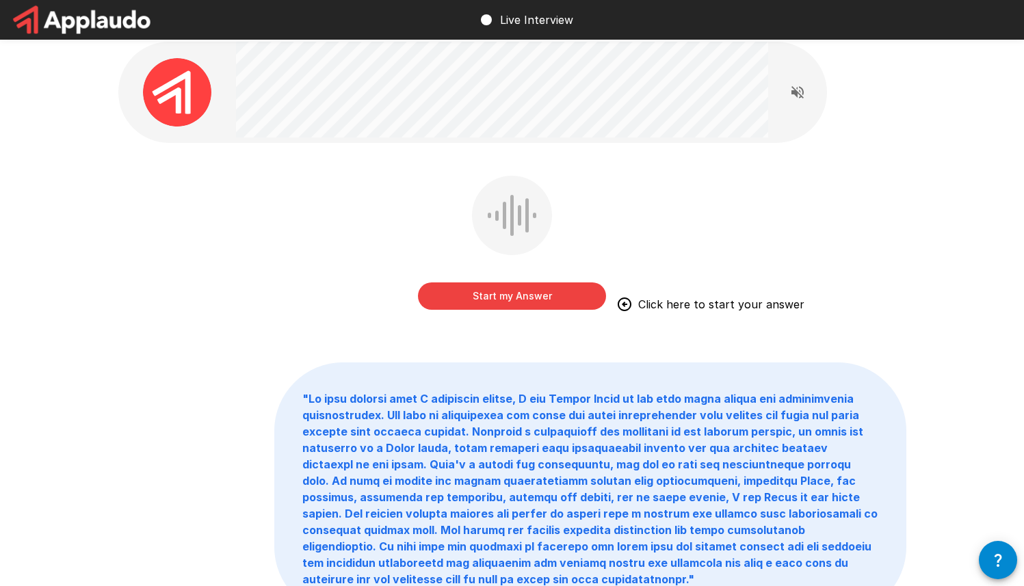
click at [566, 299] on button "Start my Answer" at bounding box center [512, 295] width 188 height 27
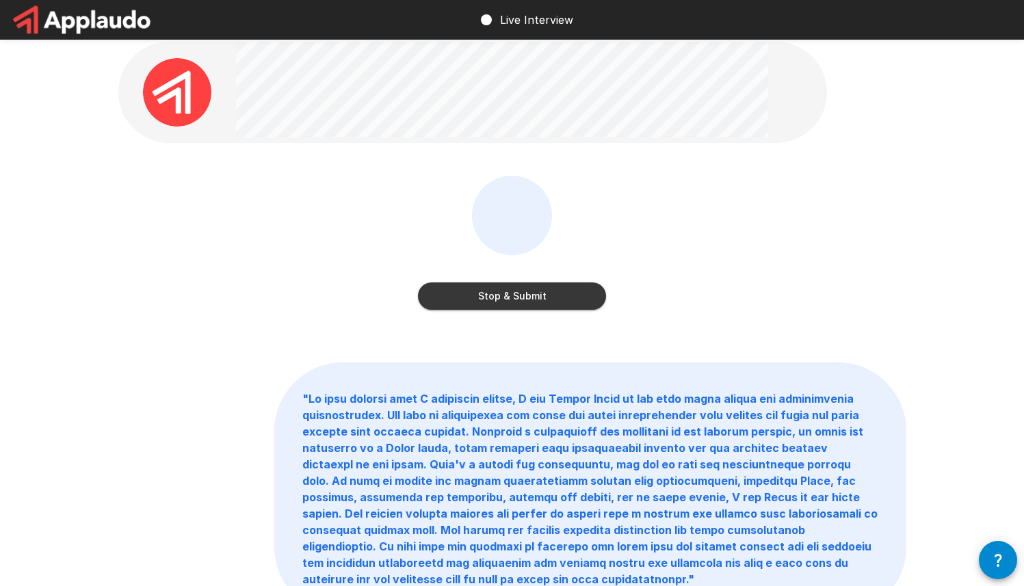
click at [564, 298] on button "Stop & Submit" at bounding box center [512, 295] width 188 height 27
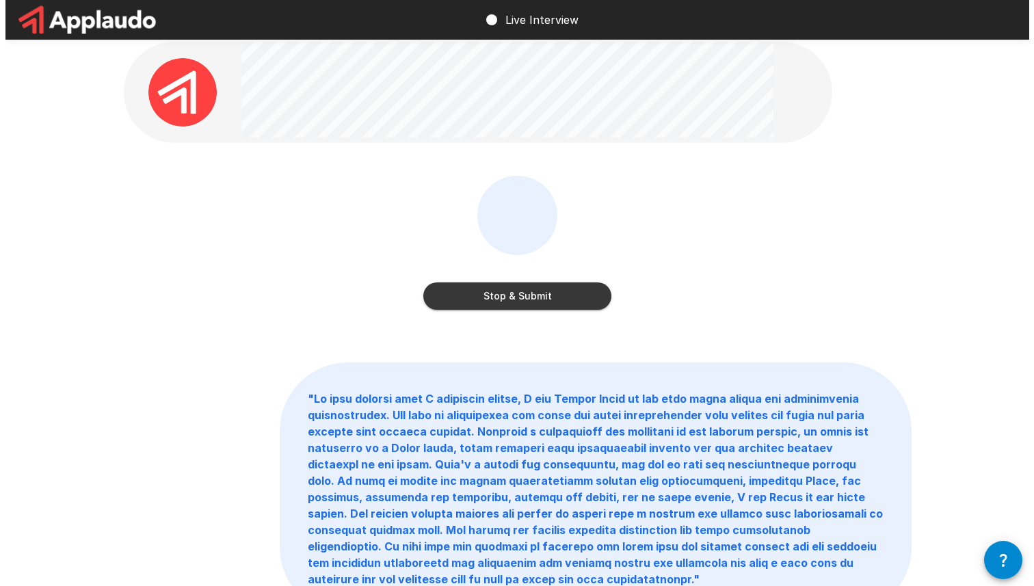
scroll to position [0, 0]
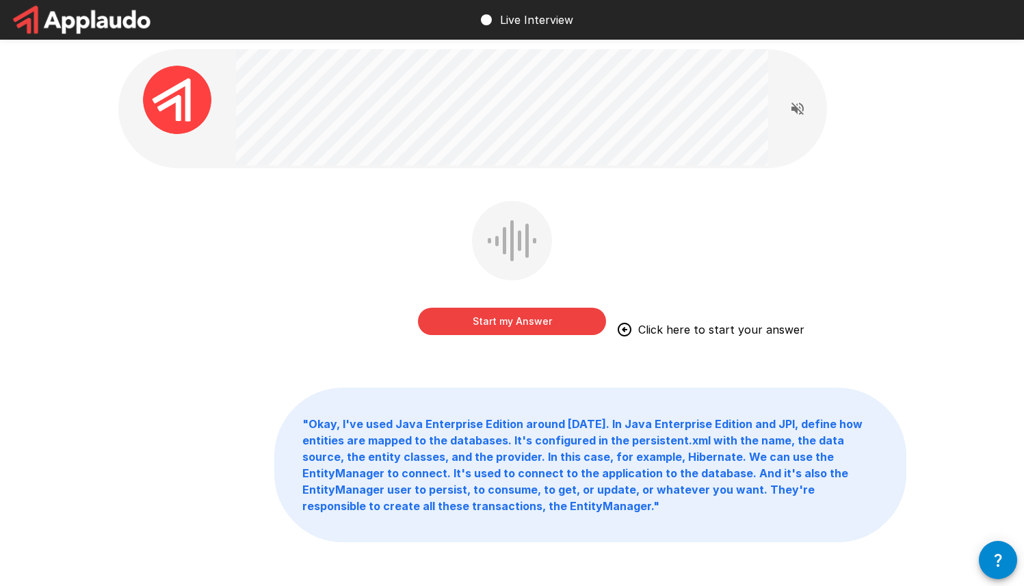
click at [553, 328] on button "Start my Answer" at bounding box center [512, 321] width 188 height 27
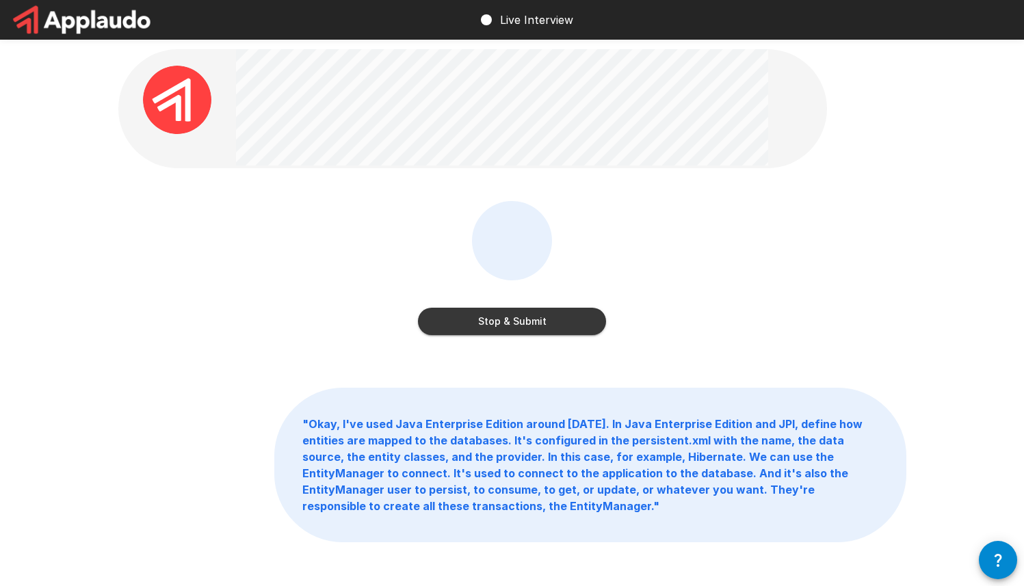
click at [546, 326] on button "Stop & Submit" at bounding box center [512, 321] width 188 height 27
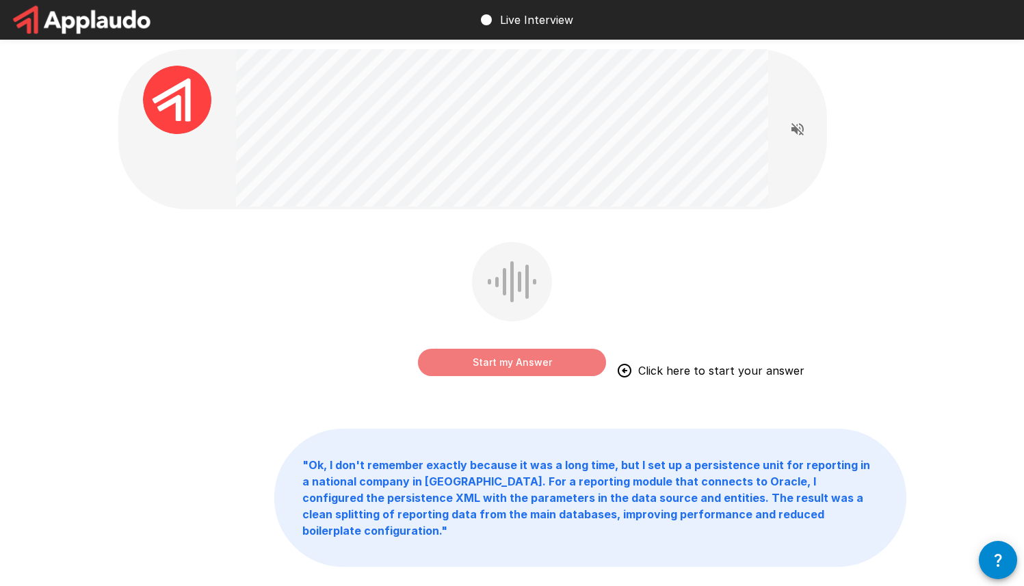
click at [528, 362] on button "Start my Answer" at bounding box center [512, 362] width 188 height 27
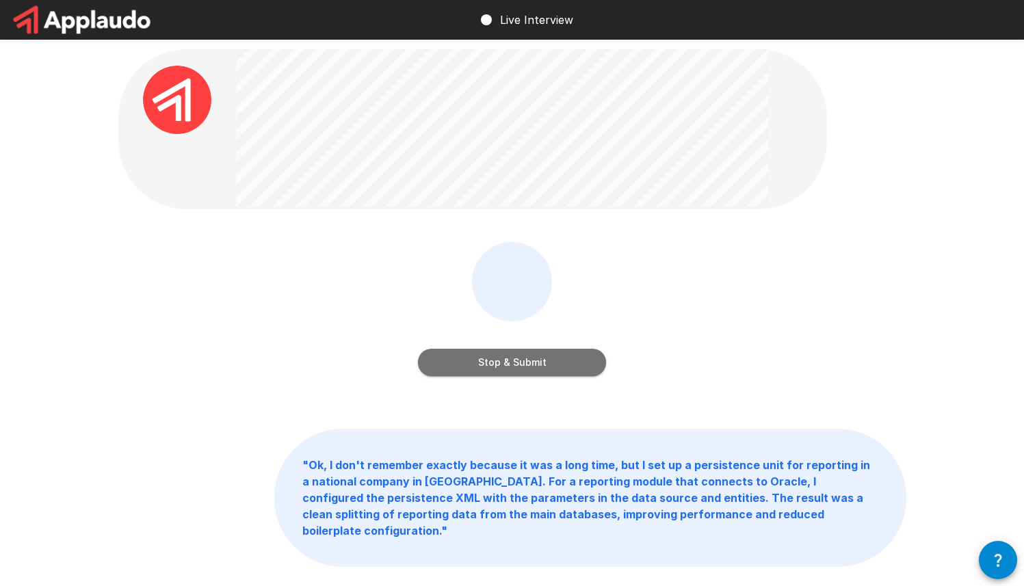
click at [537, 367] on button "Stop & Submit" at bounding box center [512, 362] width 188 height 27
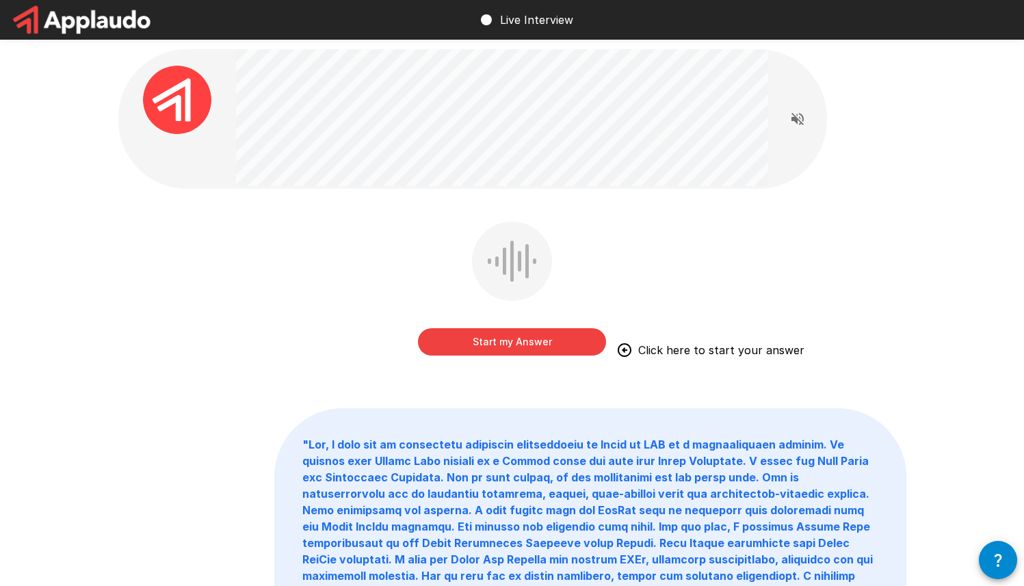
click at [521, 341] on button "Start my Answer" at bounding box center [512, 341] width 188 height 27
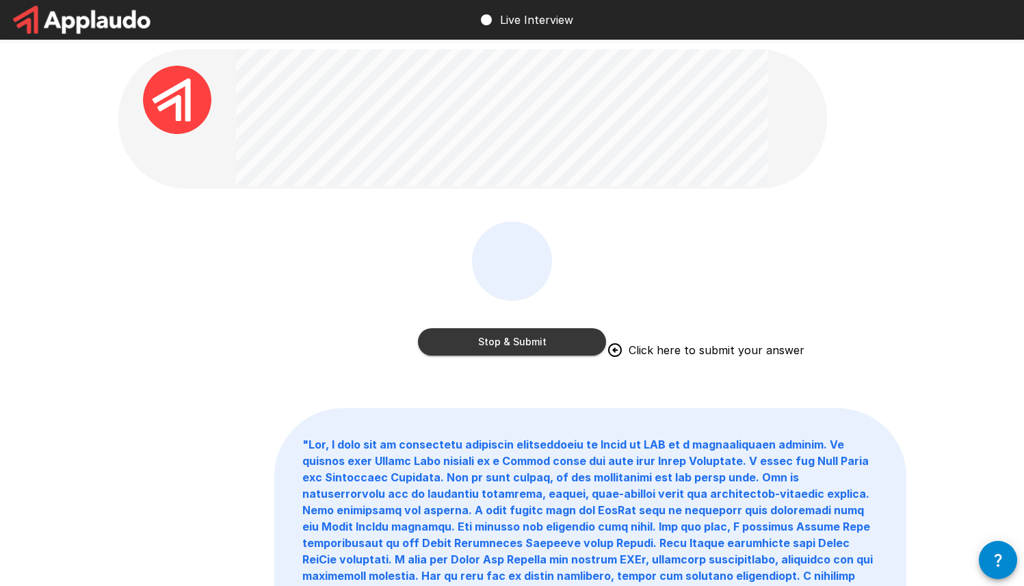
click at [525, 335] on button "Stop & Submit" at bounding box center [512, 341] width 188 height 27
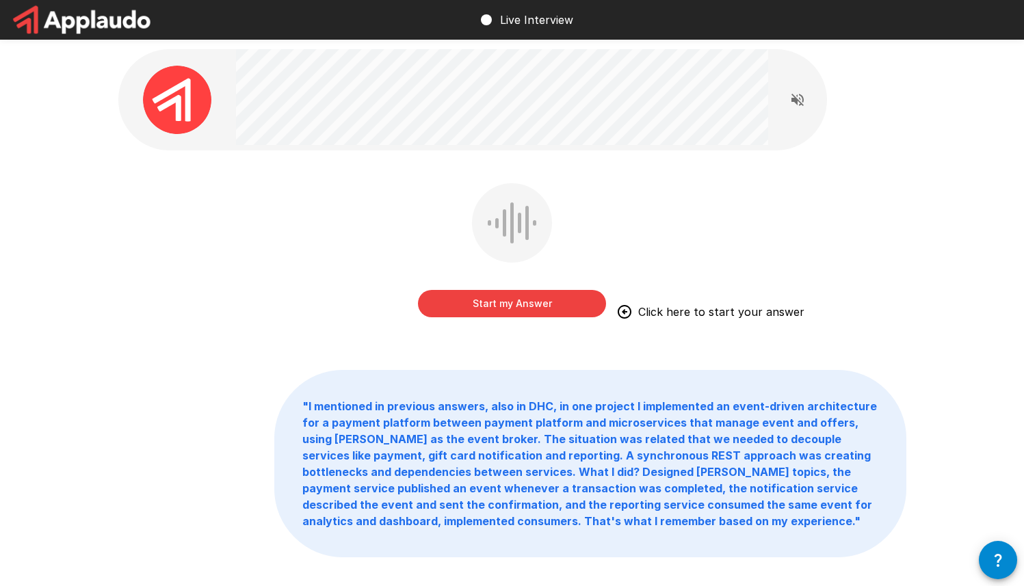
click at [540, 303] on button "Start my Answer" at bounding box center [512, 303] width 188 height 27
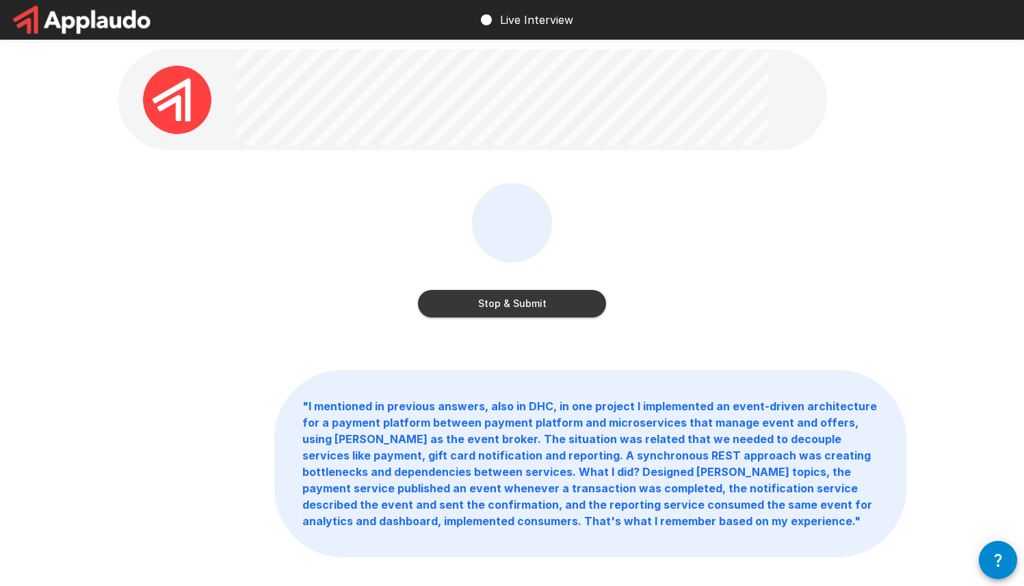
click at [543, 315] on button "Stop & Submit" at bounding box center [512, 303] width 188 height 27
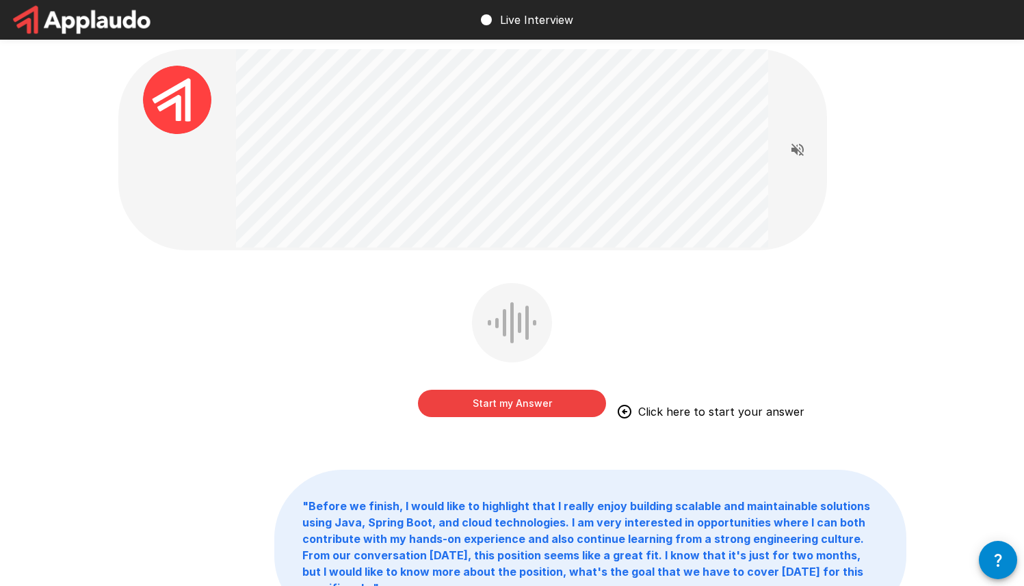
click at [520, 395] on button "Start my Answer" at bounding box center [512, 403] width 188 height 27
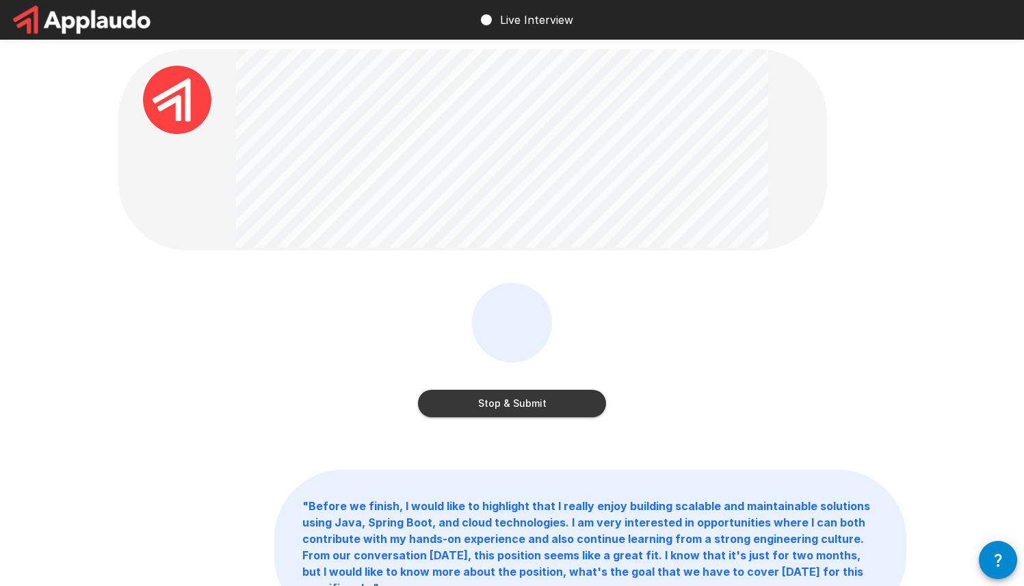
click at [549, 399] on button "Stop & Submit" at bounding box center [512, 403] width 188 height 27
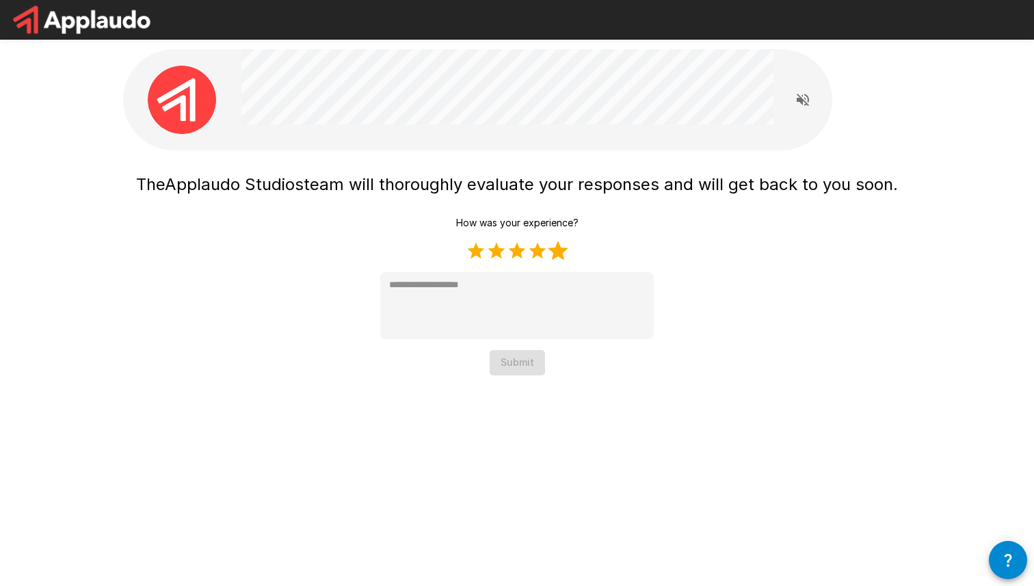
click at [554, 252] on label "5 Stars" at bounding box center [558, 251] width 21 height 21
type textarea "*"
click at [533, 352] on button "Submit" at bounding box center [517, 362] width 55 height 25
